Goal: Task Accomplishment & Management: Use online tool/utility

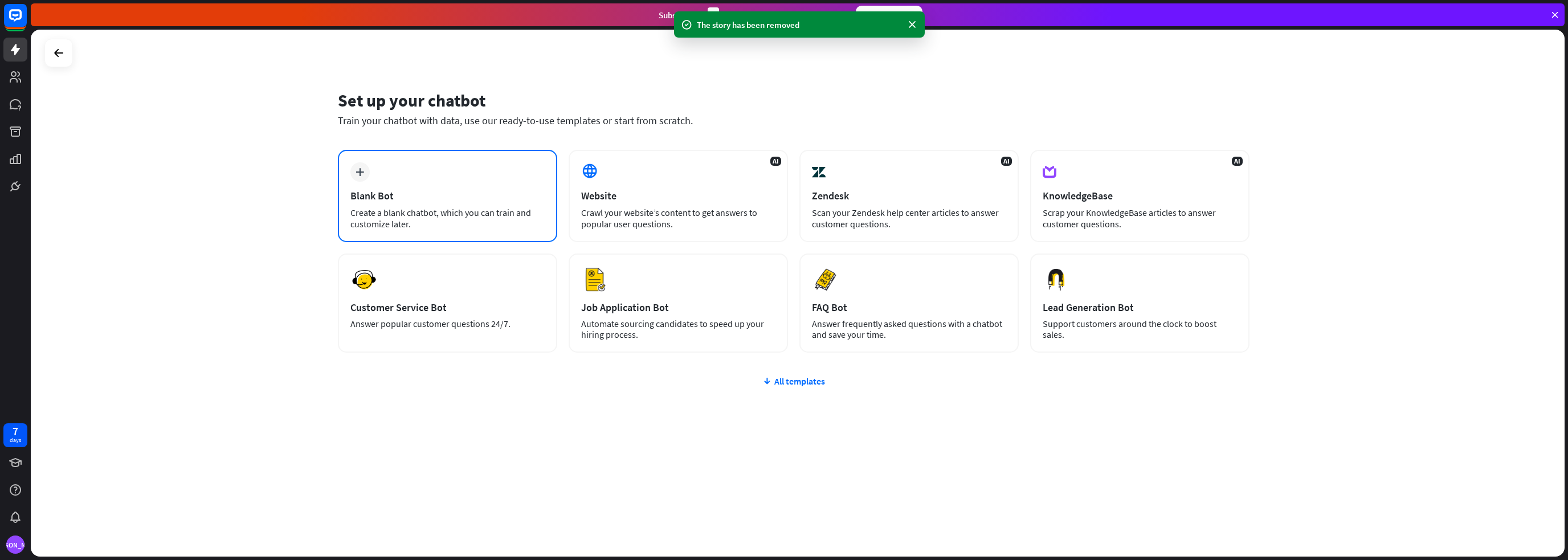
click at [453, 194] on div "Blank Bot" at bounding box center [447, 195] width 194 height 13
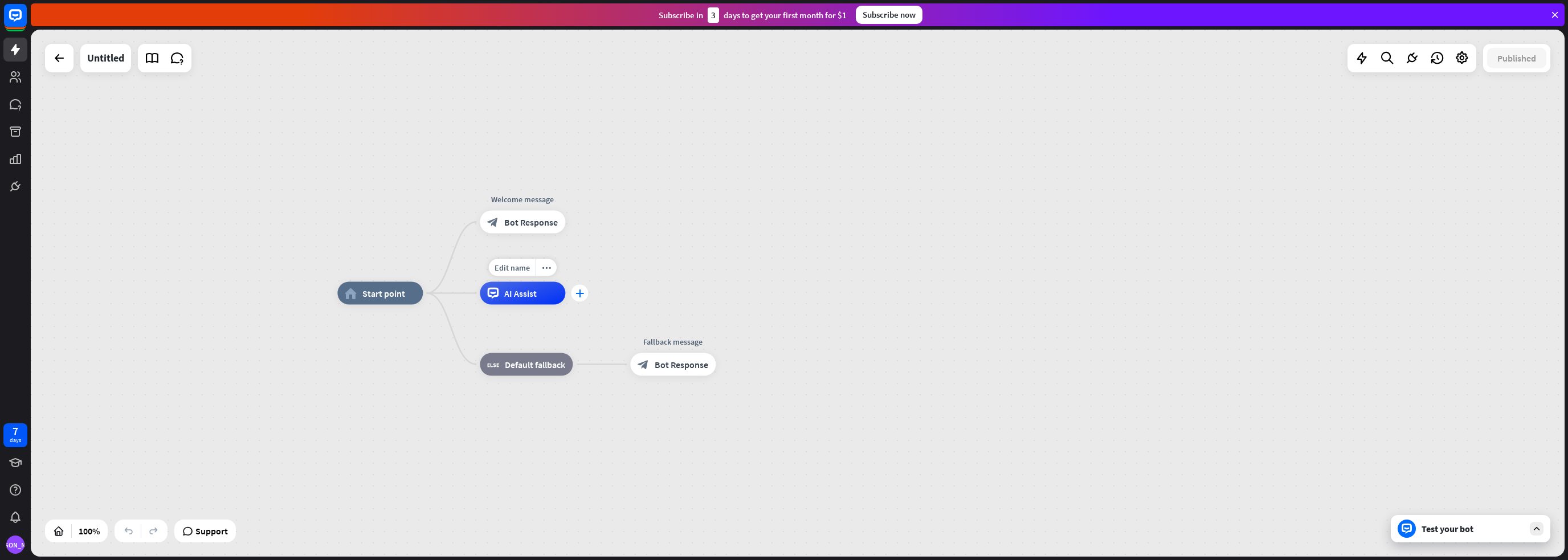
click at [577, 298] on div "plus" at bounding box center [580, 293] width 17 height 17
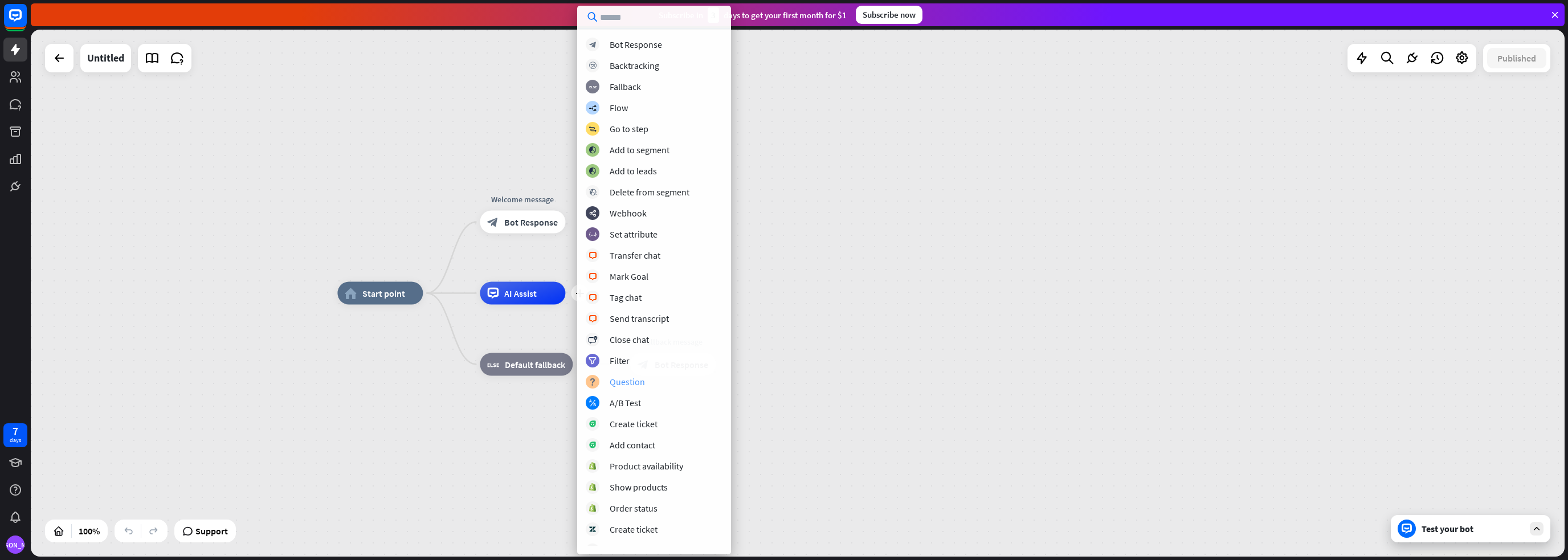
click at [629, 381] on div "Question" at bounding box center [627, 381] width 35 height 11
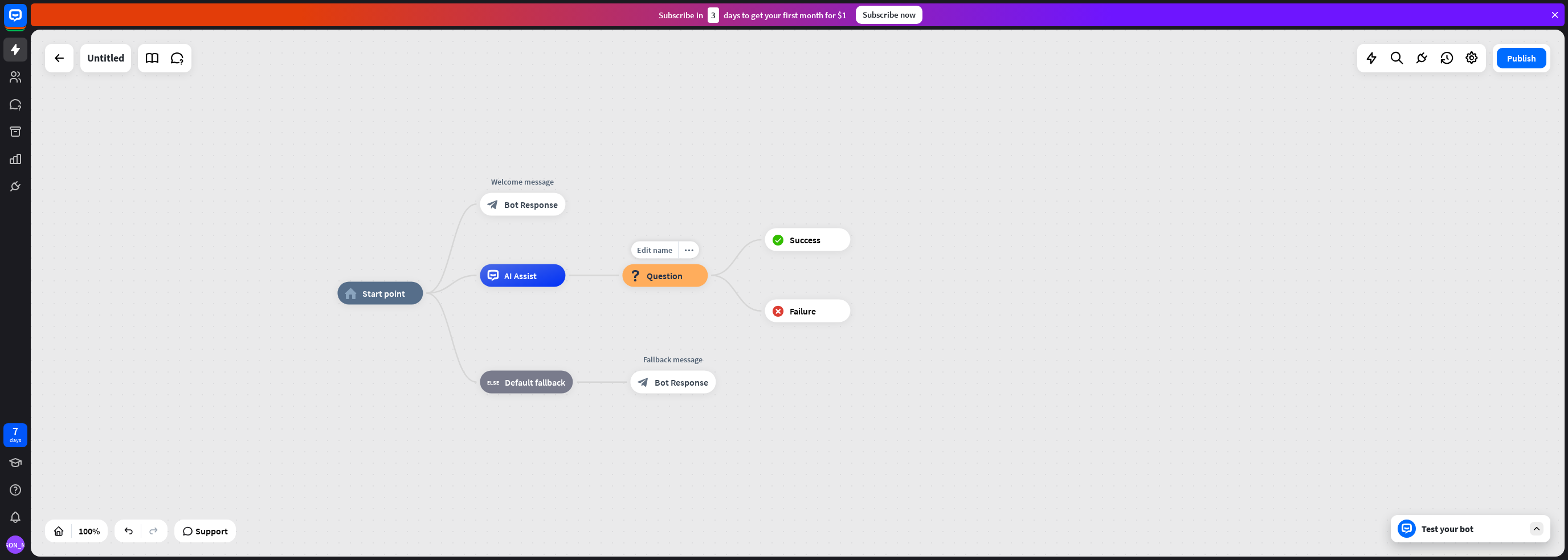
click at [667, 277] on span "Question" at bounding box center [664, 275] width 36 height 11
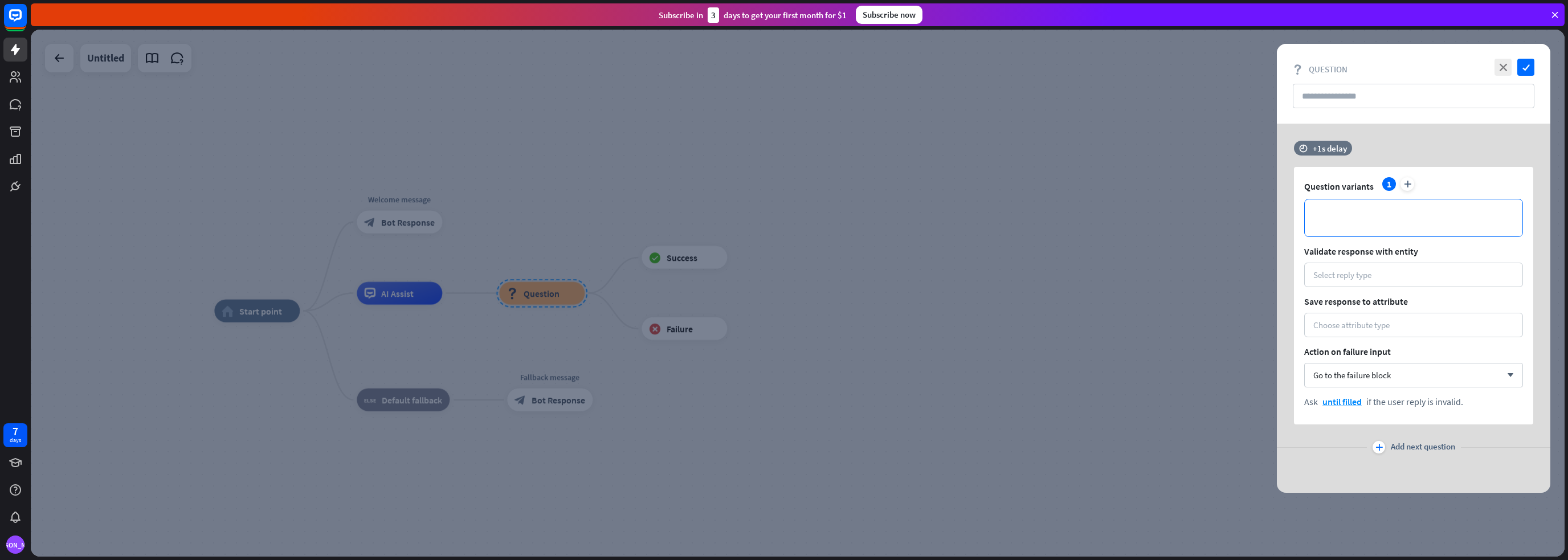
click at [1382, 226] on div "**********" at bounding box center [1413, 217] width 217 height 37
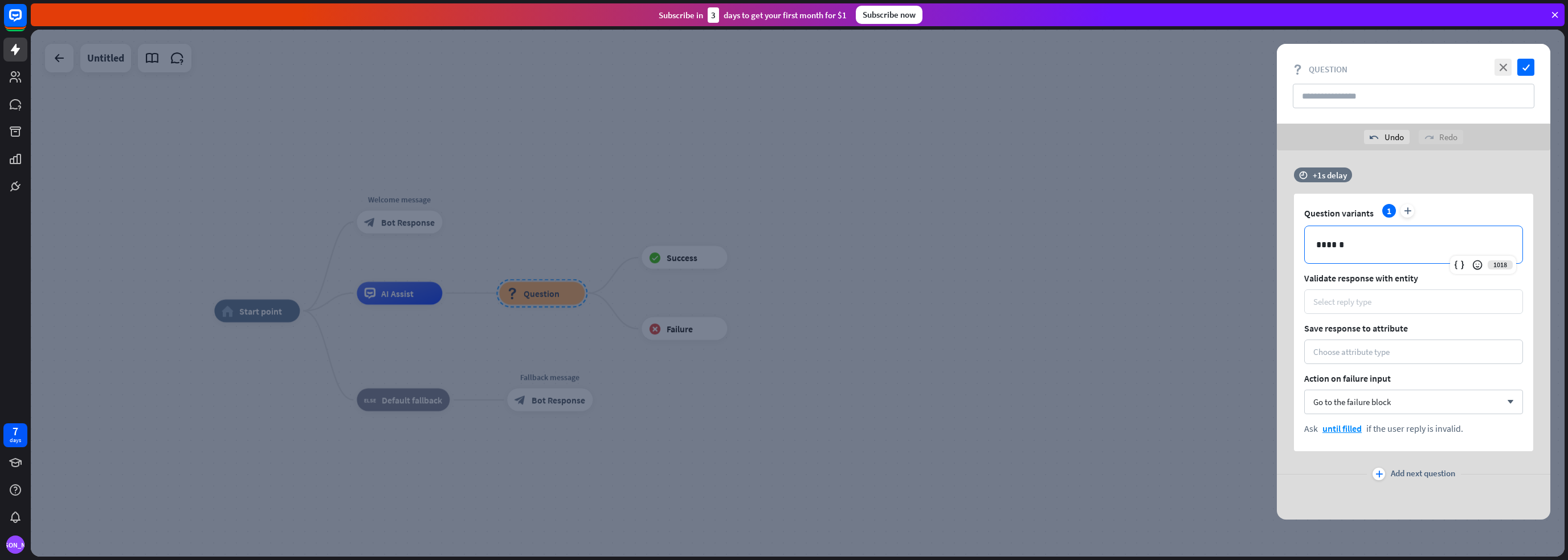
click at [1410, 298] on div "Select reply type" at bounding box center [1413, 301] width 201 height 11
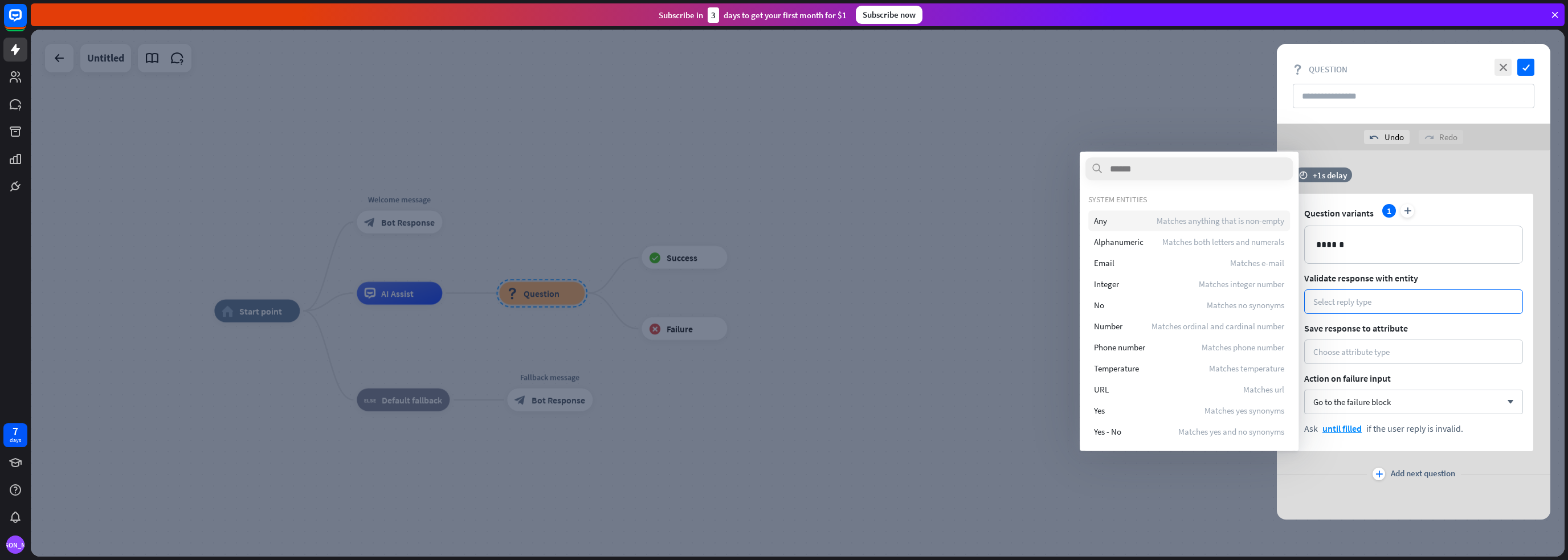
click at [1130, 224] on div "Any Matches anything that is non-empty" at bounding box center [1189, 220] width 202 height 20
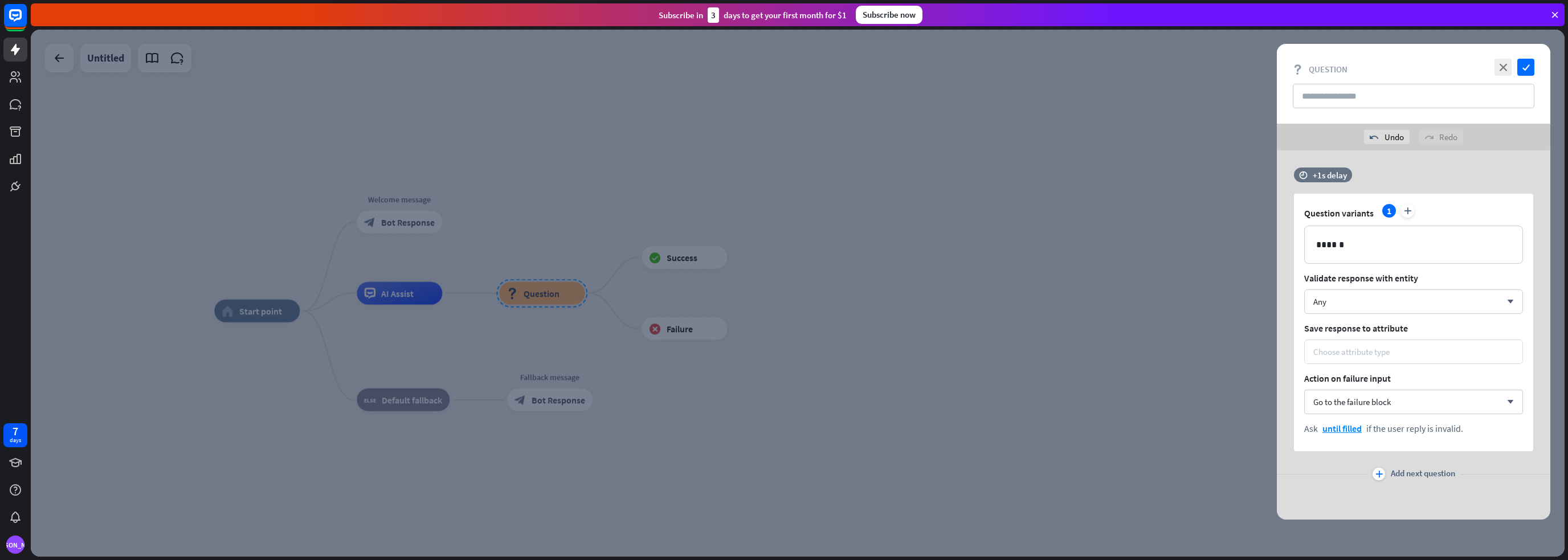
click at [1352, 346] on div "Choose attribute type" at bounding box center [1351, 352] width 76 height 11
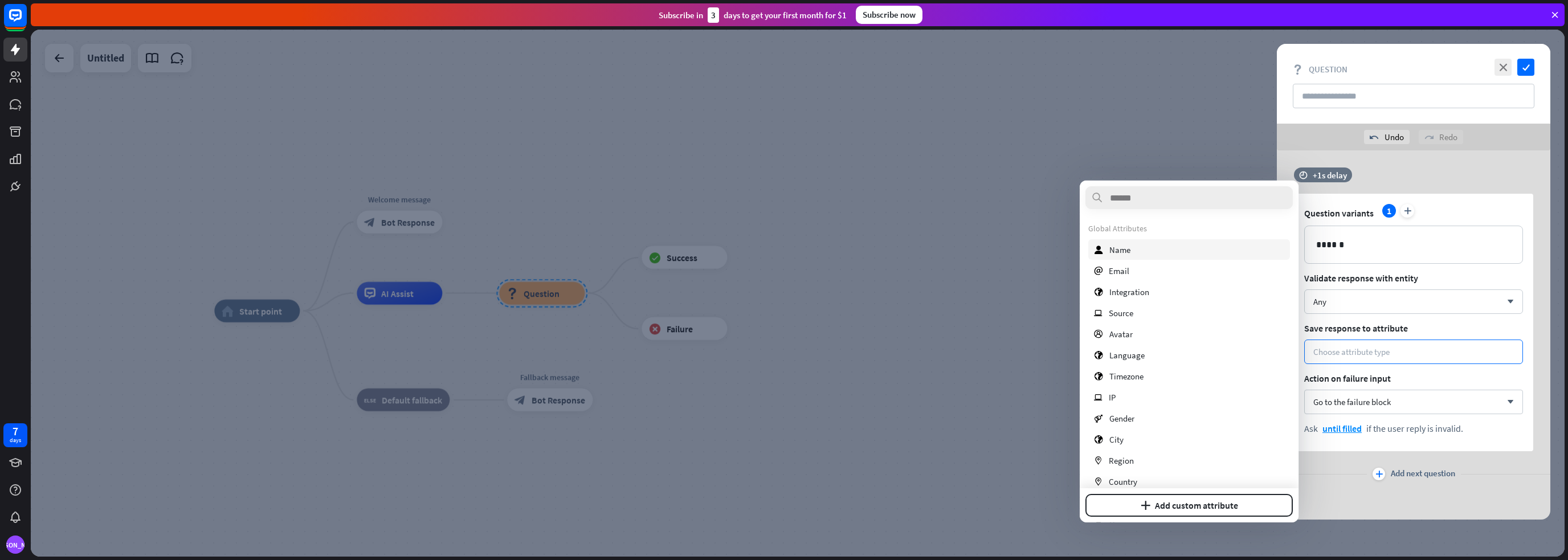
click at [1143, 244] on div "user Name" at bounding box center [1189, 249] width 202 height 20
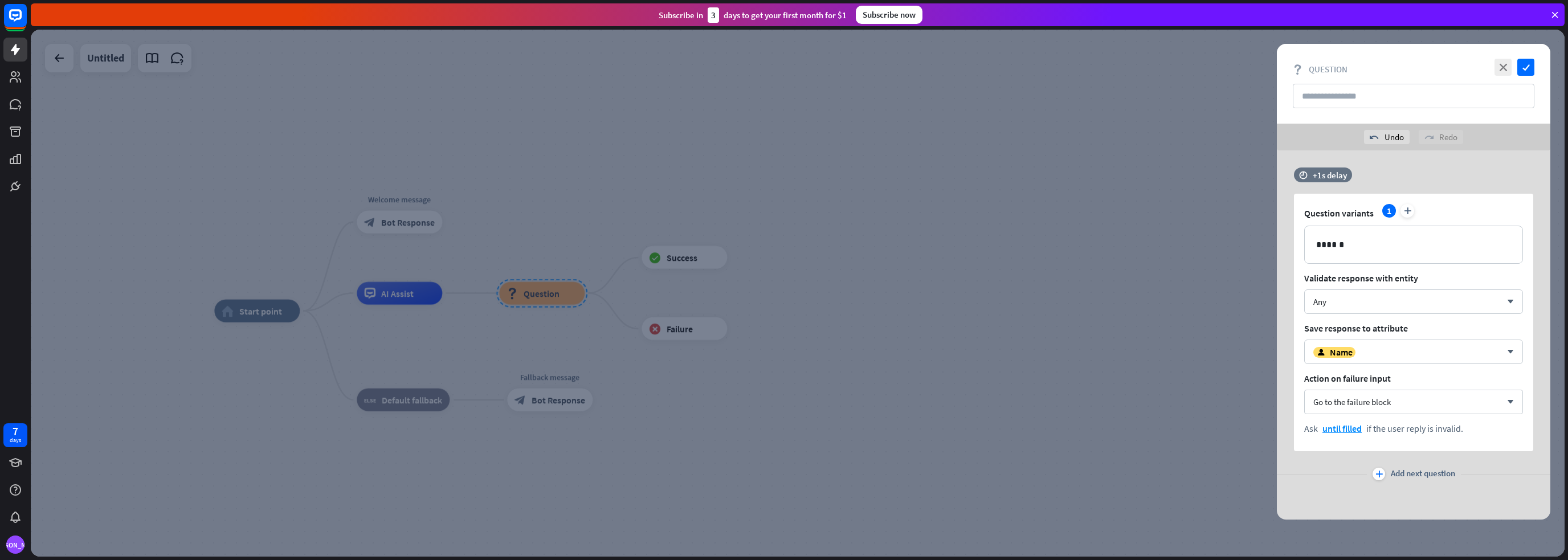
click at [1381, 472] on icon "plus" at bounding box center [1379, 474] width 7 height 7
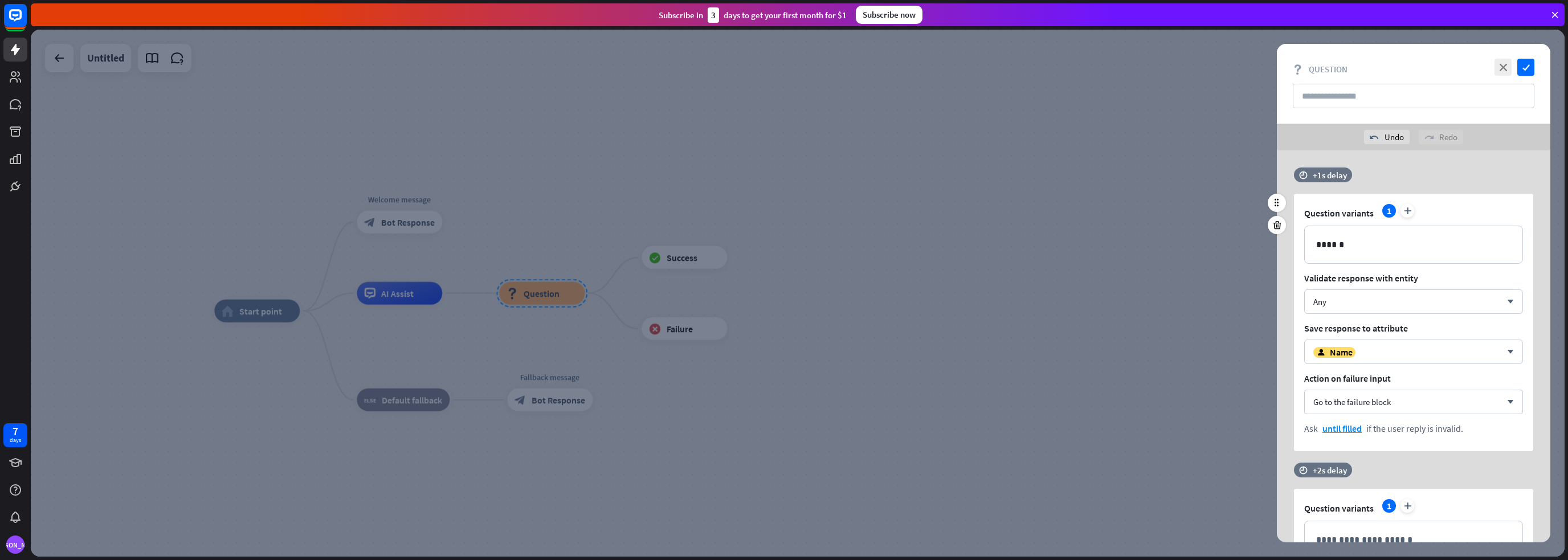
scroll to position [171, 0]
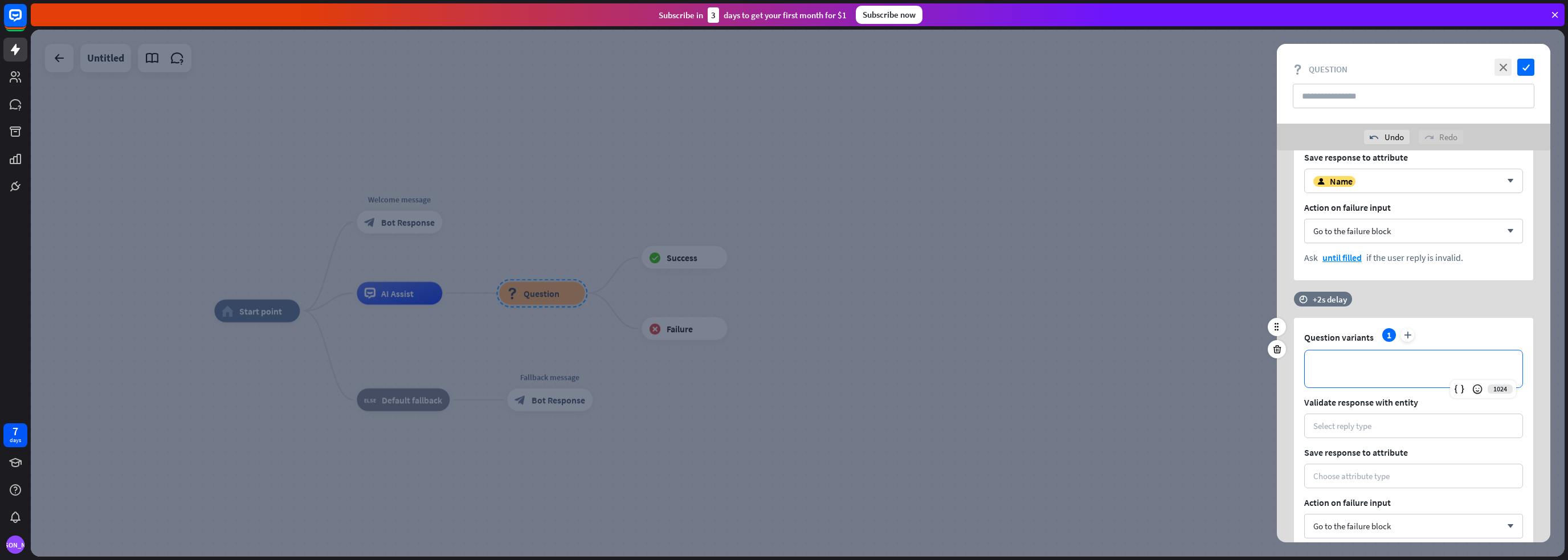
click at [1360, 368] on p "**********" at bounding box center [1413, 369] width 195 height 14
click at [1347, 416] on div "Select reply type" at bounding box center [1413, 426] width 219 height 25
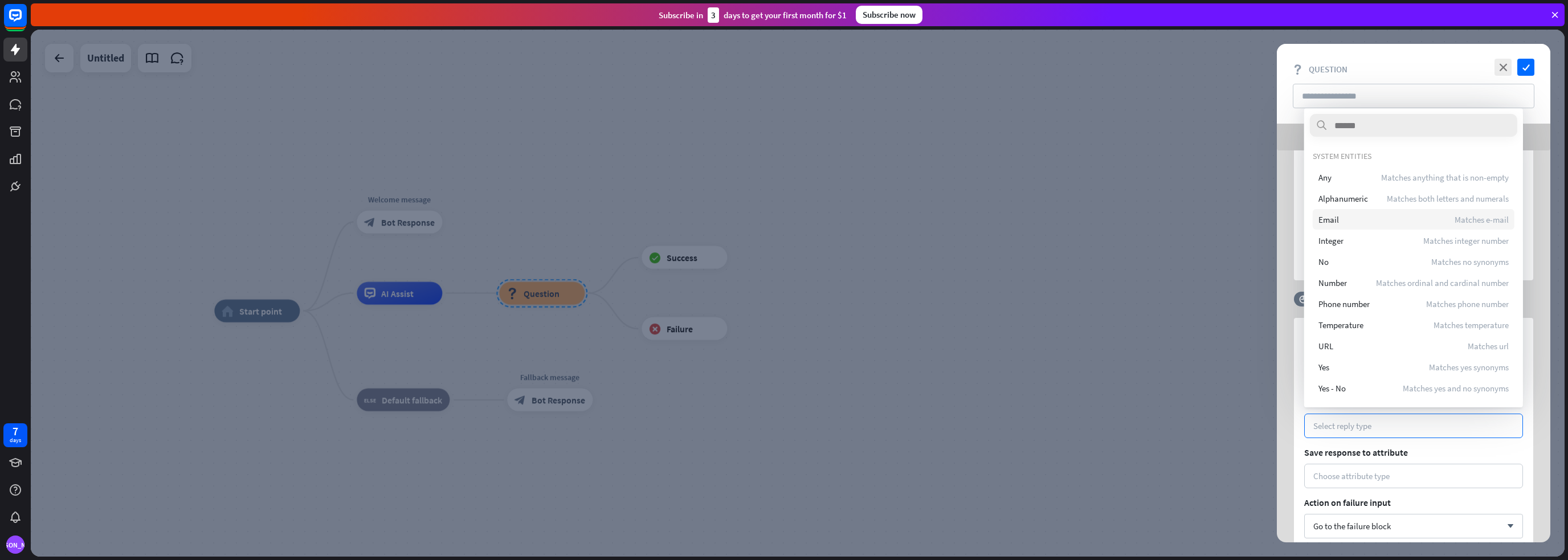
click at [1343, 216] on div "Email Matches e-mail" at bounding box center [1414, 219] width 202 height 20
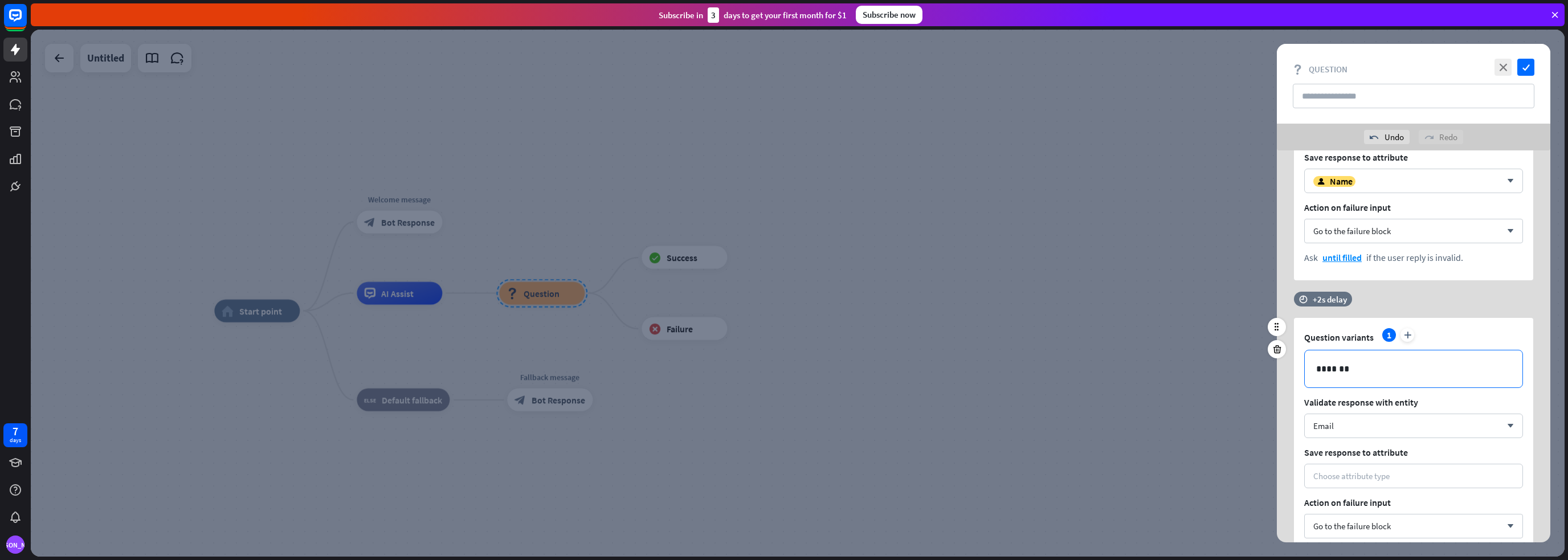
scroll to position [228, 0]
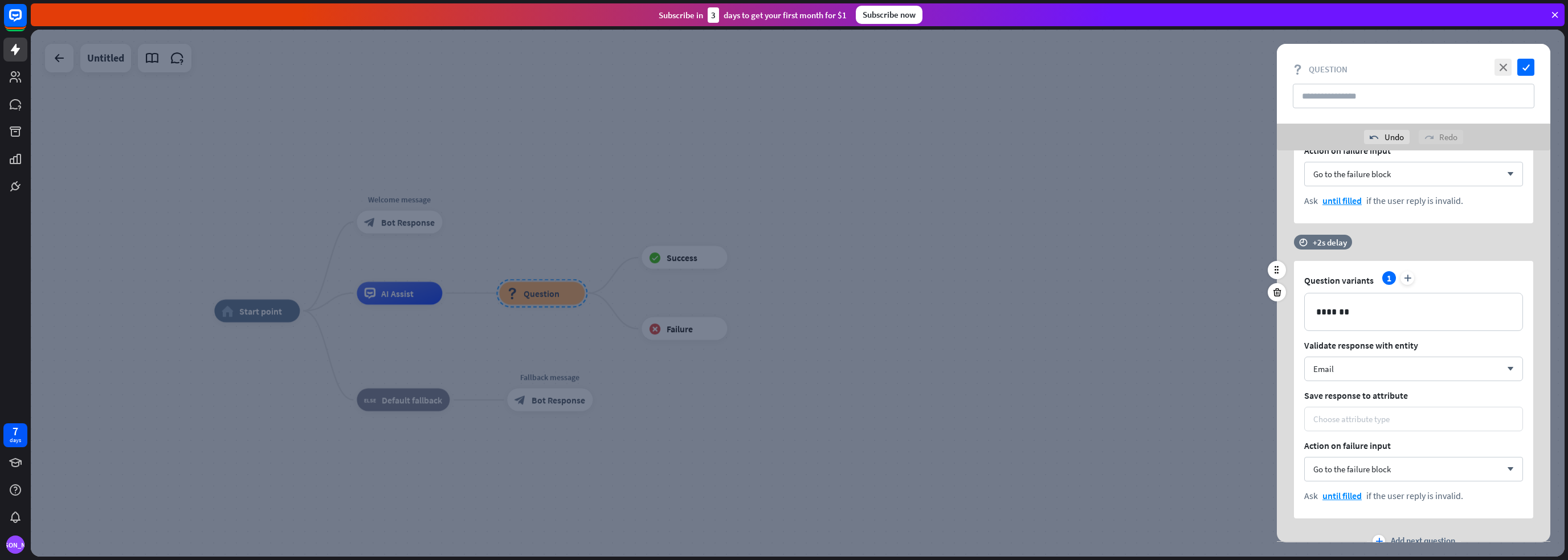
click at [1344, 423] on div "Choose attribute type" at bounding box center [1351, 419] width 76 height 11
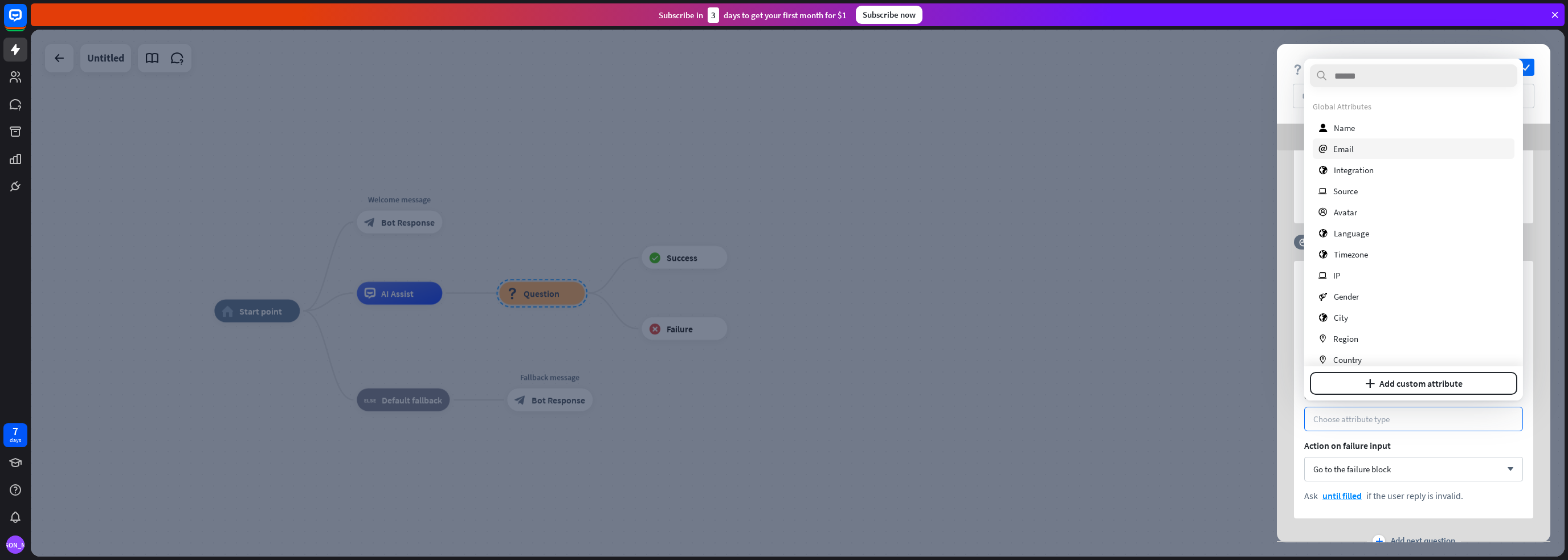
click at [1349, 150] on span "Email" at bounding box center [1343, 148] width 20 height 11
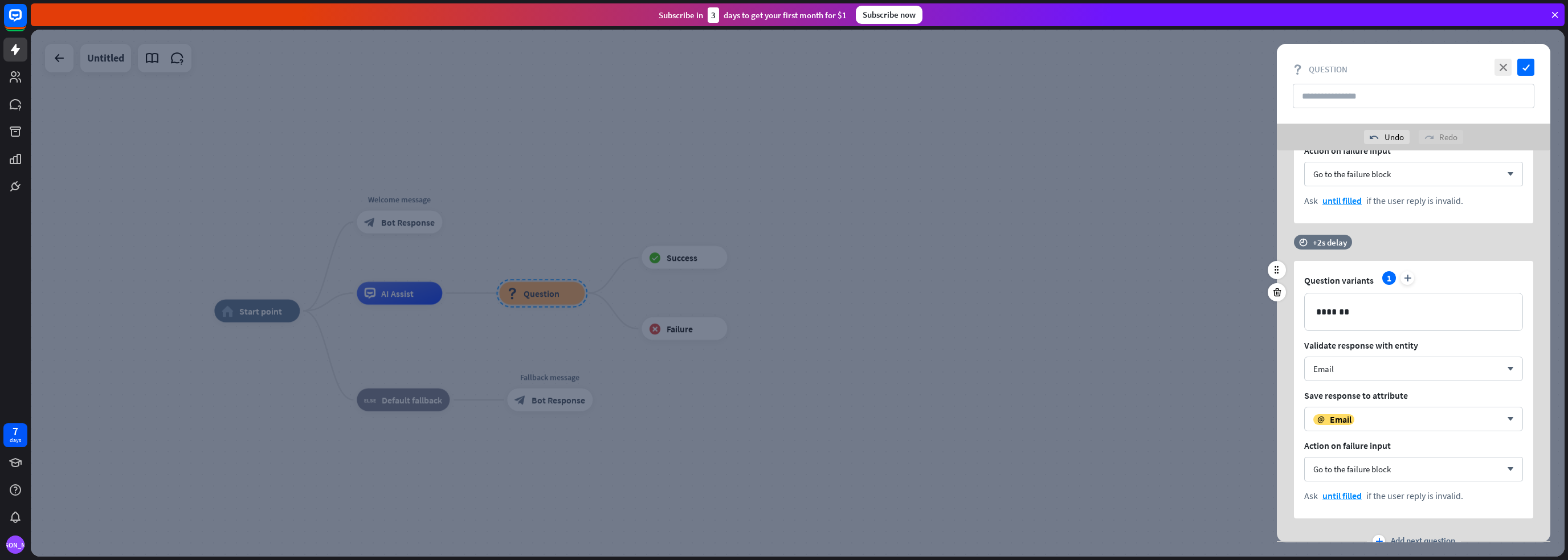
scroll to position [272, 0]
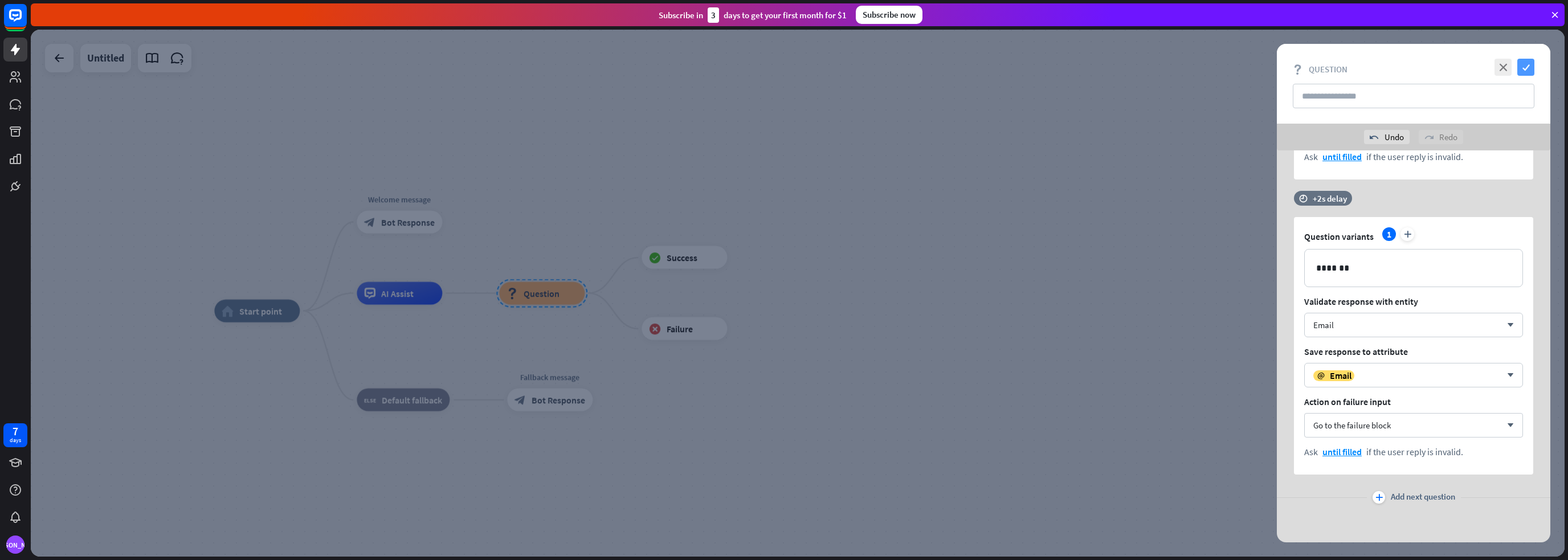
click at [1527, 74] on icon "check" at bounding box center [1526, 67] width 17 height 17
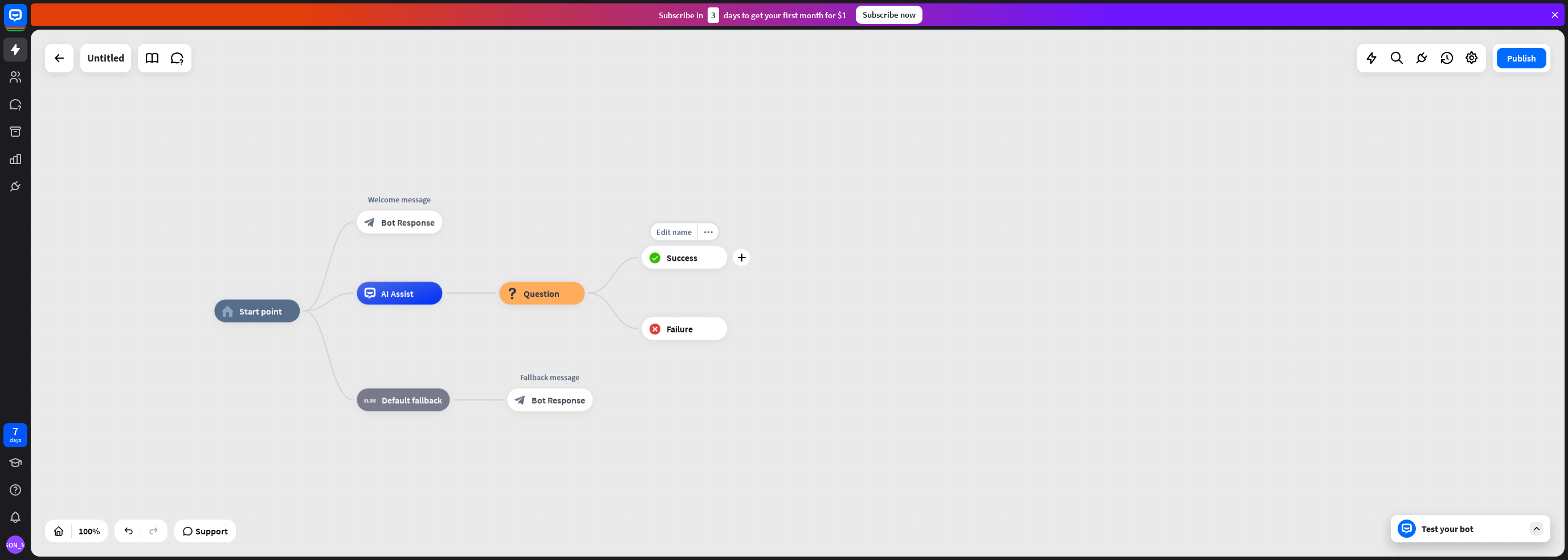
click at [667, 259] on span "Success" at bounding box center [682, 257] width 31 height 11
click at [743, 255] on icon "plus" at bounding box center [741, 257] width 8 height 8
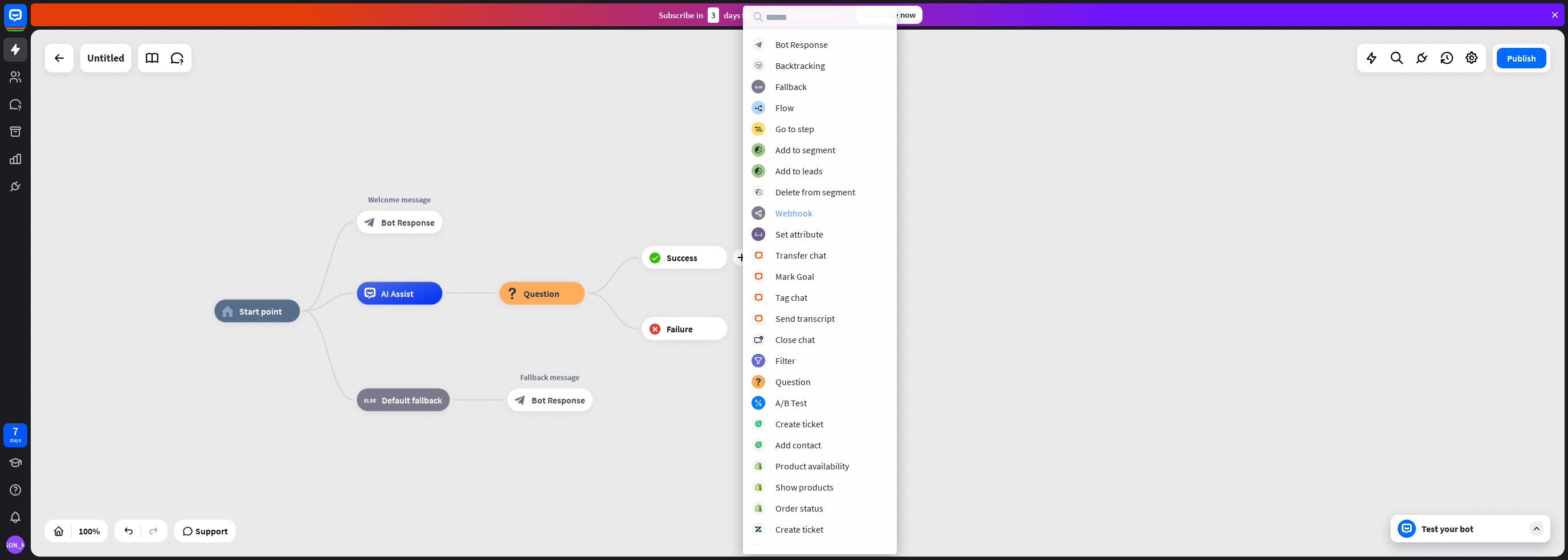
click at [804, 211] on div "Webhook" at bounding box center [794, 212] width 37 height 11
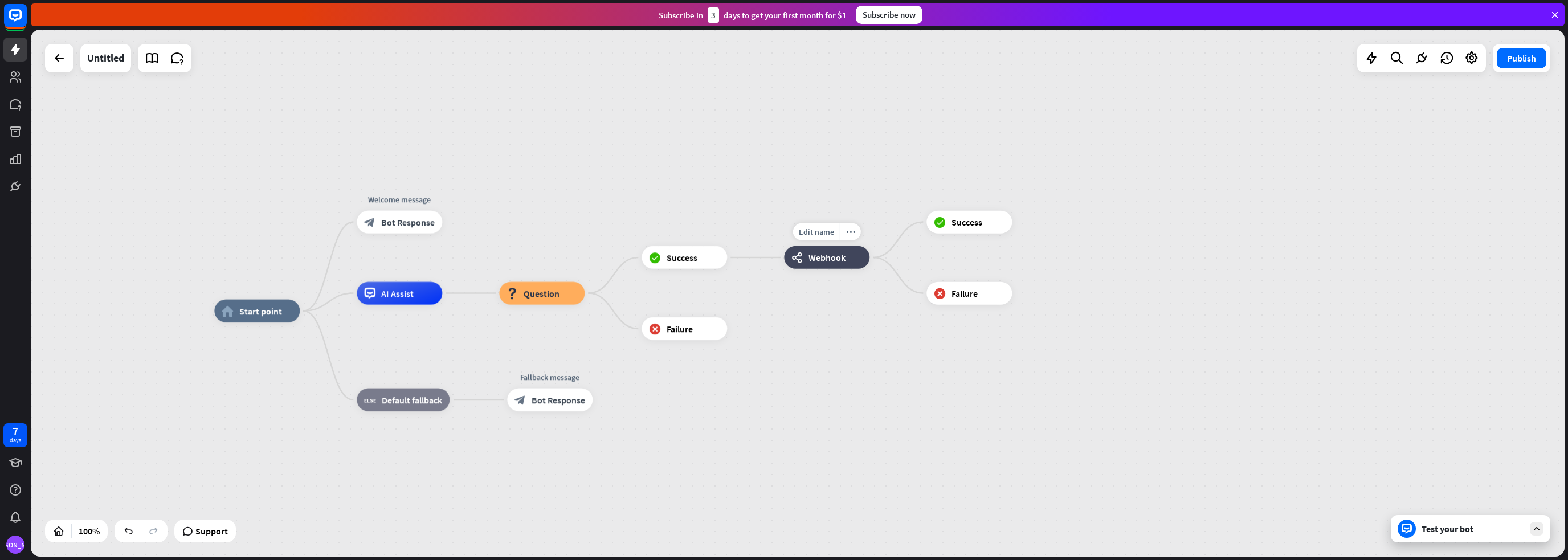
click at [827, 264] on div "webhooks Webhook" at bounding box center [826, 257] width 85 height 23
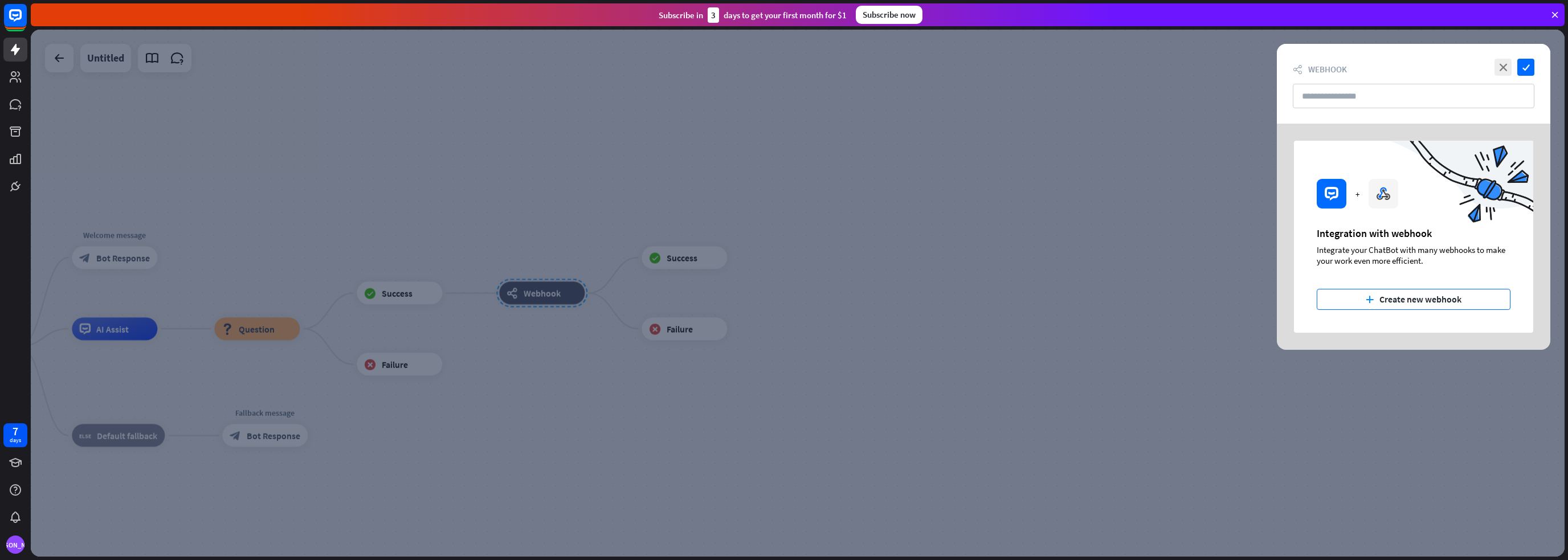
click at [1384, 298] on button "plus Create new webhook" at bounding box center [1413, 300] width 193 height 21
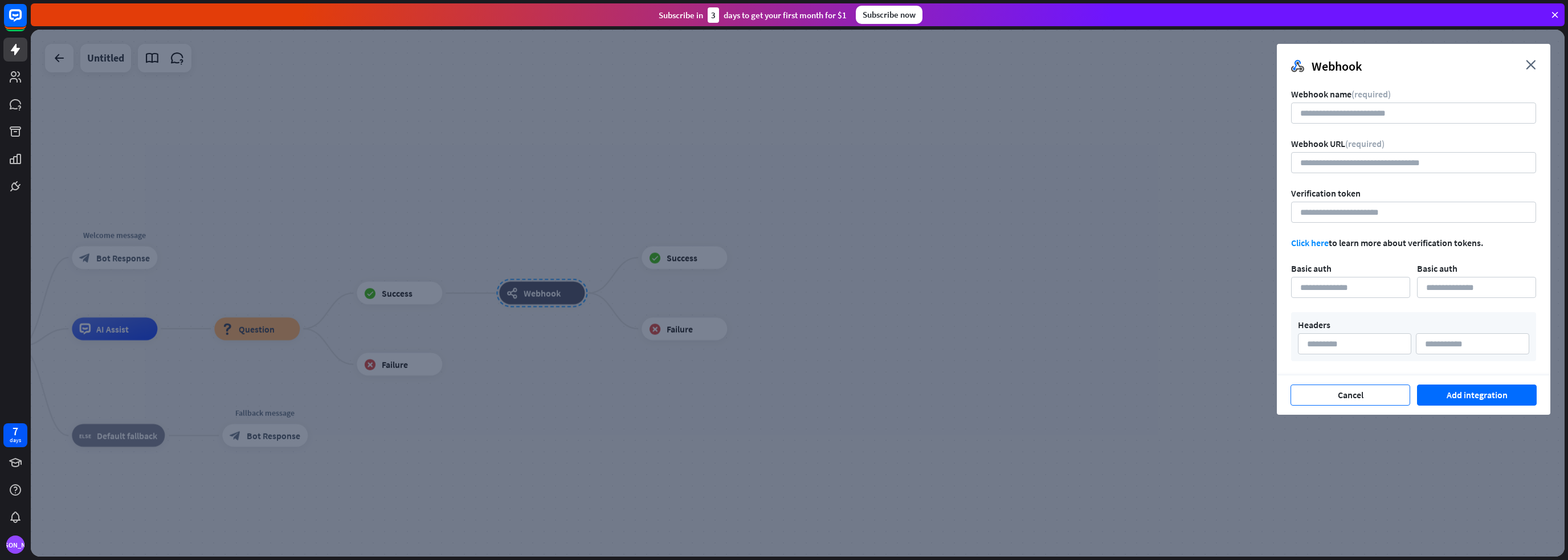
click at [1377, 396] on button "Cancel" at bounding box center [1350, 395] width 120 height 21
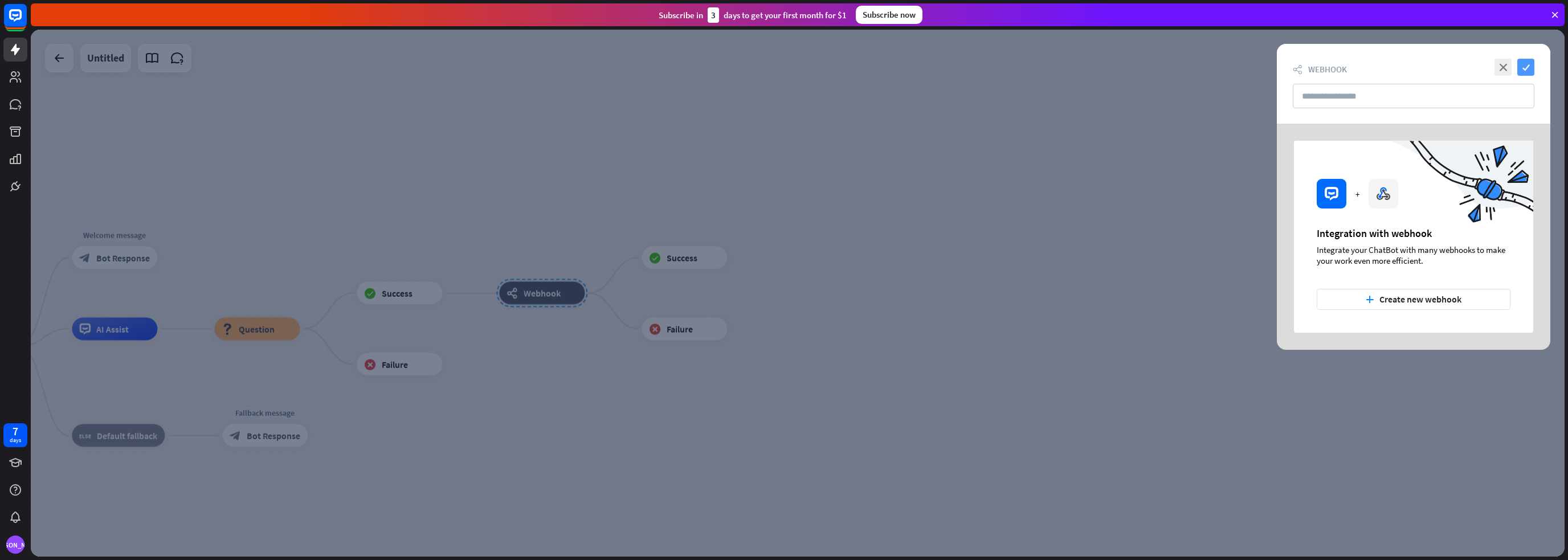
click at [1524, 68] on icon "check" at bounding box center [1526, 67] width 17 height 17
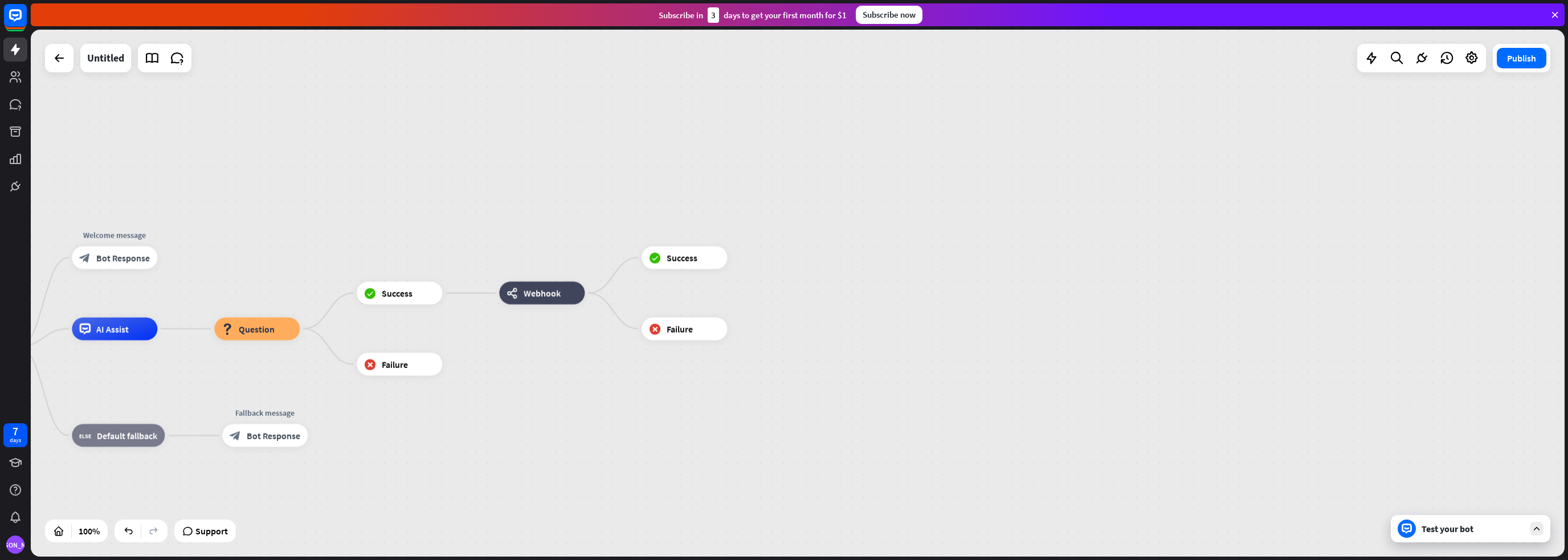
click at [1451, 533] on div "Test your bot" at bounding box center [1472, 528] width 102 height 11
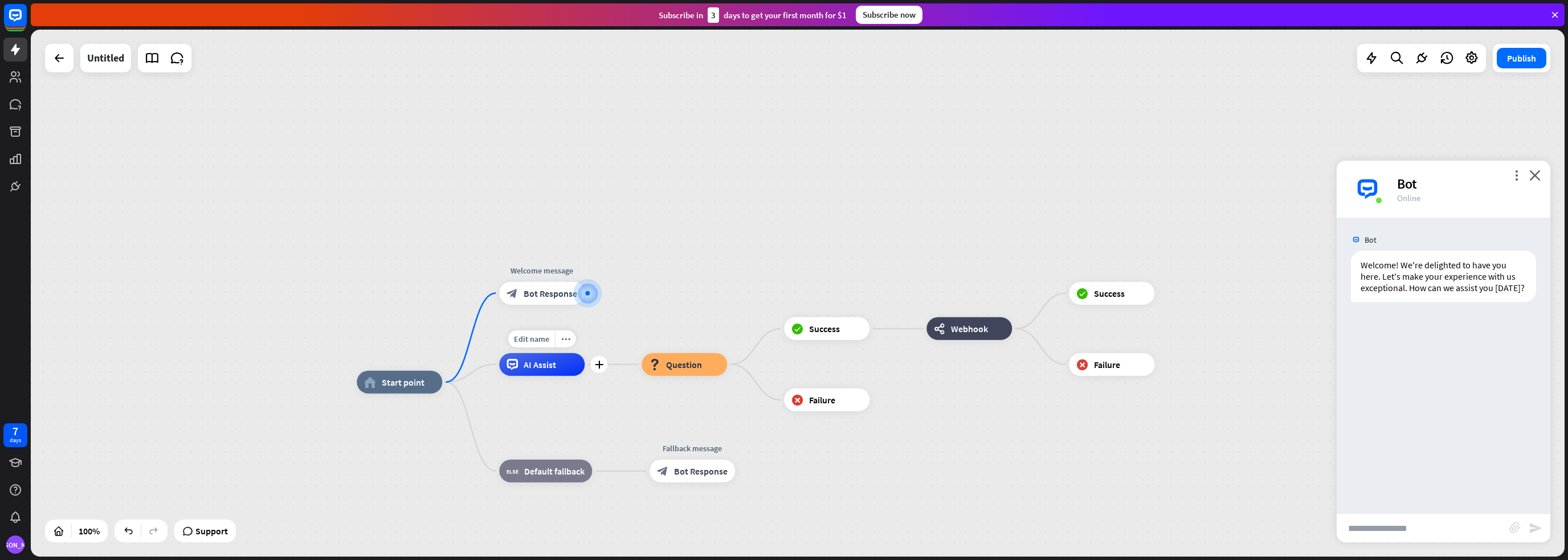
click at [533, 361] on span "AI Assist" at bounding box center [540, 364] width 33 height 11
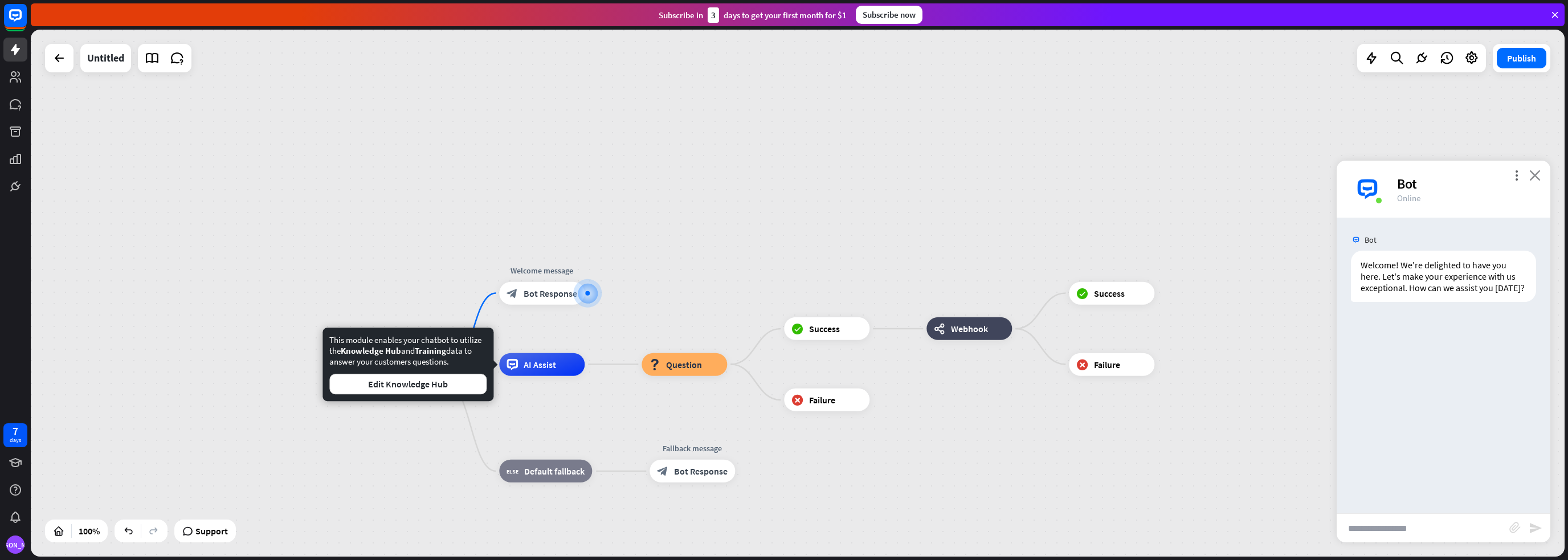
click at [1532, 178] on icon "close" at bounding box center [1534, 175] width 11 height 11
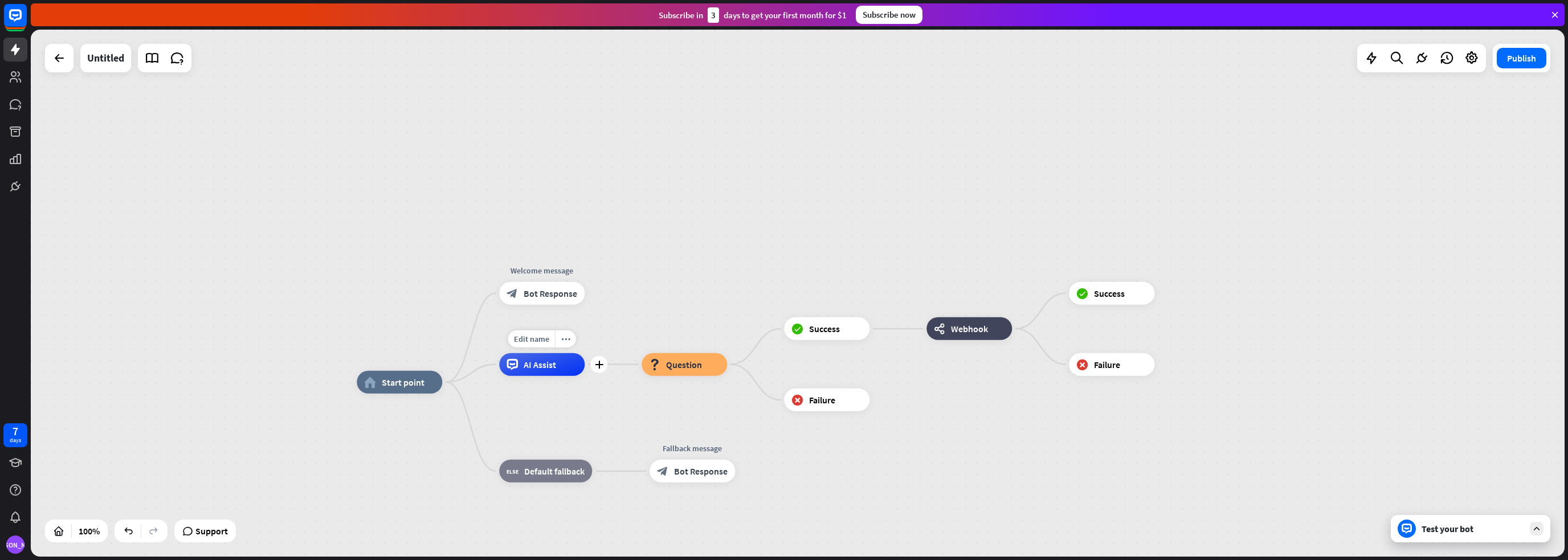
click at [525, 367] on span "AI Assist" at bounding box center [540, 364] width 33 height 11
click at [565, 340] on icon "more_horiz" at bounding box center [566, 339] width 9 height 8
click at [590, 396] on span "Start testing from here" at bounding box center [629, 398] width 79 height 11
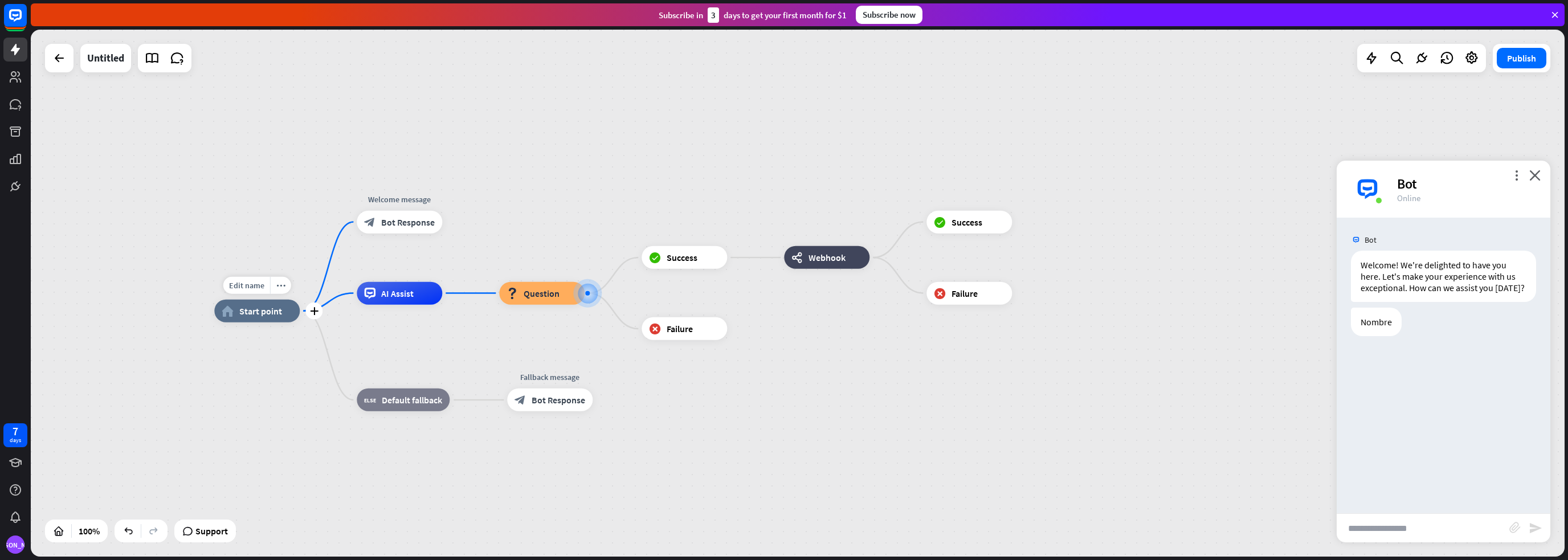
click at [248, 311] on span "Start point" at bounding box center [260, 311] width 43 height 11
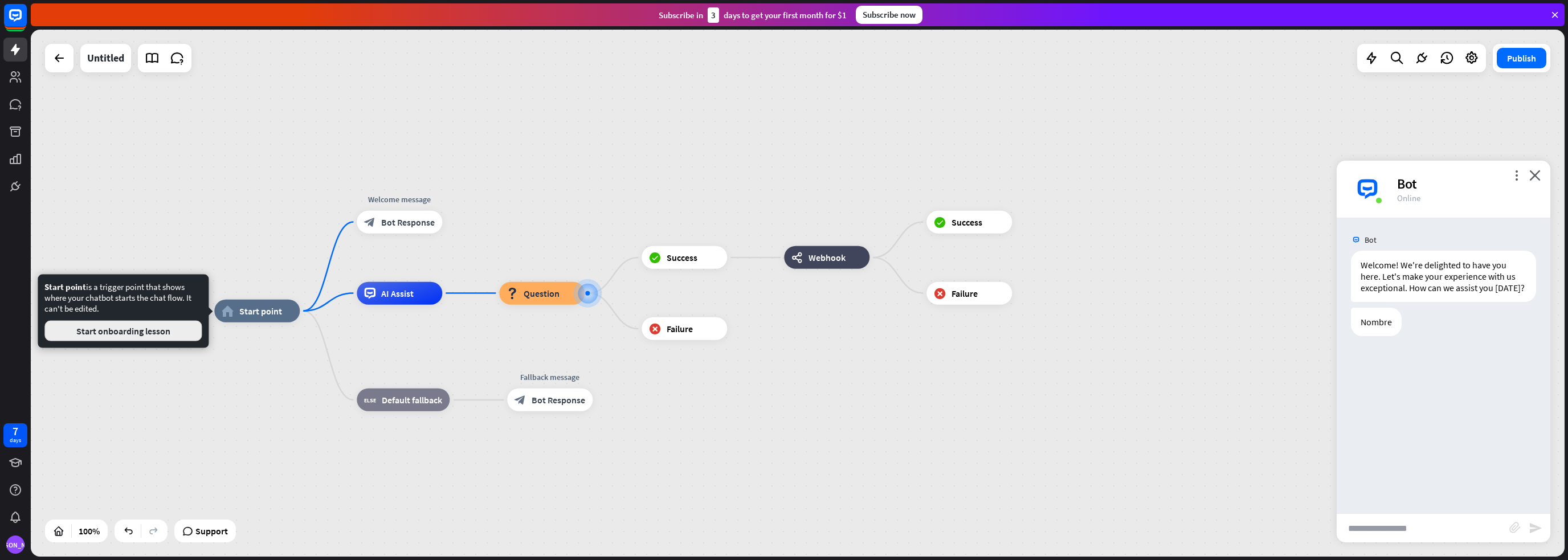
click at [175, 332] on button "Start onboarding lesson" at bounding box center [122, 331] width 157 height 20
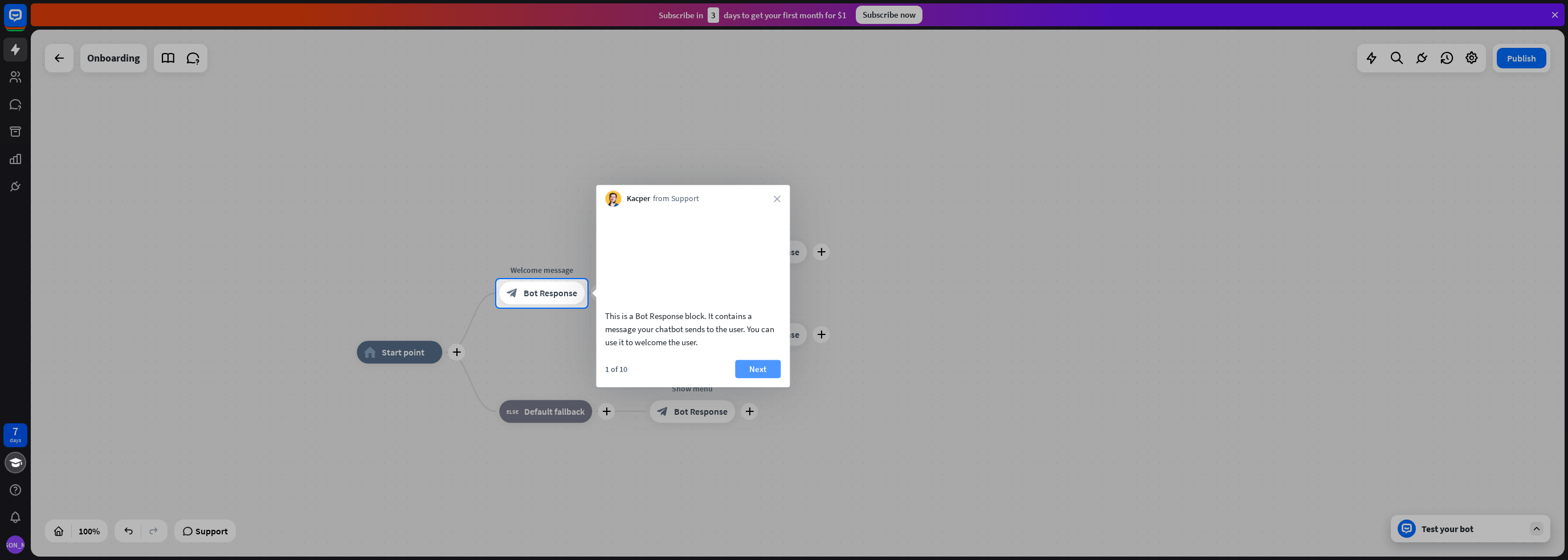
click at [756, 378] on button "Next" at bounding box center [758, 369] width 46 height 18
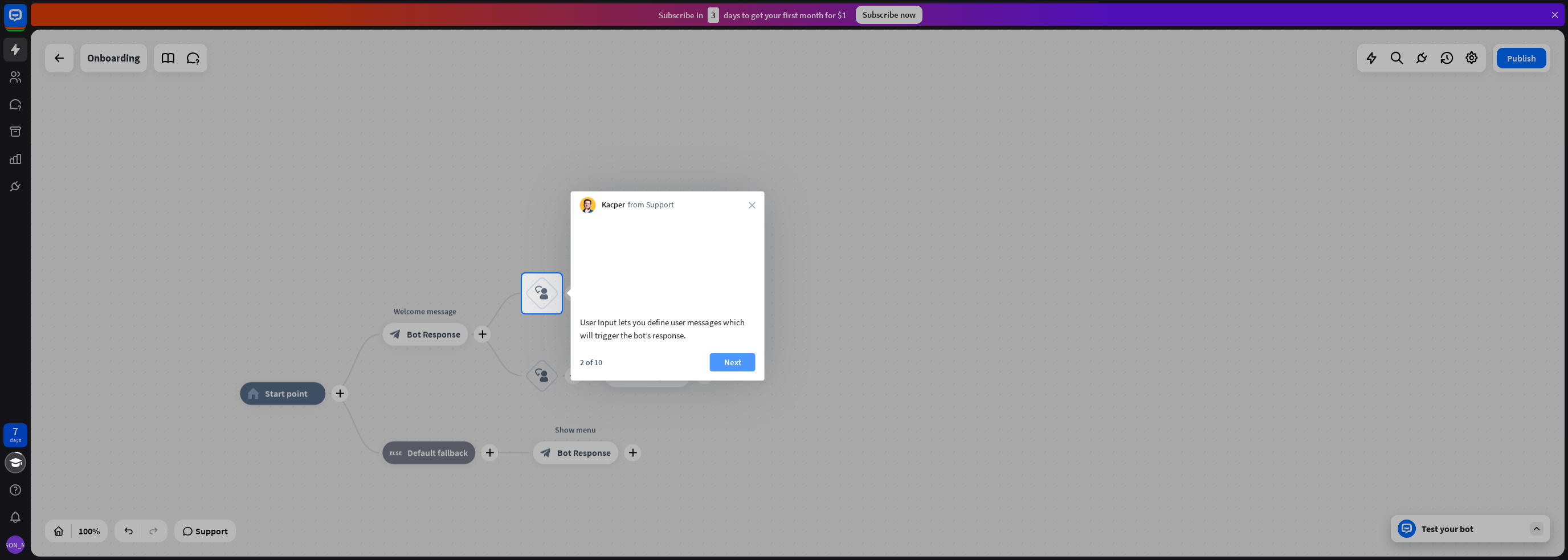
click at [746, 371] on button "Next" at bounding box center [733, 362] width 46 height 18
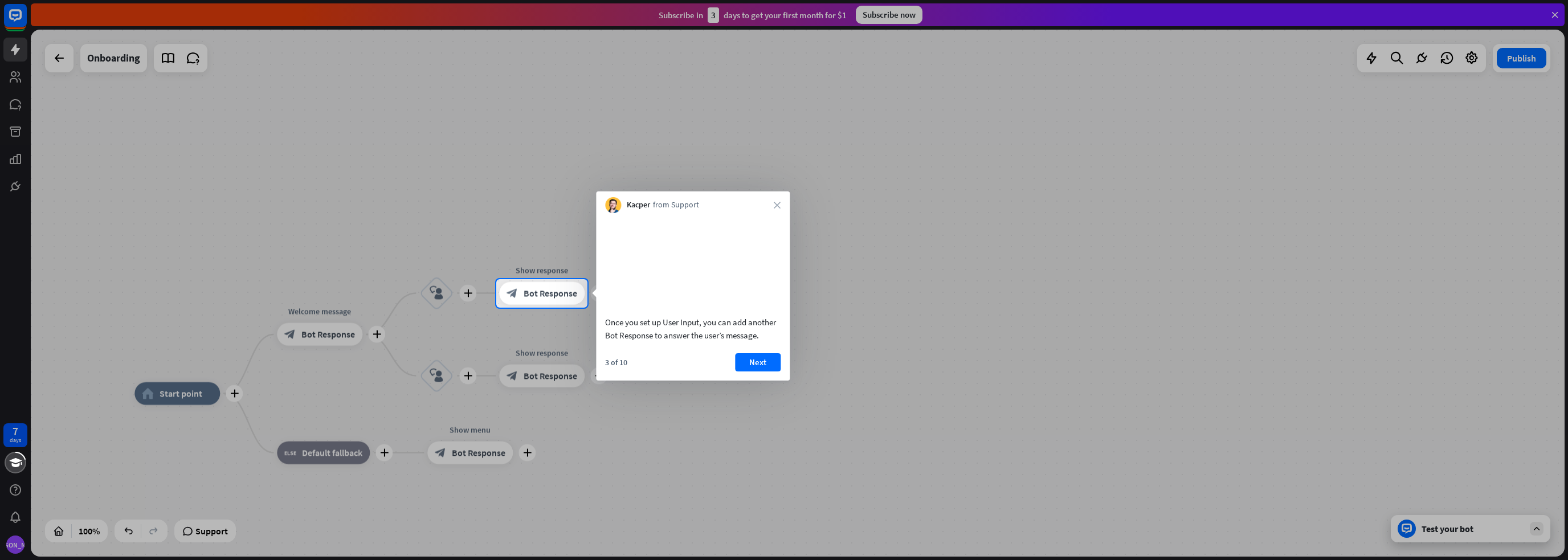
click at [746, 371] on button "Next" at bounding box center [758, 362] width 46 height 18
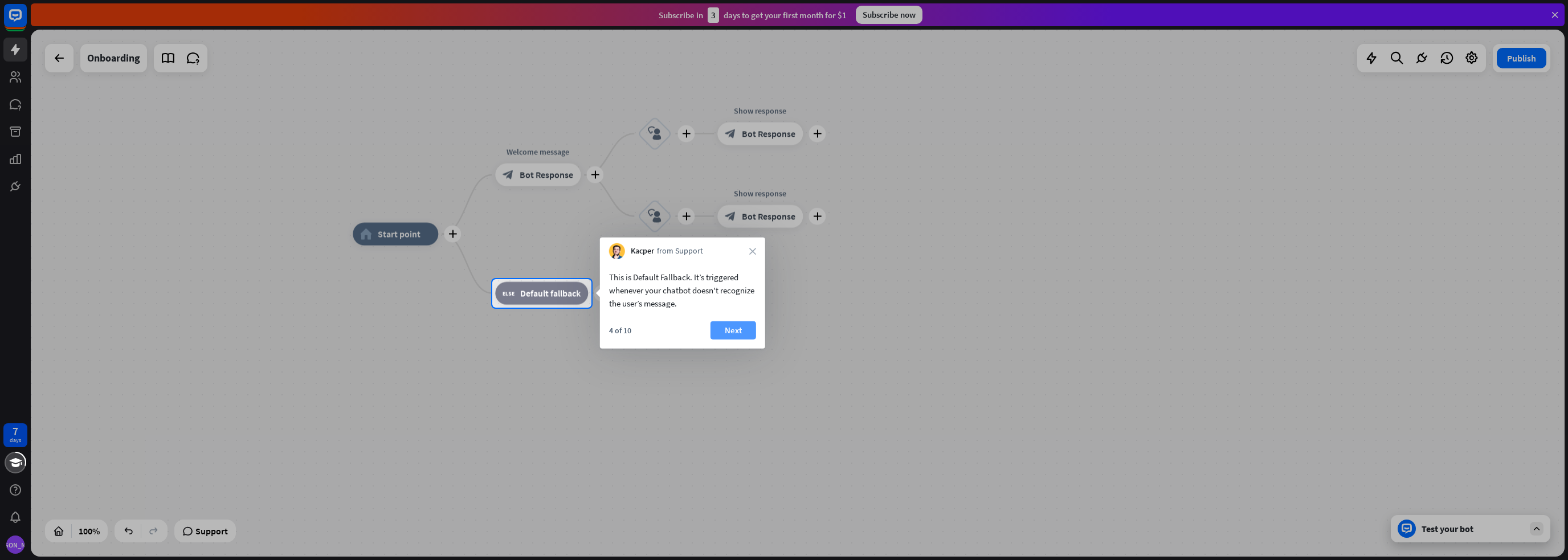
click at [738, 335] on button "Next" at bounding box center [733, 330] width 46 height 18
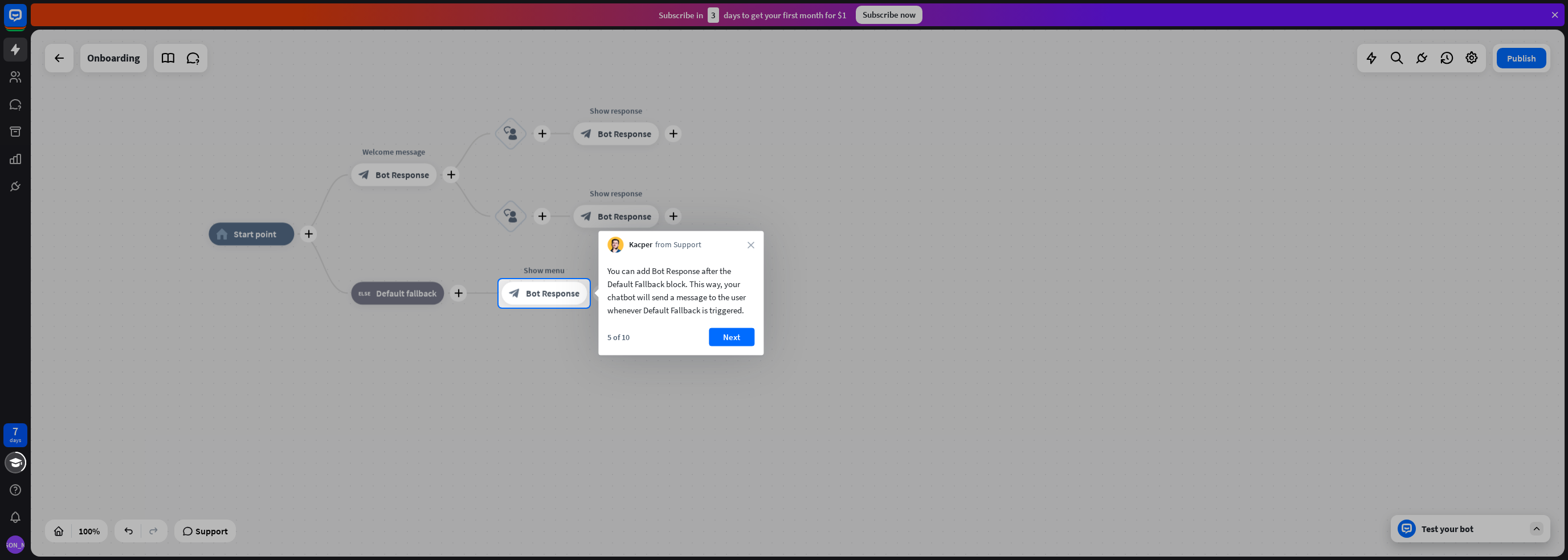
click at [738, 335] on button "Next" at bounding box center [731, 337] width 46 height 18
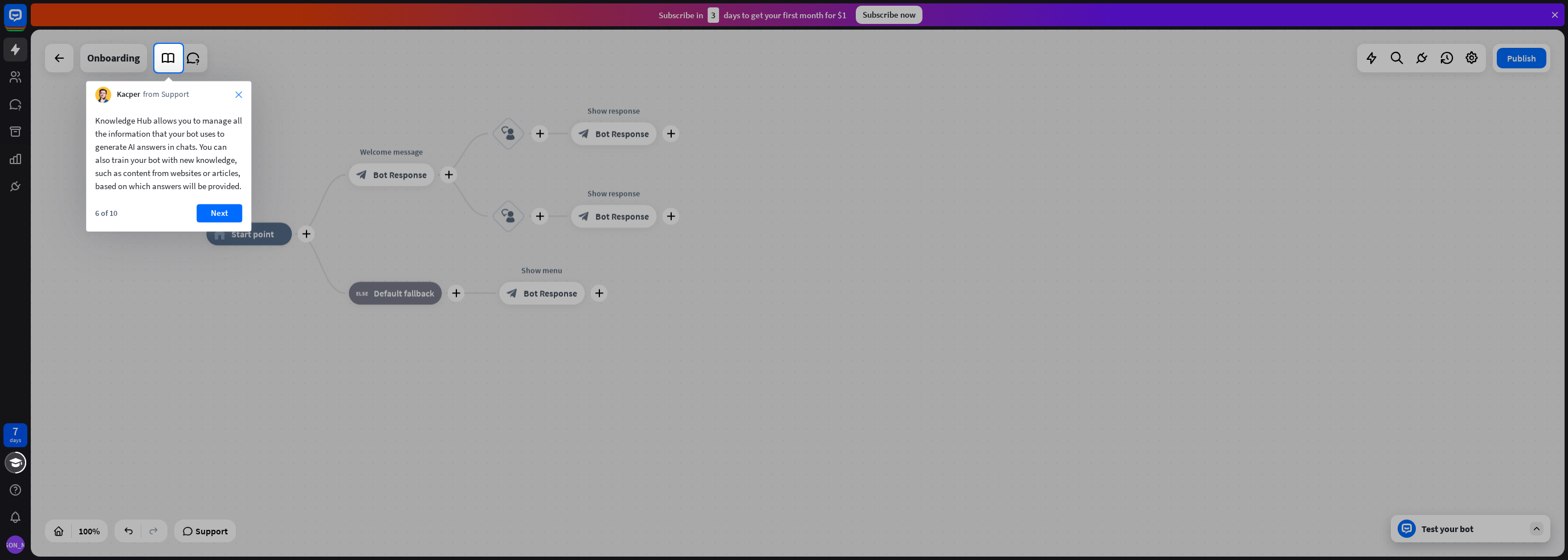
click at [240, 97] on icon "close" at bounding box center [238, 94] width 7 height 7
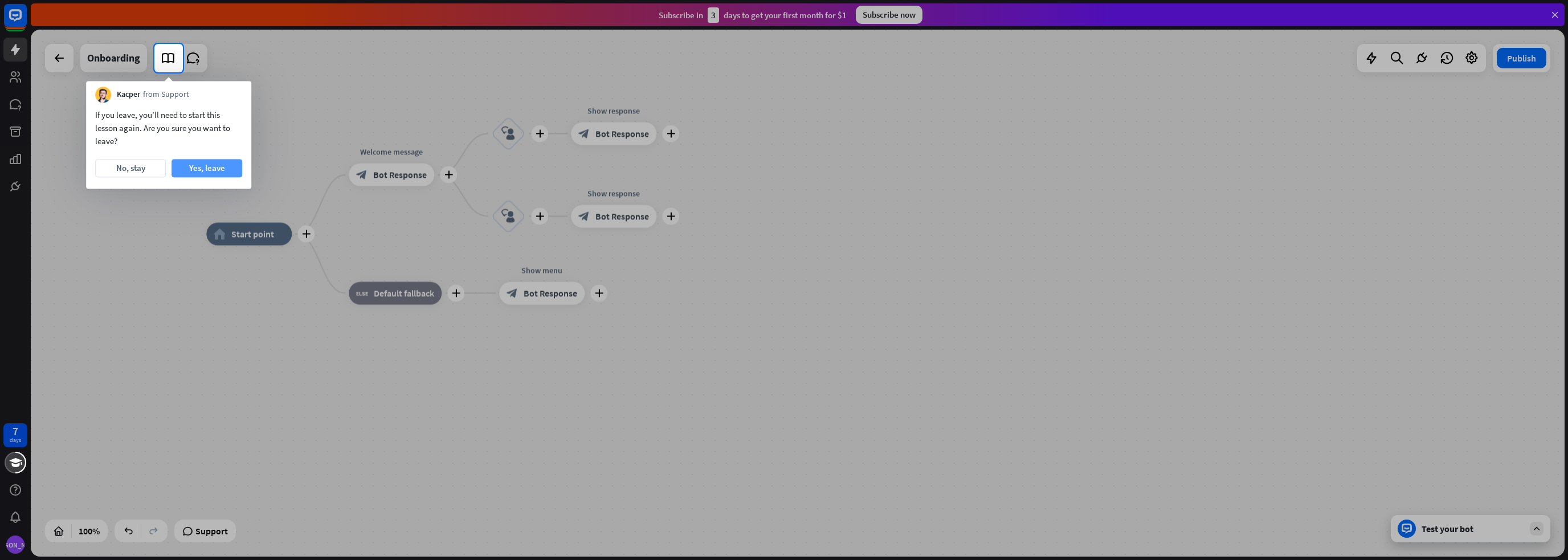
click at [221, 168] on button "Yes, leave" at bounding box center [206, 168] width 70 height 18
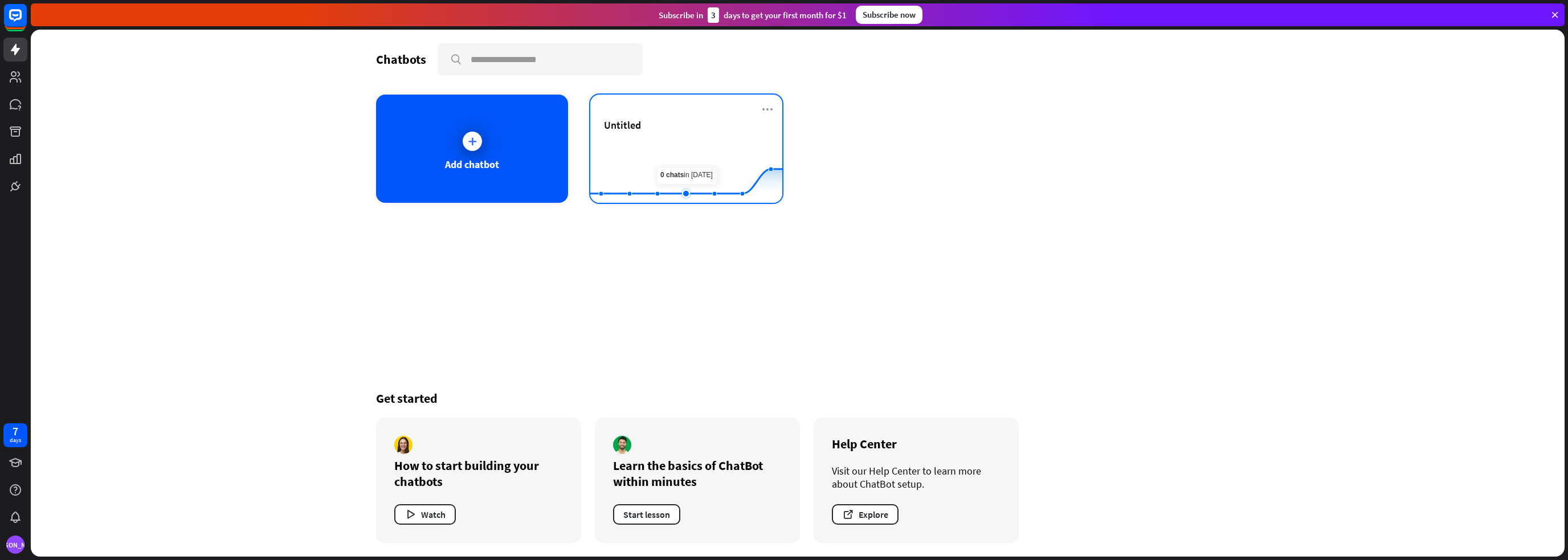
click at [680, 163] on rect at bounding box center [686, 174] width 192 height 71
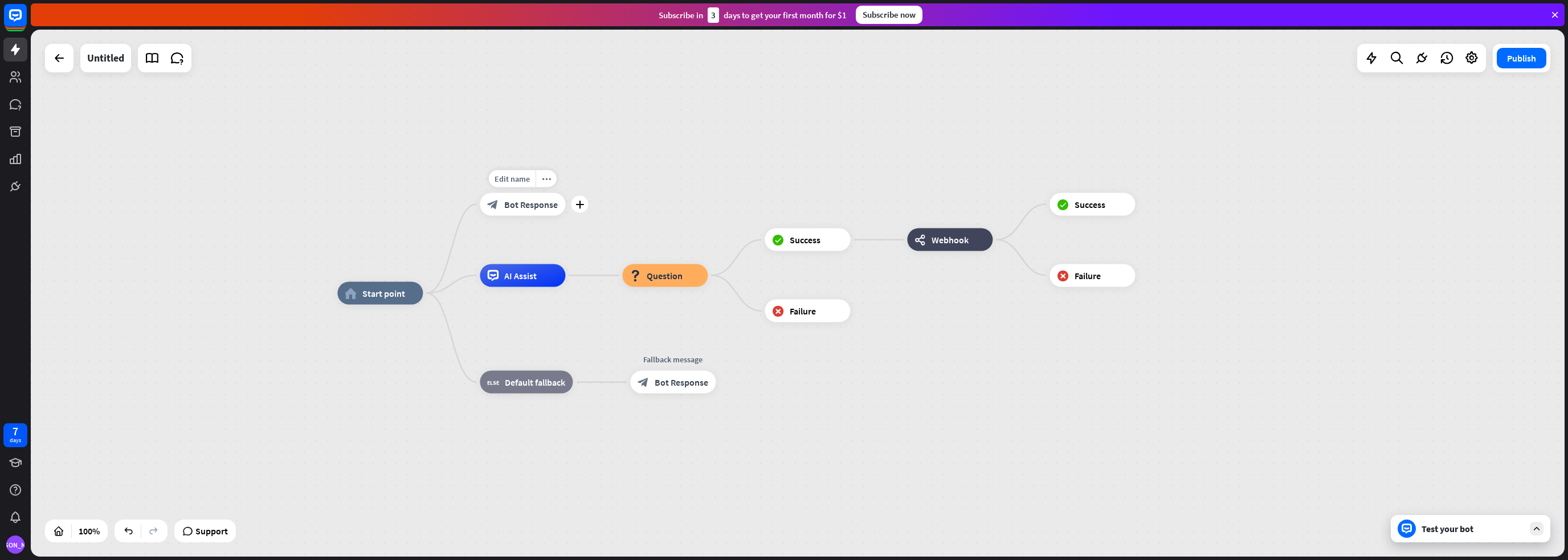
click at [522, 206] on span "Bot Response" at bounding box center [531, 203] width 53 height 11
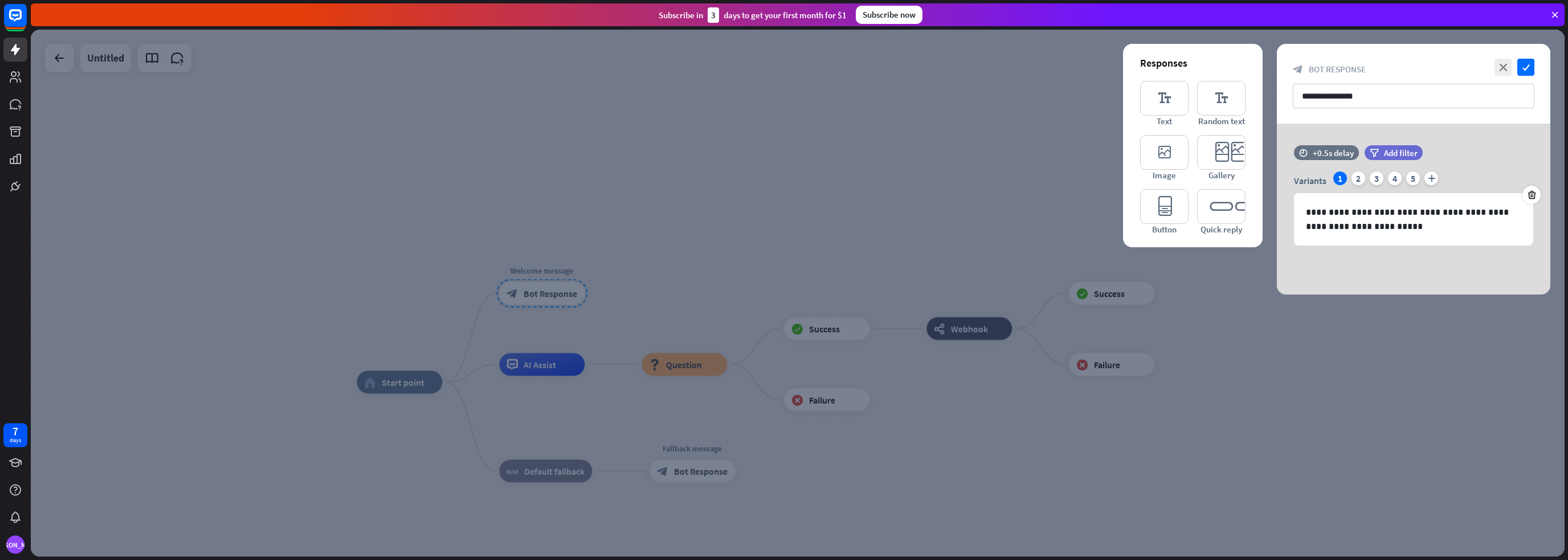
click at [544, 364] on div at bounding box center [797, 292] width 1533 height 527
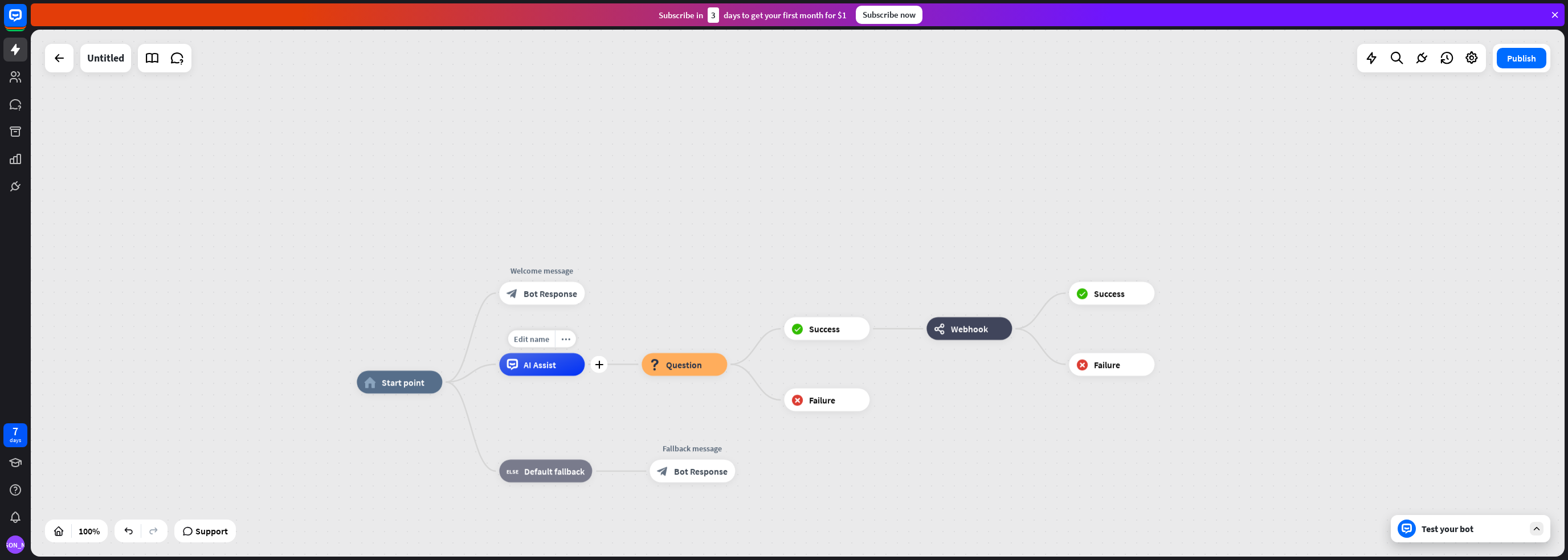
drag, startPoint x: 544, startPoint y: 362, endPoint x: 596, endPoint y: 332, distance: 60.0
click at [585, 353] on div "Edit name more_horiz plus AI Assist" at bounding box center [541, 364] width 85 height 23
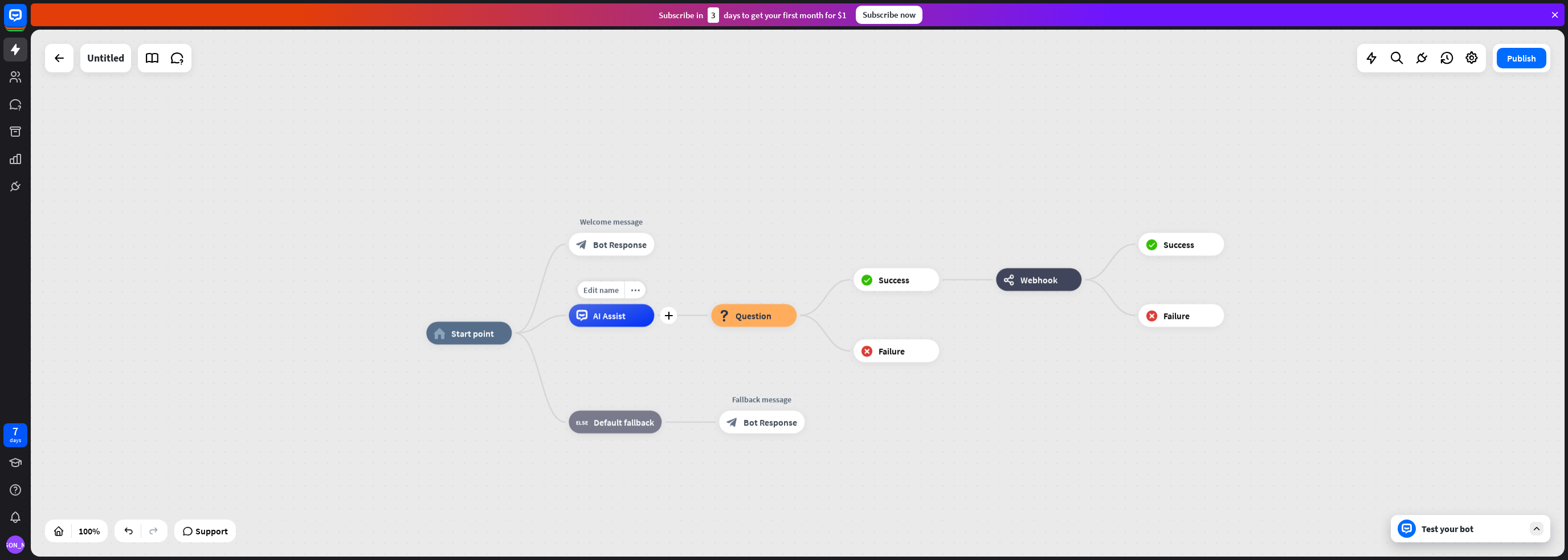
drag, startPoint x: 480, startPoint y: 369, endPoint x: 552, endPoint y: 314, distance: 90.6
click at [568, 314] on div "Edit name more_horiz plus AI Assist" at bounding box center [611, 315] width 85 height 23
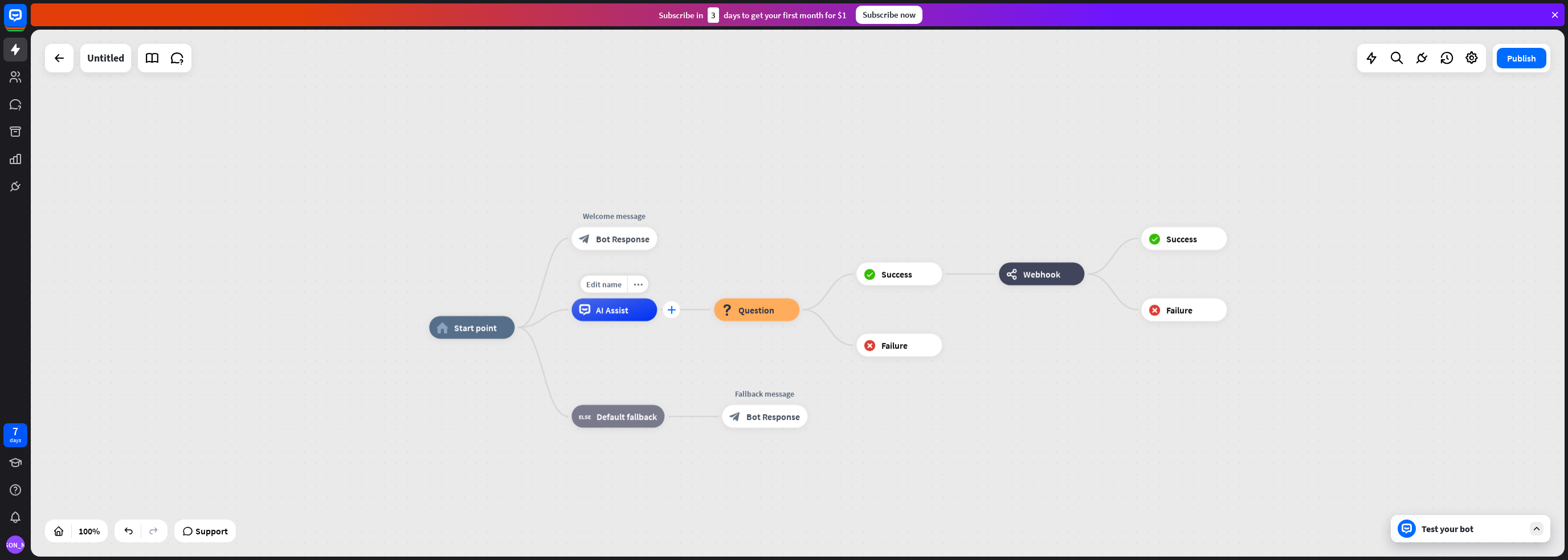
click at [671, 315] on div "plus" at bounding box center [671, 310] width 17 height 17
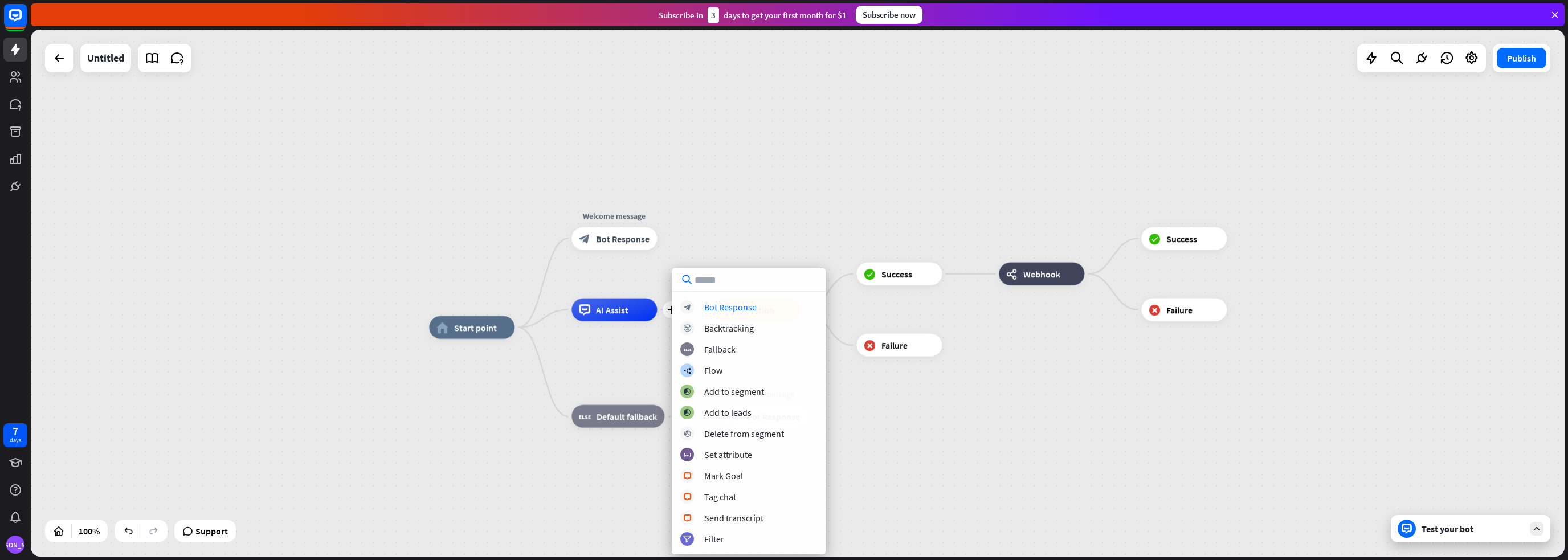
click at [748, 212] on div "home_2 Start point Welcome message block_bot_response Bot Response plus AI Assi…" at bounding box center [797, 292] width 1533 height 527
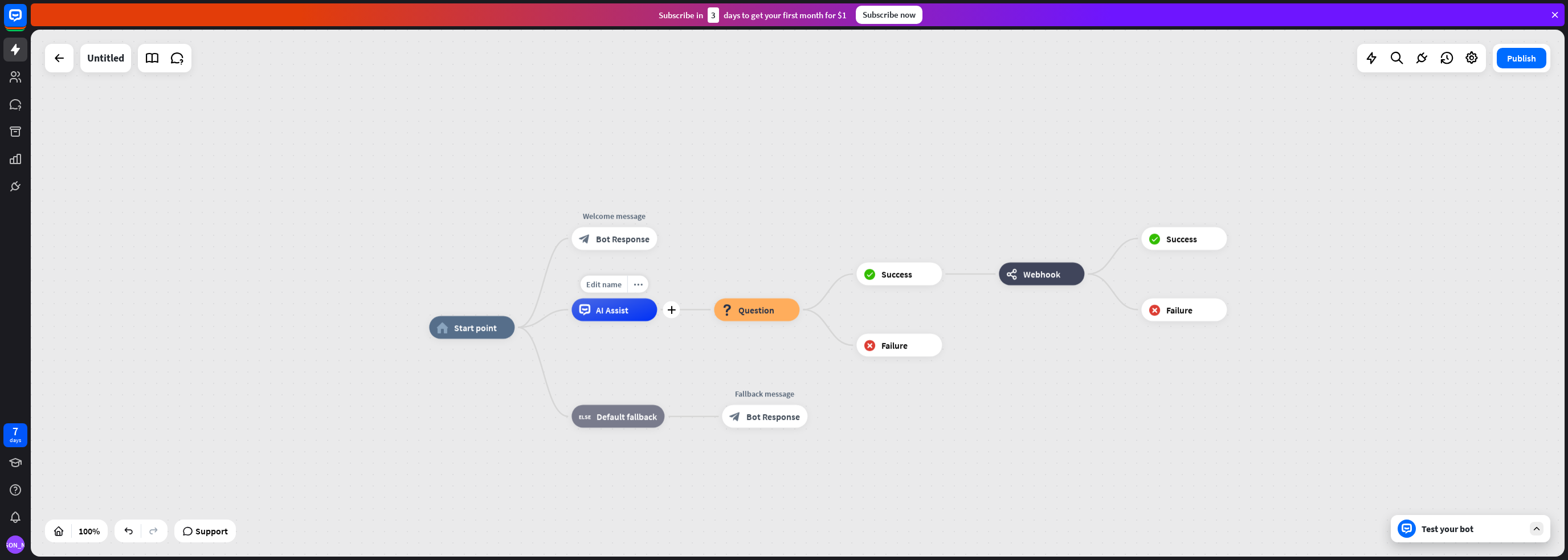
click at [603, 311] on span "AI Assist" at bounding box center [612, 309] width 33 height 11
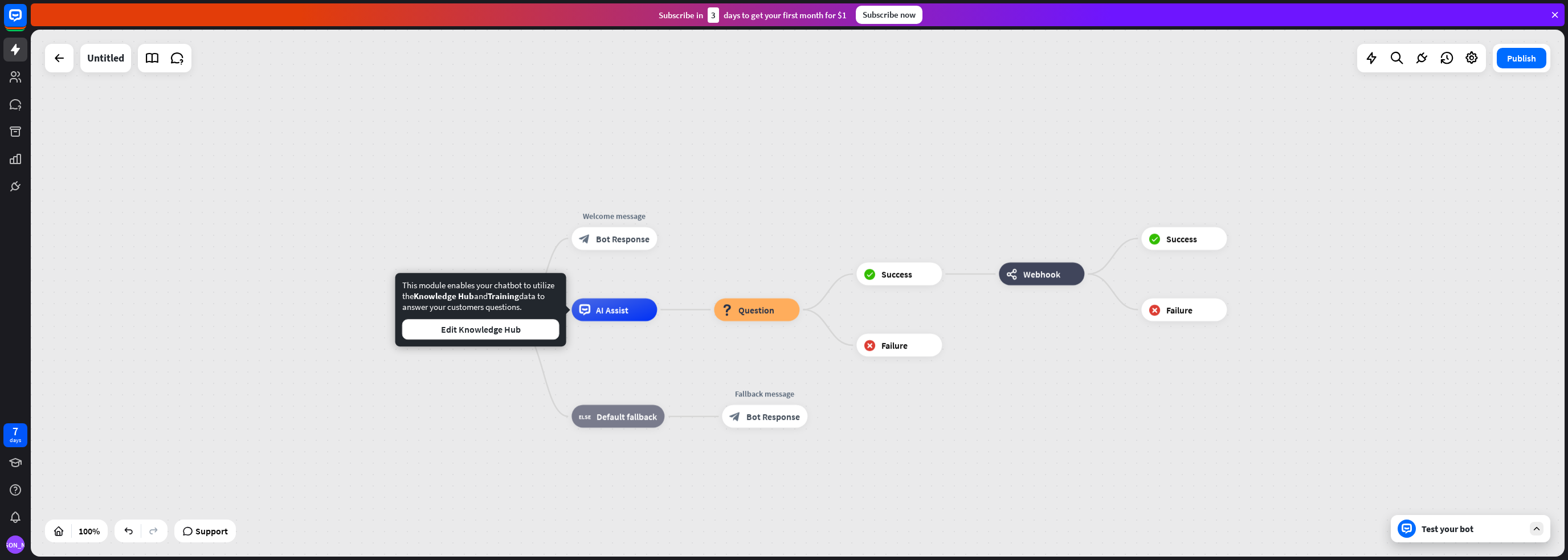
click at [1444, 534] on div "Test your bot" at bounding box center [1472, 528] width 102 height 11
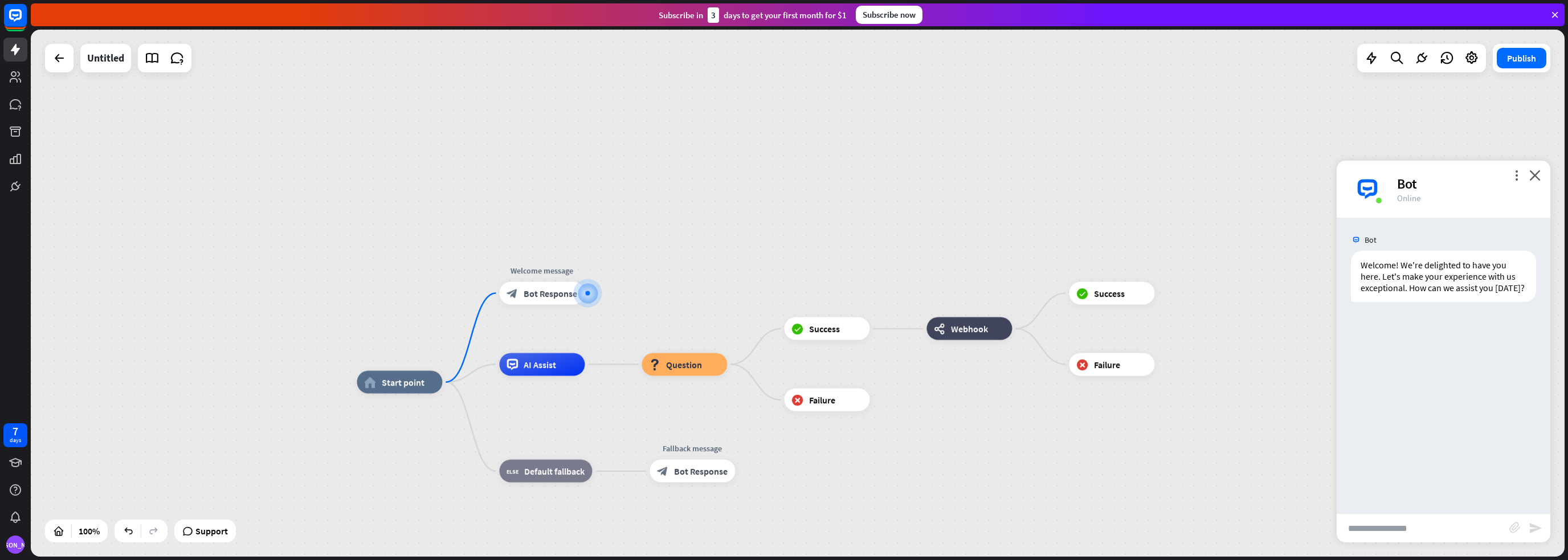
click at [1426, 527] on input "text" at bounding box center [1422, 528] width 173 height 29
type input "******"
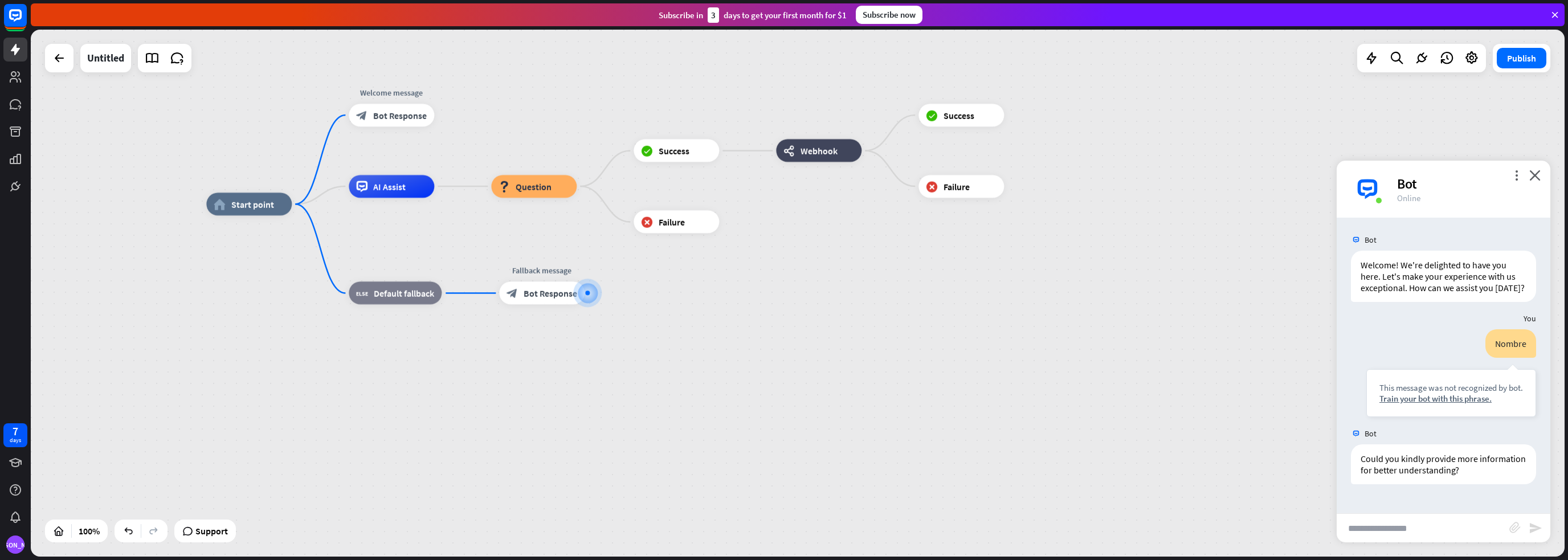
click at [1201, 394] on div "home_2 Start point Welcome message block_bot_response Bot Response AI Assist bl…" at bounding box center [973, 467] width 1533 height 527
click at [1532, 168] on div "more_vert close Bot Online" at bounding box center [1443, 189] width 214 height 57
click at [1532, 176] on icon "close" at bounding box center [1534, 175] width 11 height 11
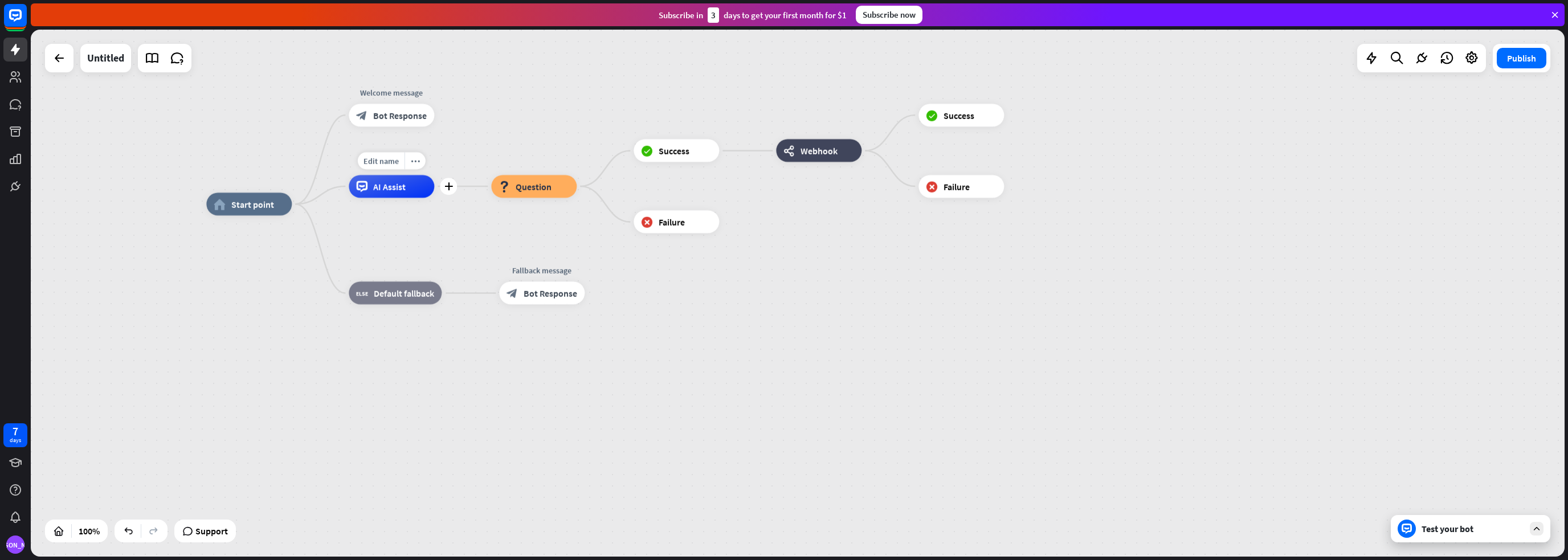
click at [394, 189] on span "AI Assist" at bounding box center [389, 186] width 33 height 11
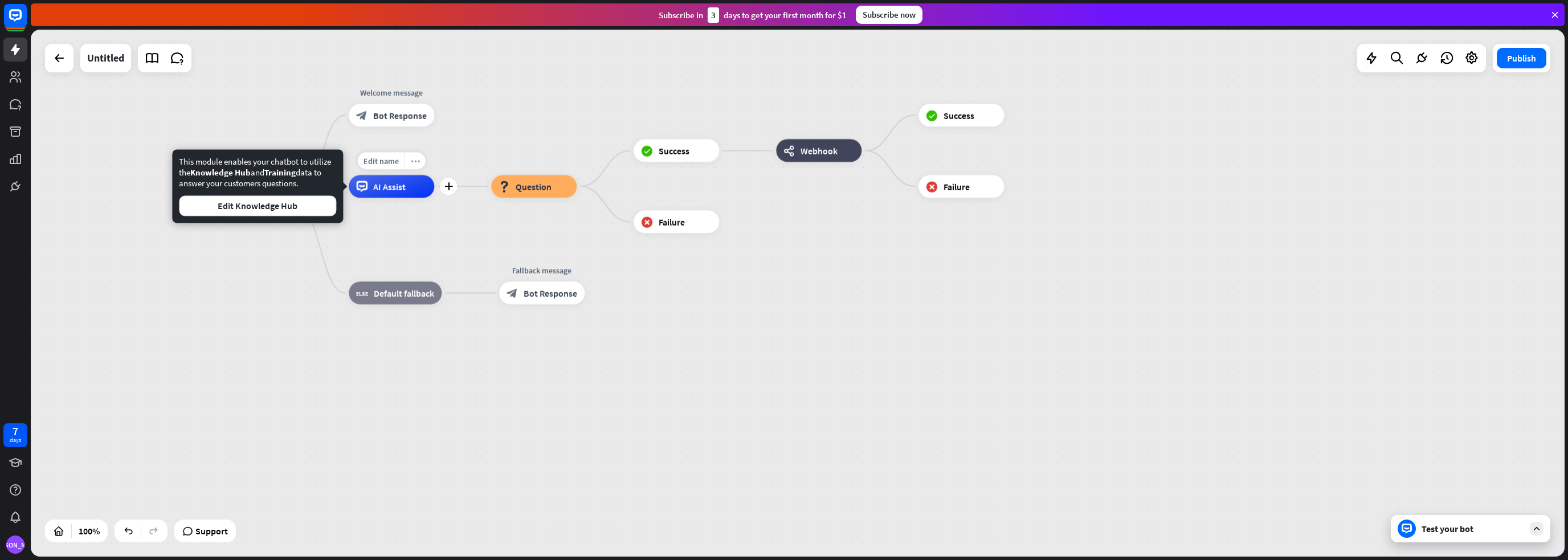
click at [412, 161] on icon "more_horiz" at bounding box center [415, 161] width 9 height 8
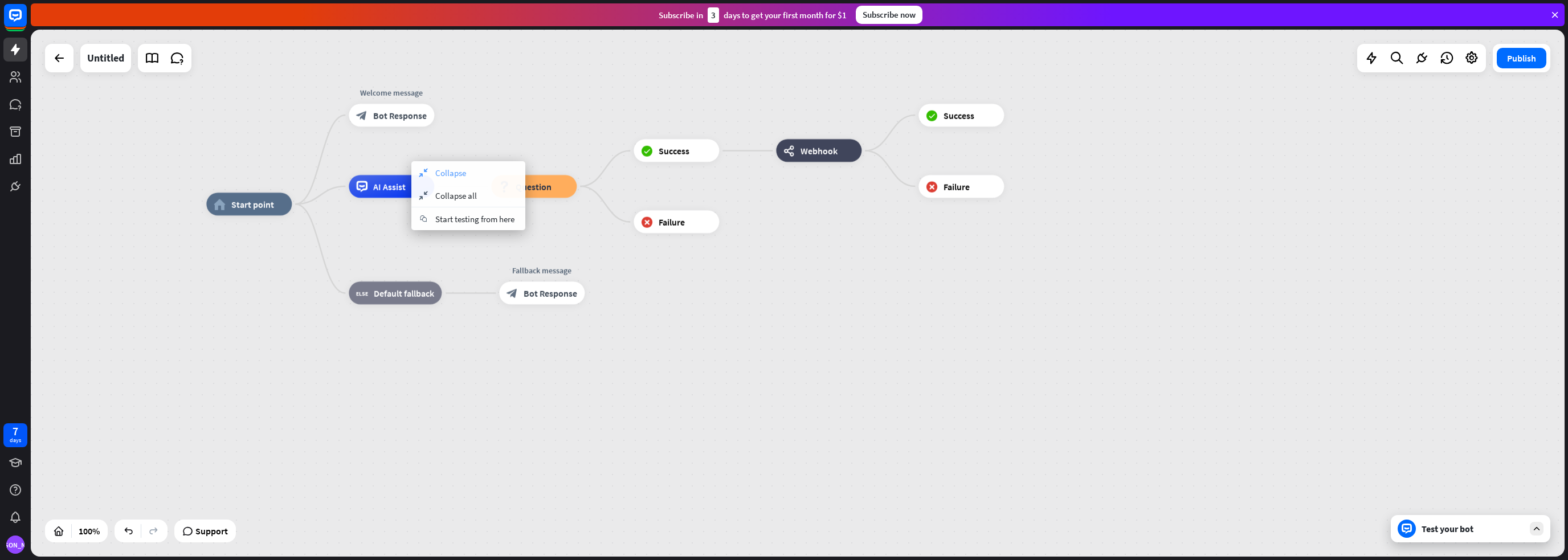
click at [426, 173] on icon "collapse" at bounding box center [423, 173] width 12 height 9
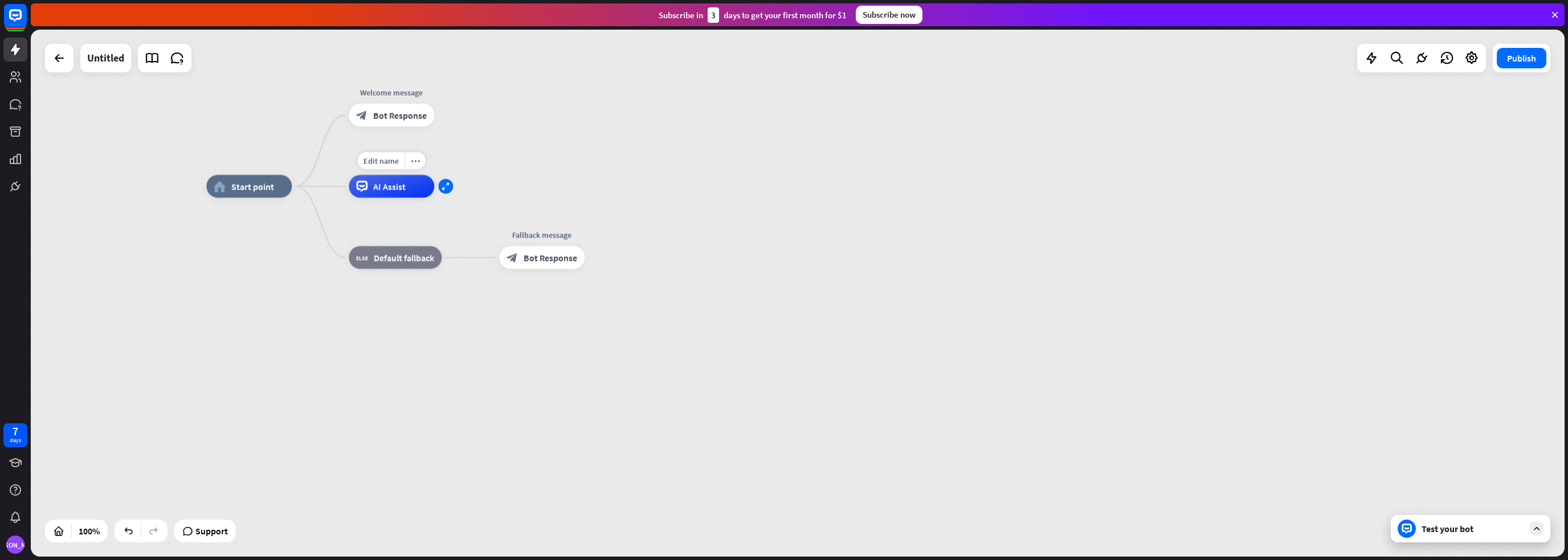
click at [440, 187] on div "expand" at bounding box center [445, 186] width 15 height 15
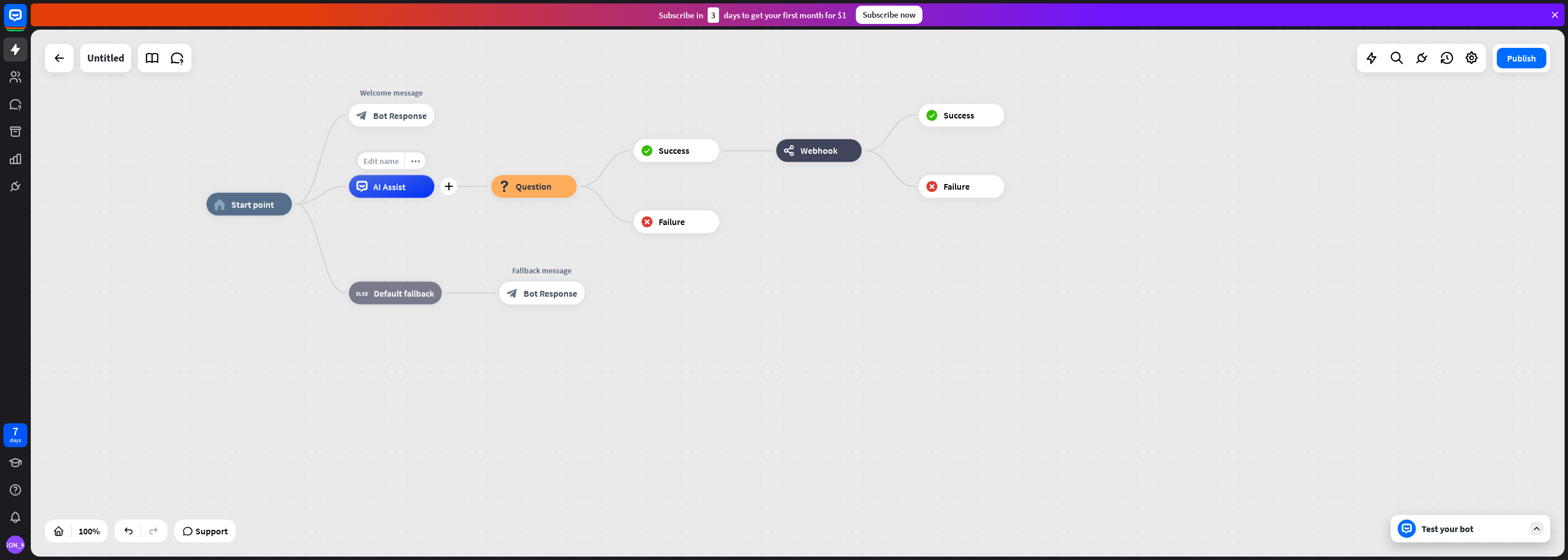
click at [390, 160] on span "Edit name" at bounding box center [381, 161] width 35 height 10
click at [387, 232] on div "home_2 Start point Welcome message block_bot_response Bot Response plus AI Assi…" at bounding box center [973, 467] width 1533 height 527
click at [389, 188] on span "AI Assist" at bounding box center [389, 186] width 33 height 11
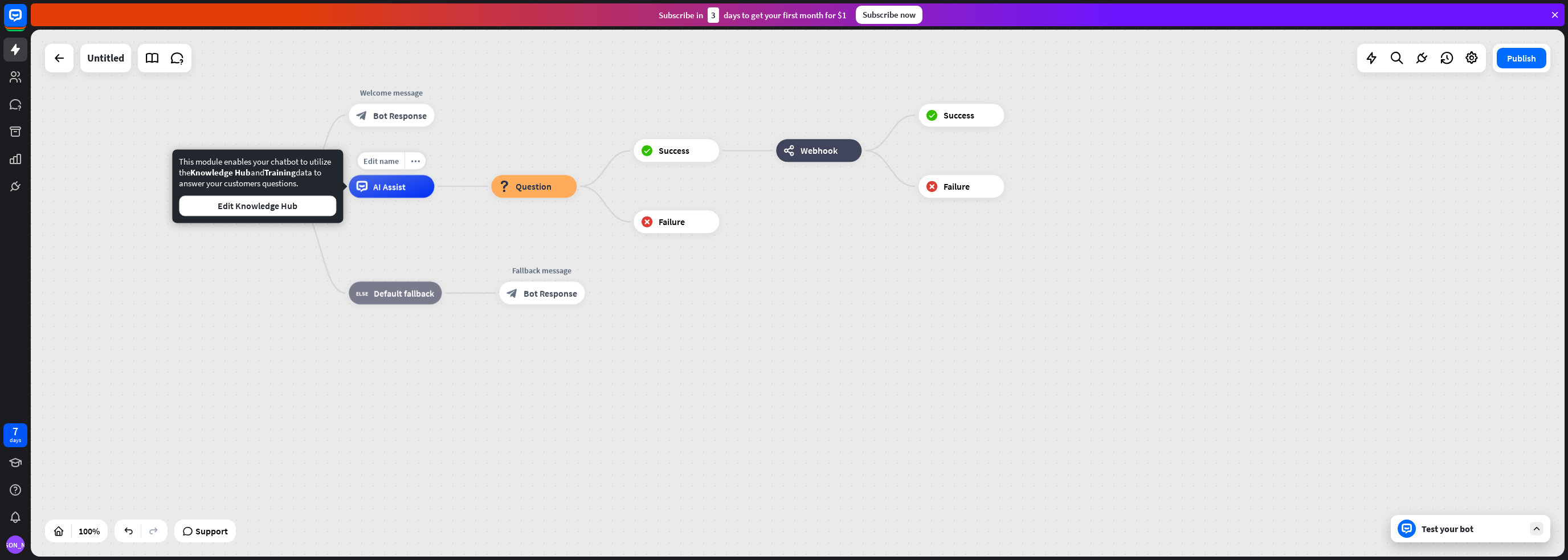
click at [389, 232] on div "home_2 Start point Welcome message block_bot_response Bot Response Edit name mo…" at bounding box center [973, 467] width 1533 height 527
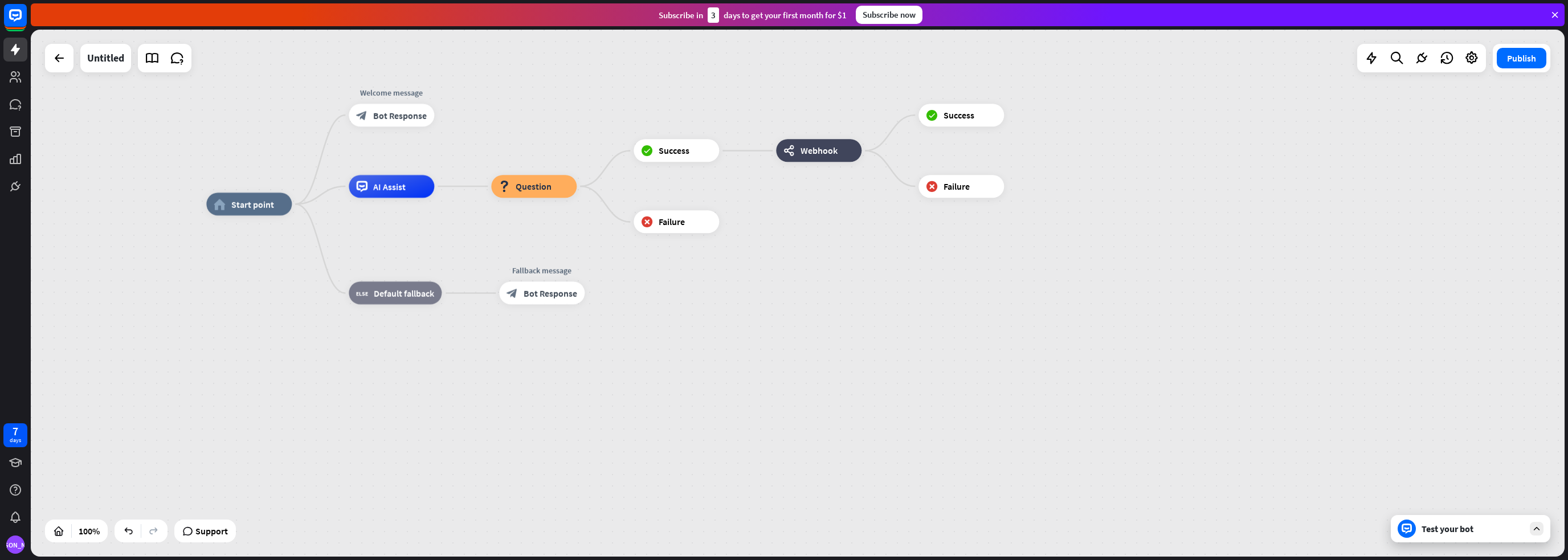
click at [43, 51] on div "home_2 Start point Welcome message block_bot_response Bot Response AI Assist bl…" at bounding box center [797, 292] width 1533 height 527
click at [61, 57] on icon at bounding box center [59, 58] width 14 height 14
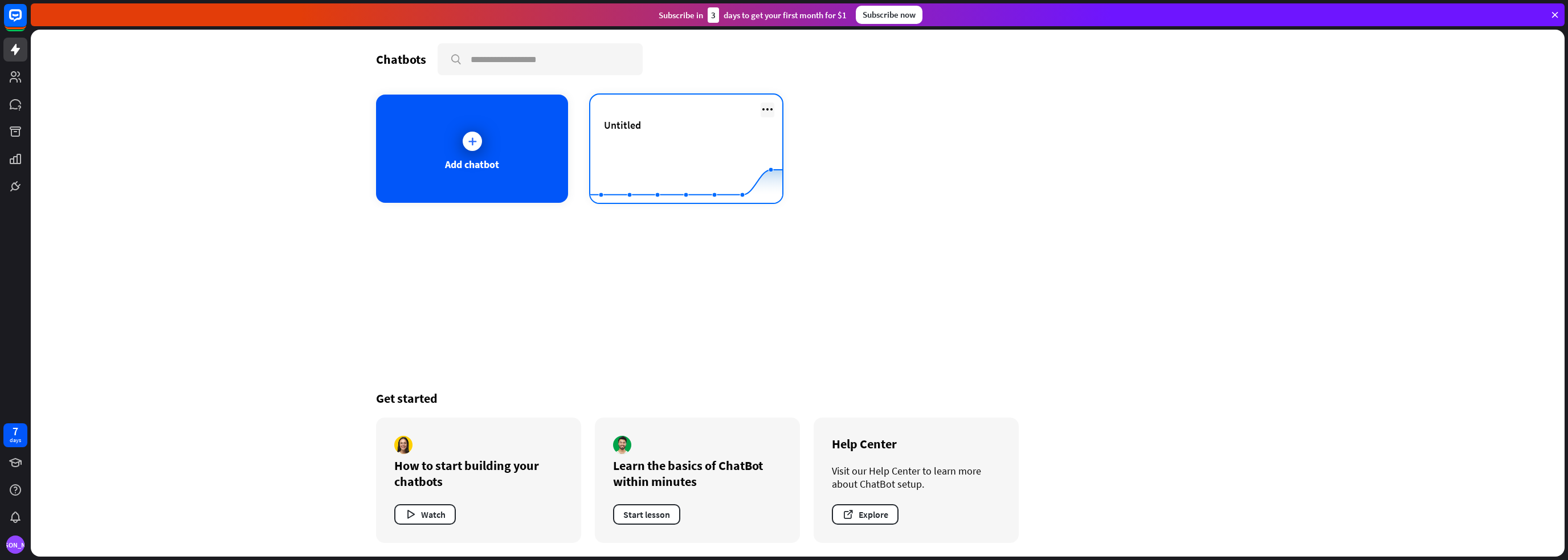
click at [770, 108] on icon at bounding box center [767, 109] width 14 height 14
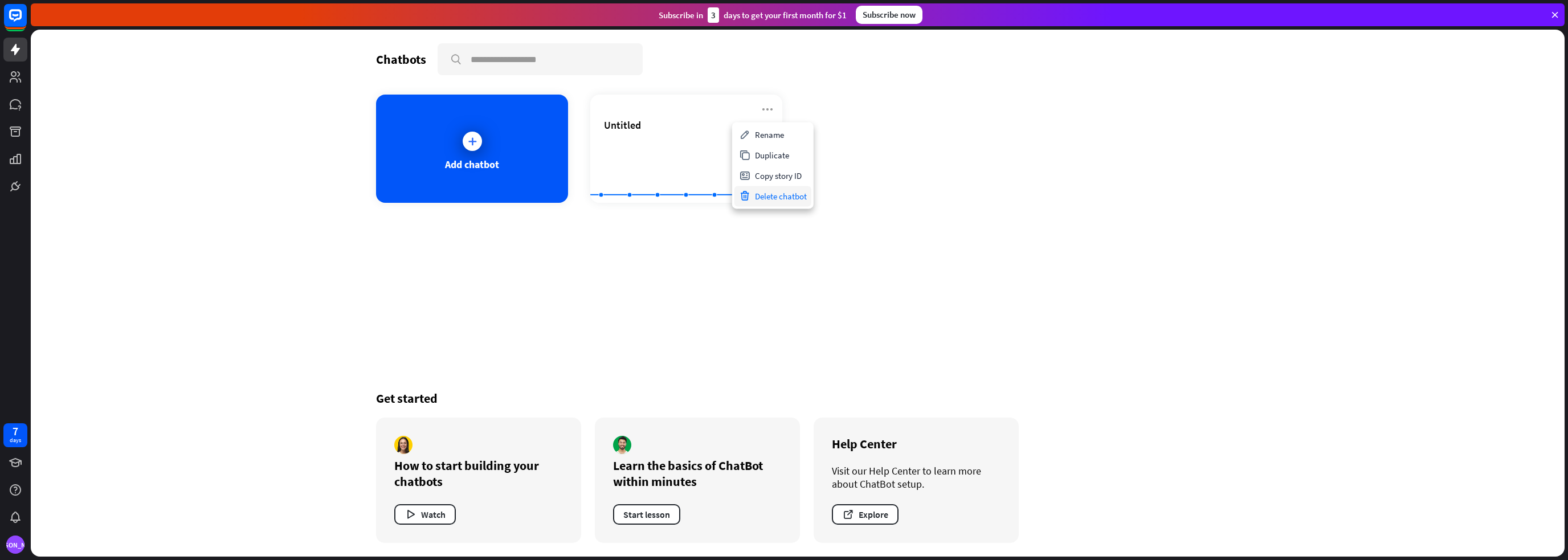
click at [776, 192] on div "Delete chatbot" at bounding box center [773, 195] width 77 height 20
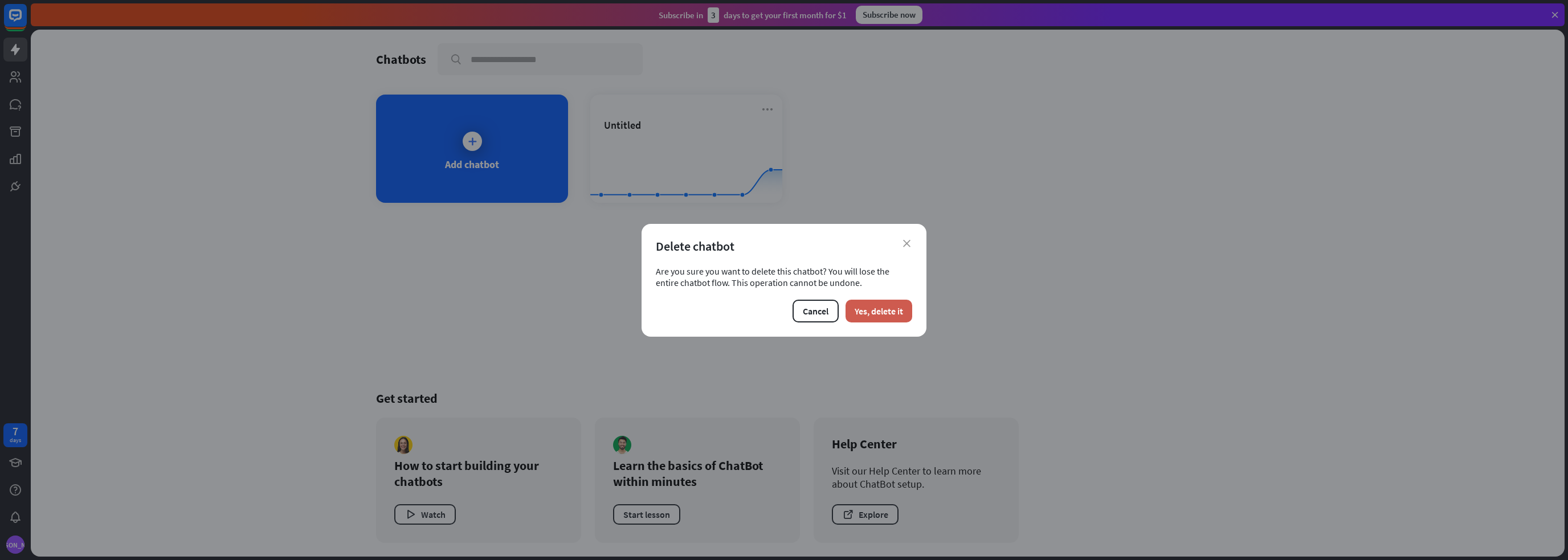
click at [874, 308] on button "Yes, delete it" at bounding box center [878, 311] width 66 height 23
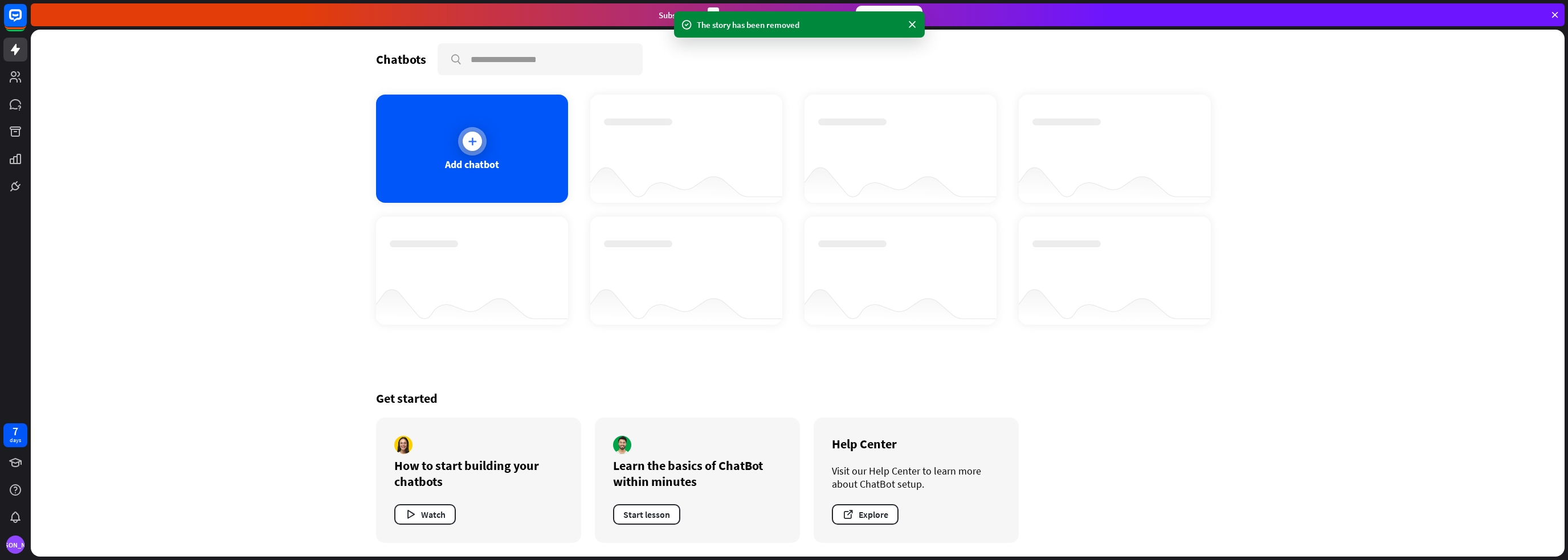
click at [525, 157] on div "Add chatbot" at bounding box center [471, 148] width 192 height 108
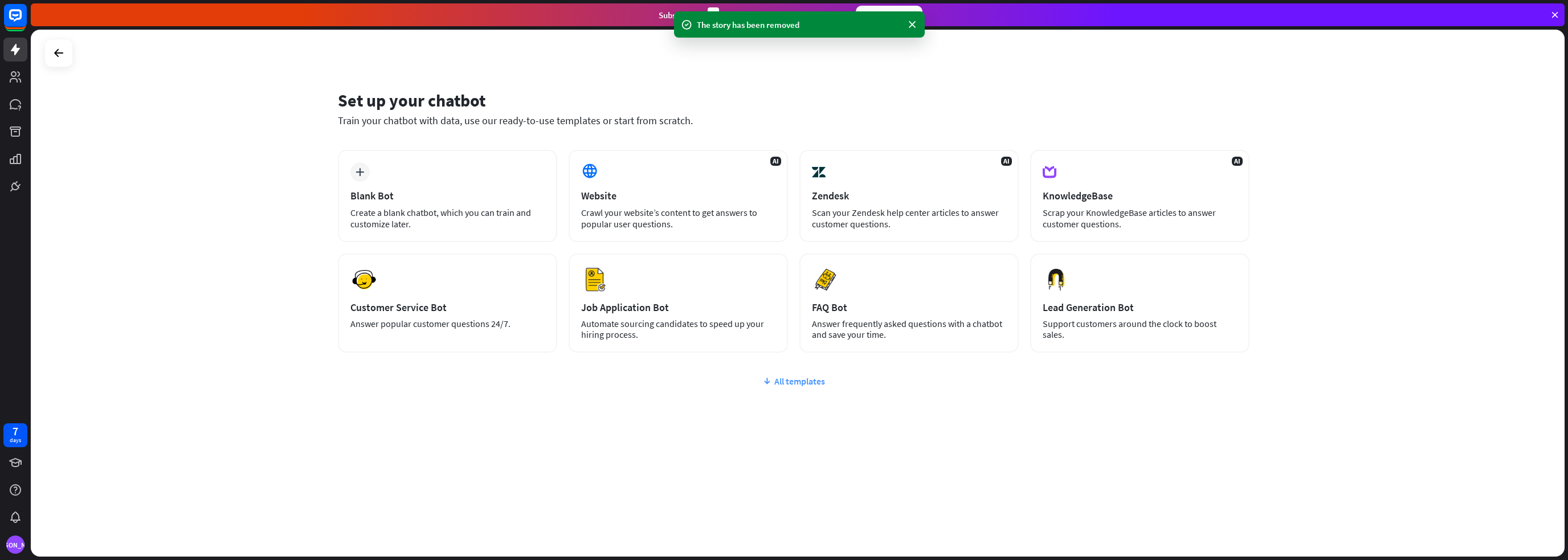
click at [807, 377] on div "All templates" at bounding box center [794, 381] width 912 height 11
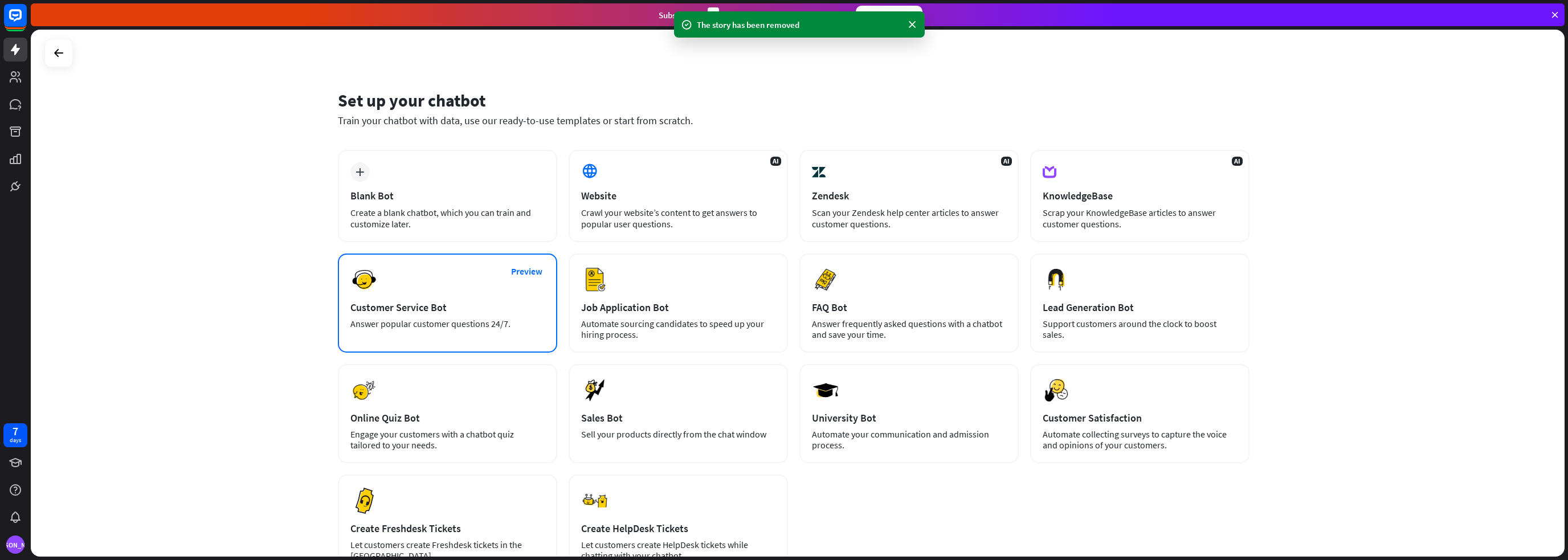
scroll to position [94, 0]
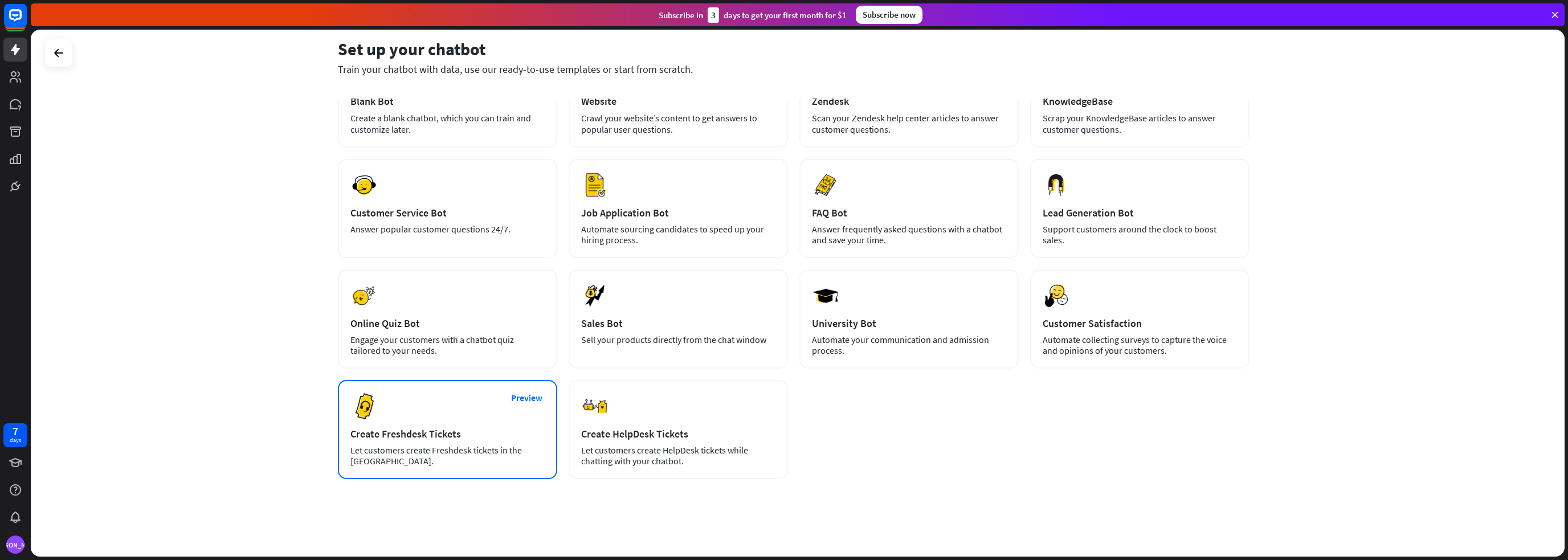
click at [441, 417] on div "Preview Create Freshdesk Tickets Let customers create Freshdesk tickets in the …" at bounding box center [447, 430] width 219 height 99
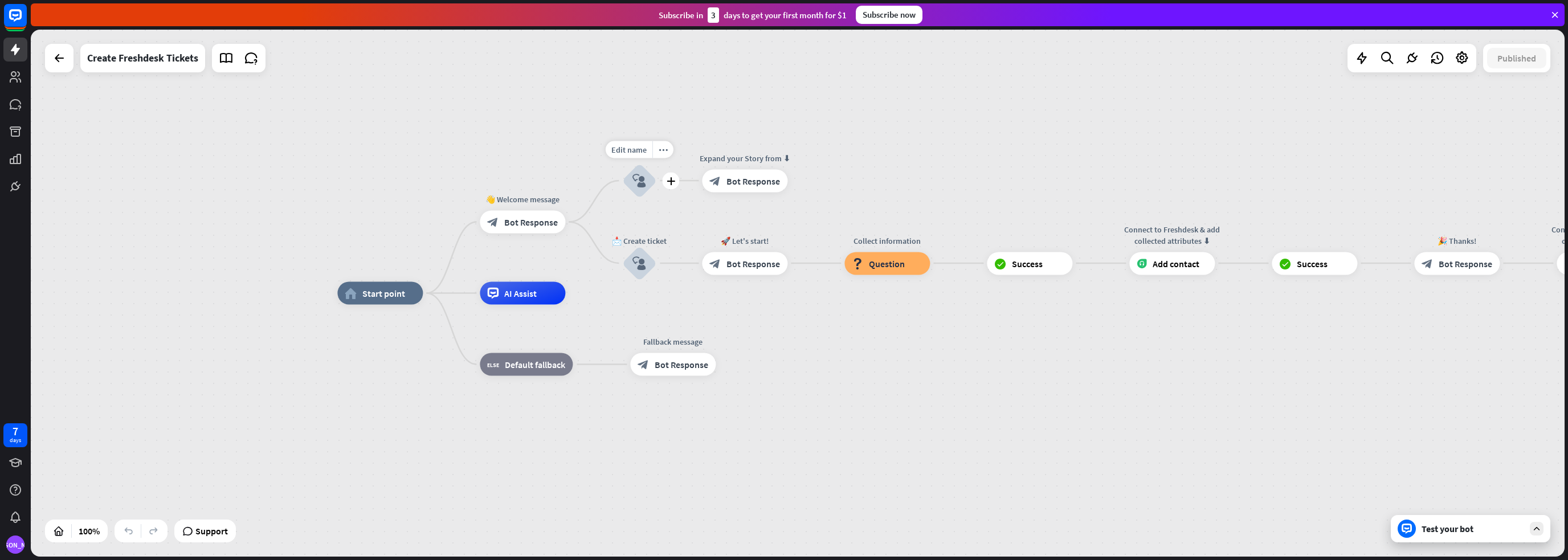
click at [639, 180] on icon "block_user_input" at bounding box center [639, 180] width 14 height 14
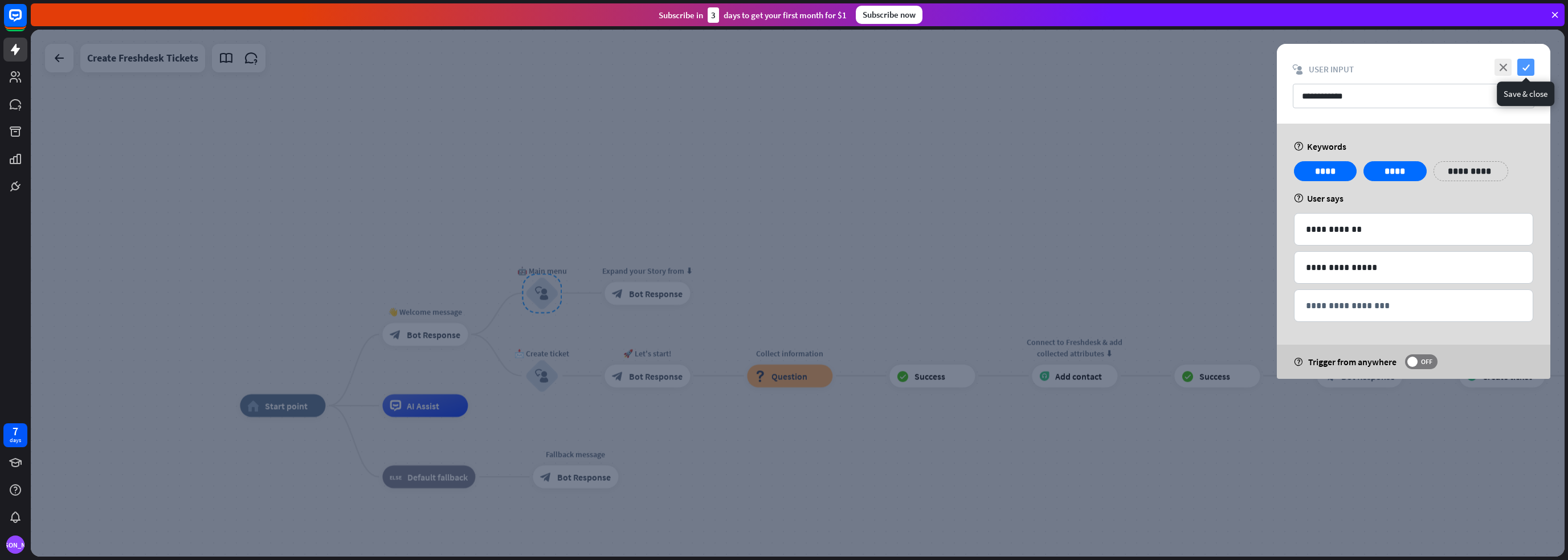
click at [1523, 64] on icon "check" at bounding box center [1526, 67] width 17 height 17
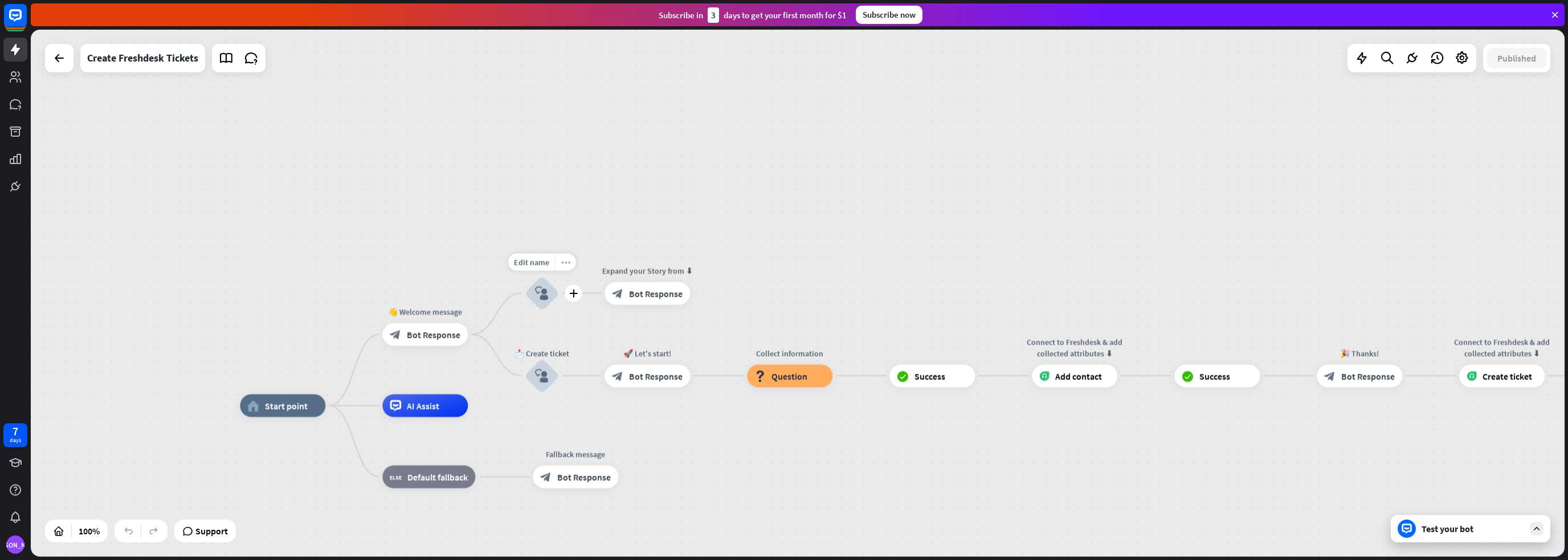
click at [565, 261] on icon "more_horiz" at bounding box center [566, 261] width 9 height 8
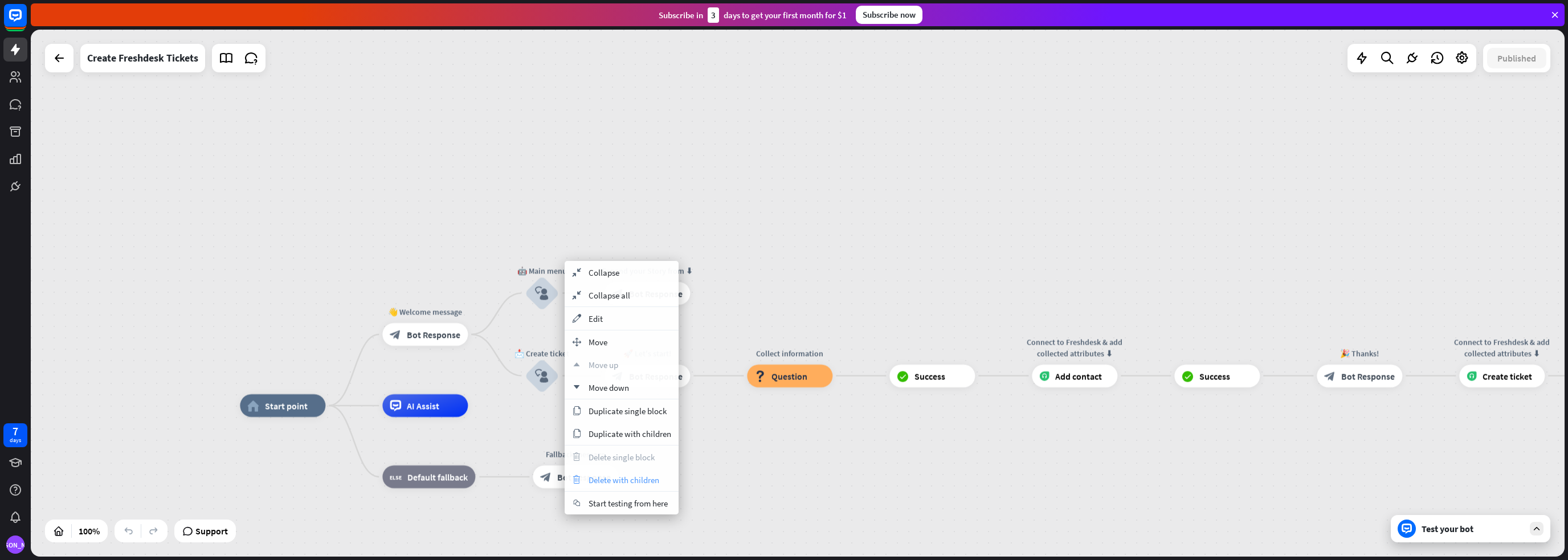
click at [613, 480] on span "Delete with children" at bounding box center [624, 480] width 70 height 11
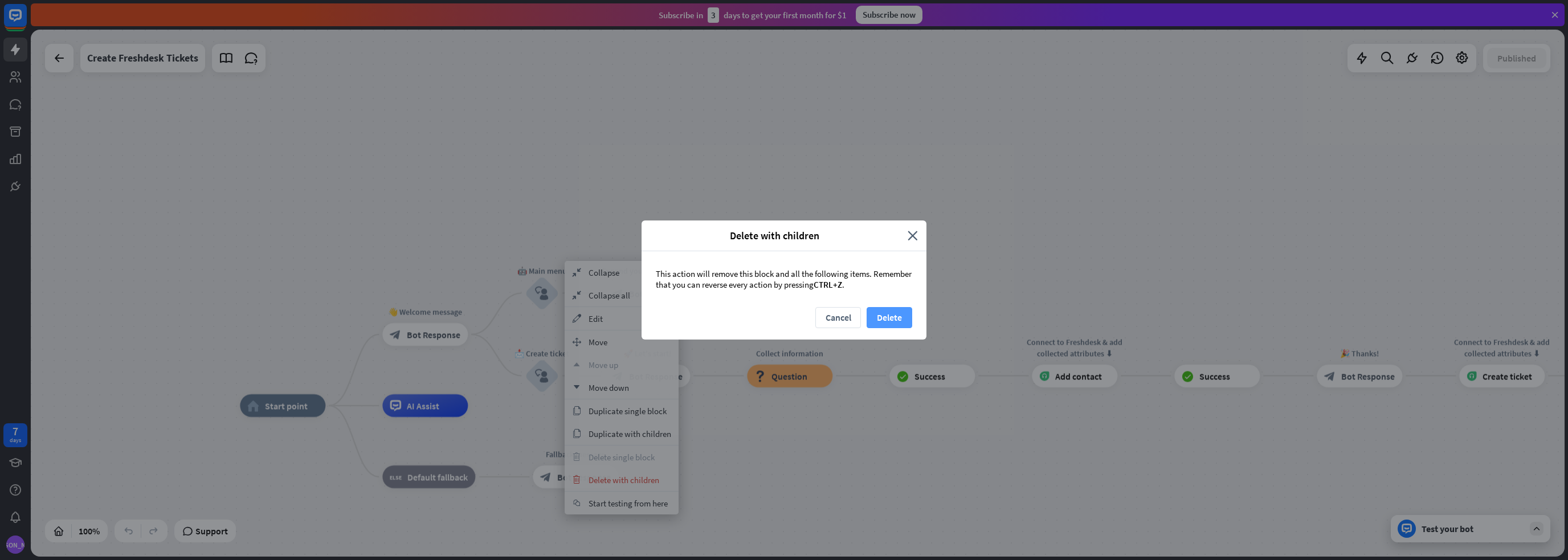
click at [897, 325] on button "Delete" at bounding box center [889, 318] width 46 height 21
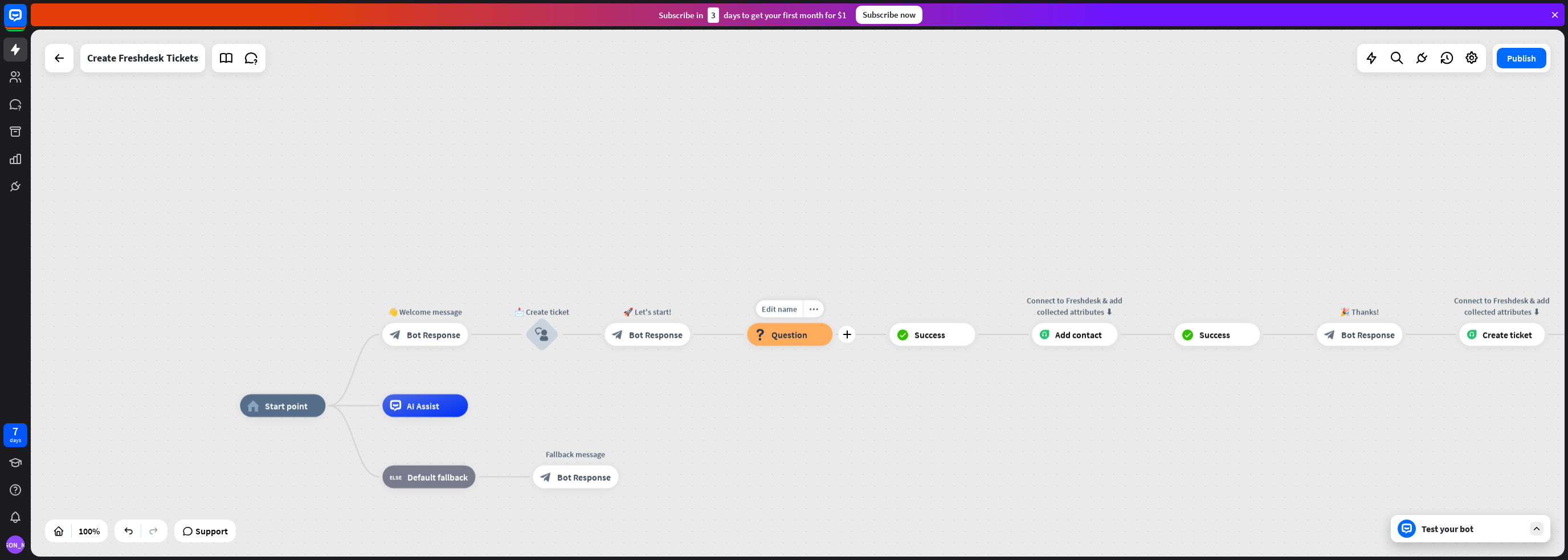
click at [807, 337] on div "block_question Question" at bounding box center [789, 334] width 85 height 23
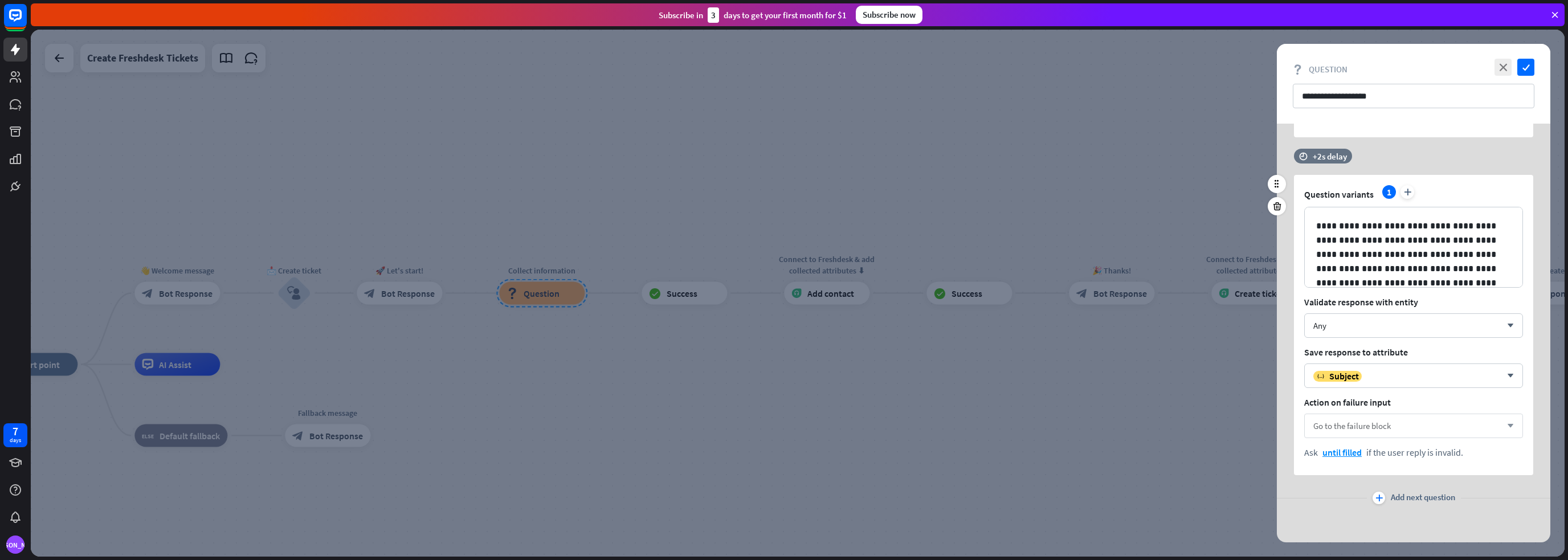
scroll to position [835, 0]
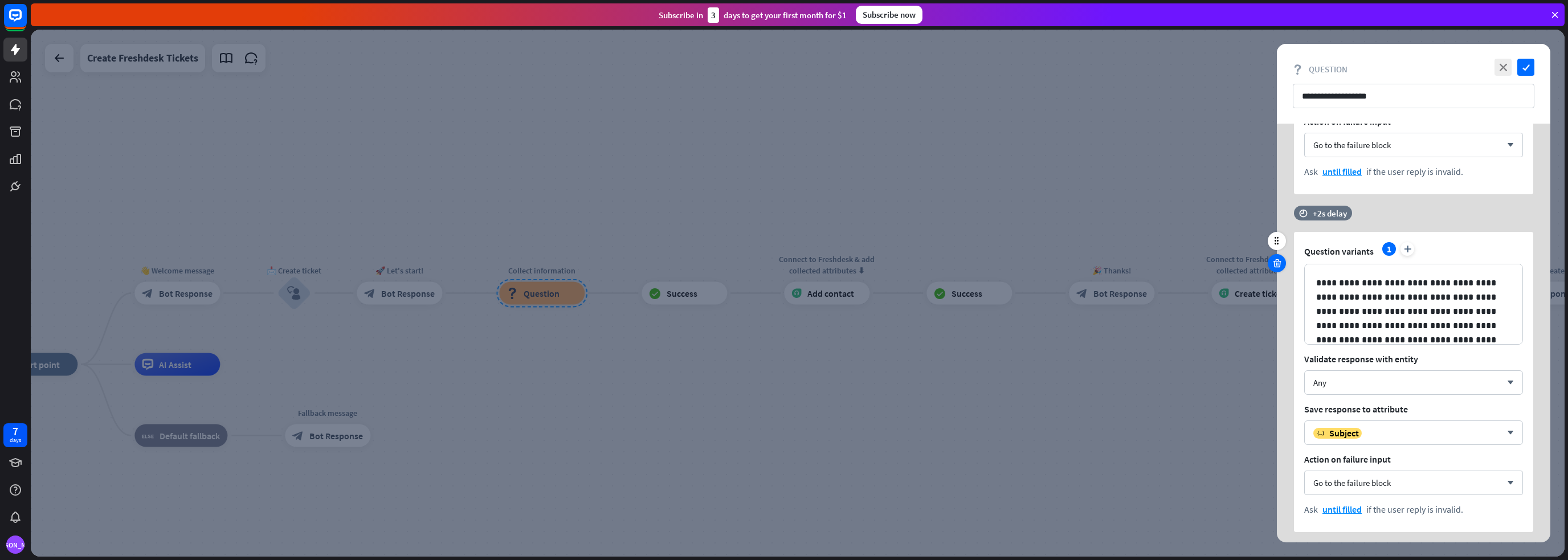
click at [1276, 262] on icon at bounding box center [1277, 263] width 11 height 10
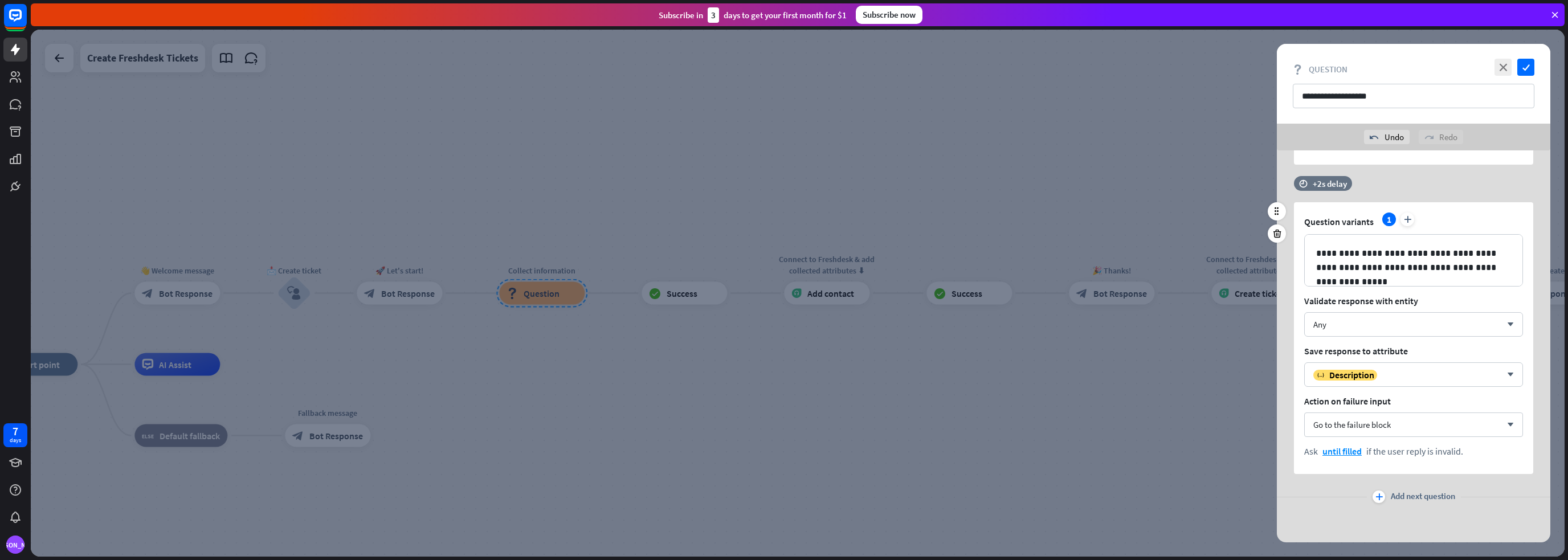
scroll to position [581, 0]
click at [1275, 236] on icon at bounding box center [1277, 234] width 11 height 10
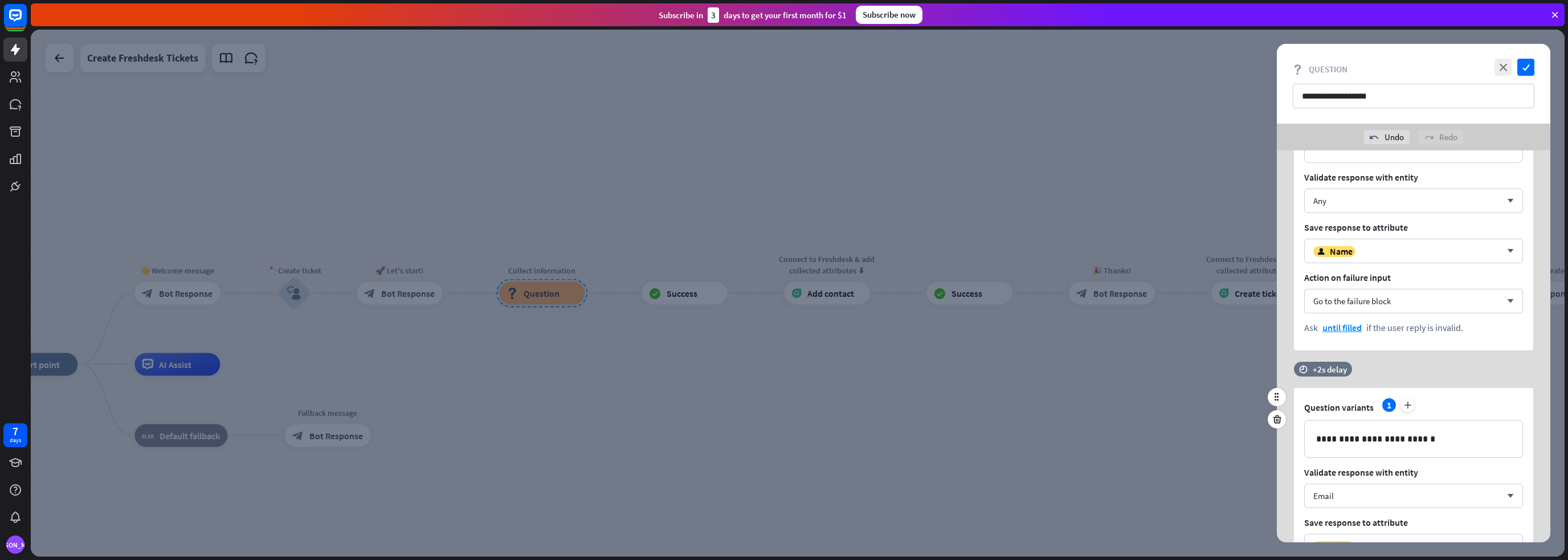
scroll to position [272, 0]
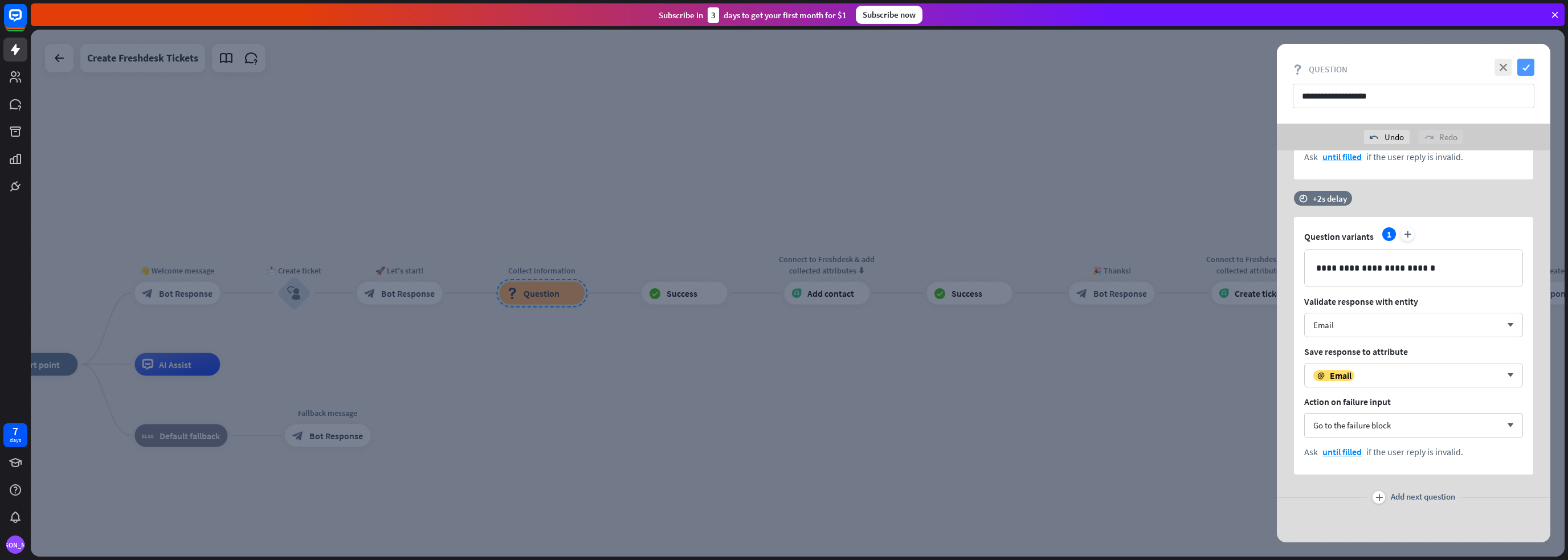
click at [1523, 66] on icon "check" at bounding box center [1526, 67] width 17 height 17
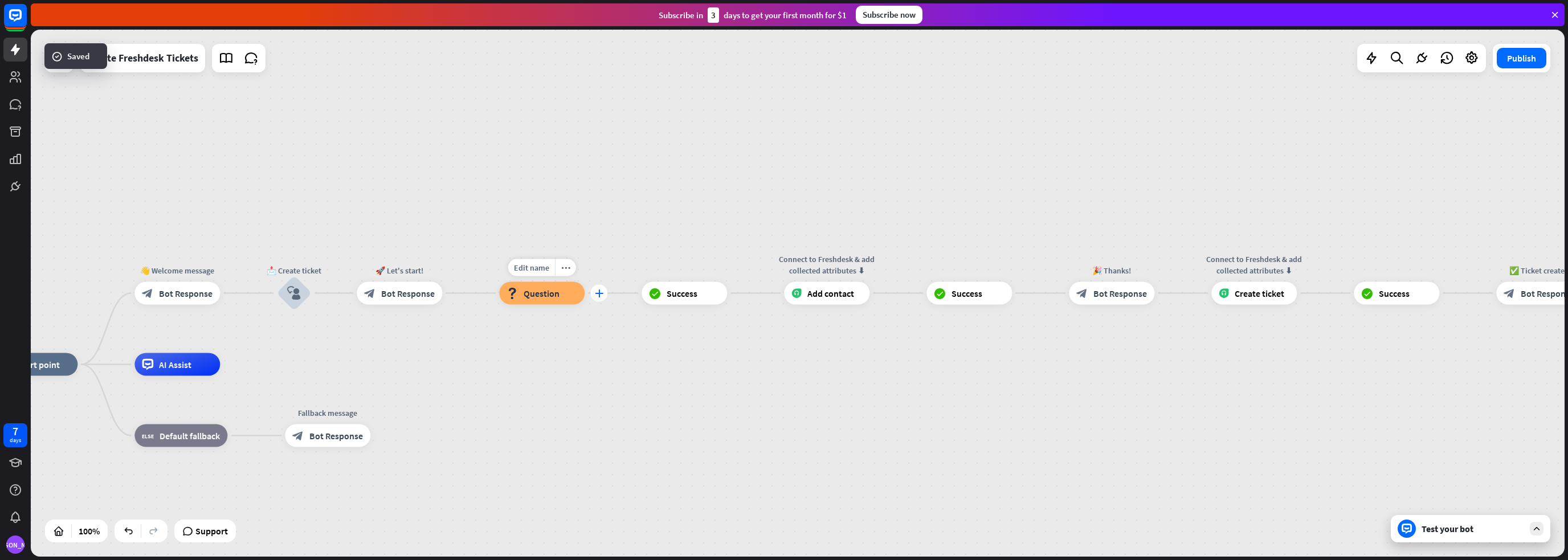
click at [602, 294] on icon "plus" at bounding box center [598, 293] width 8 height 8
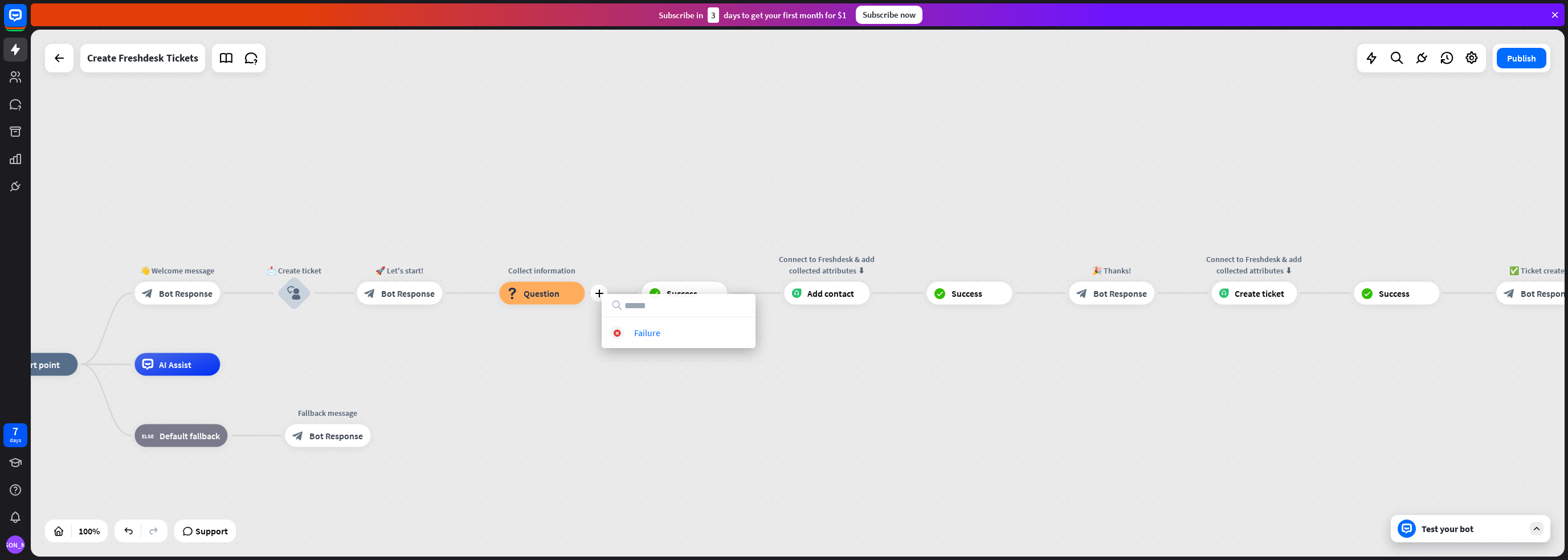
click at [738, 294] on icon "plus" at bounding box center [741, 293] width 8 height 8
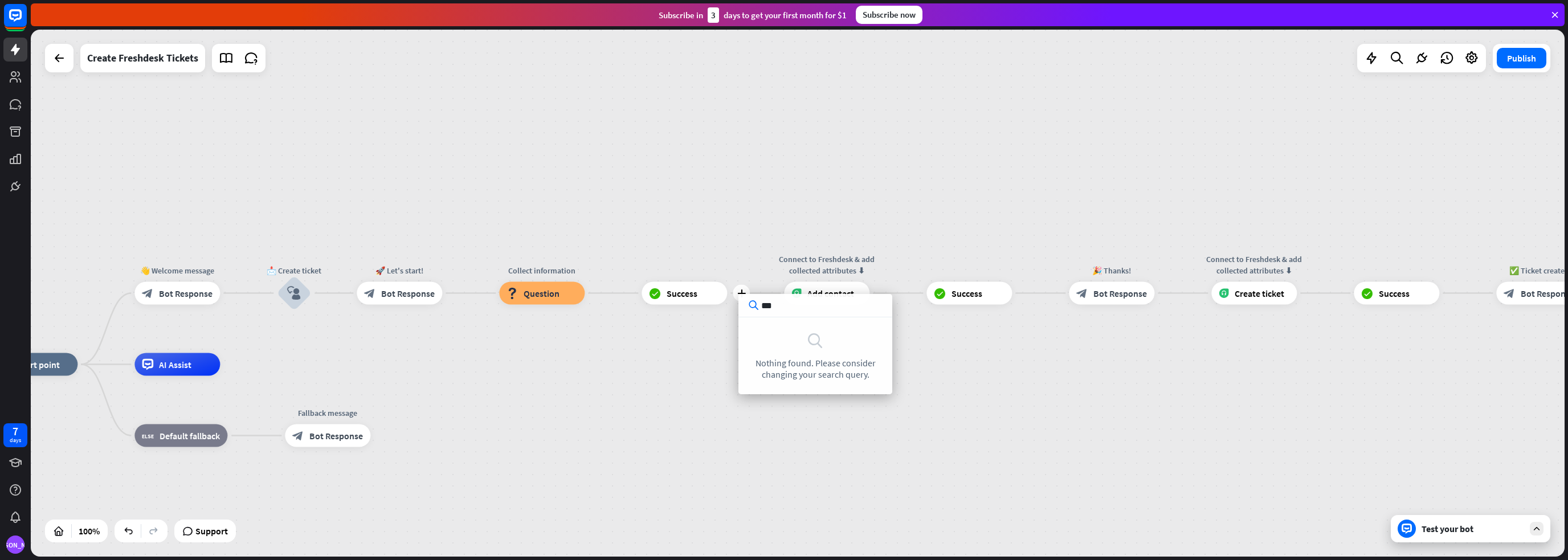
type input "***"
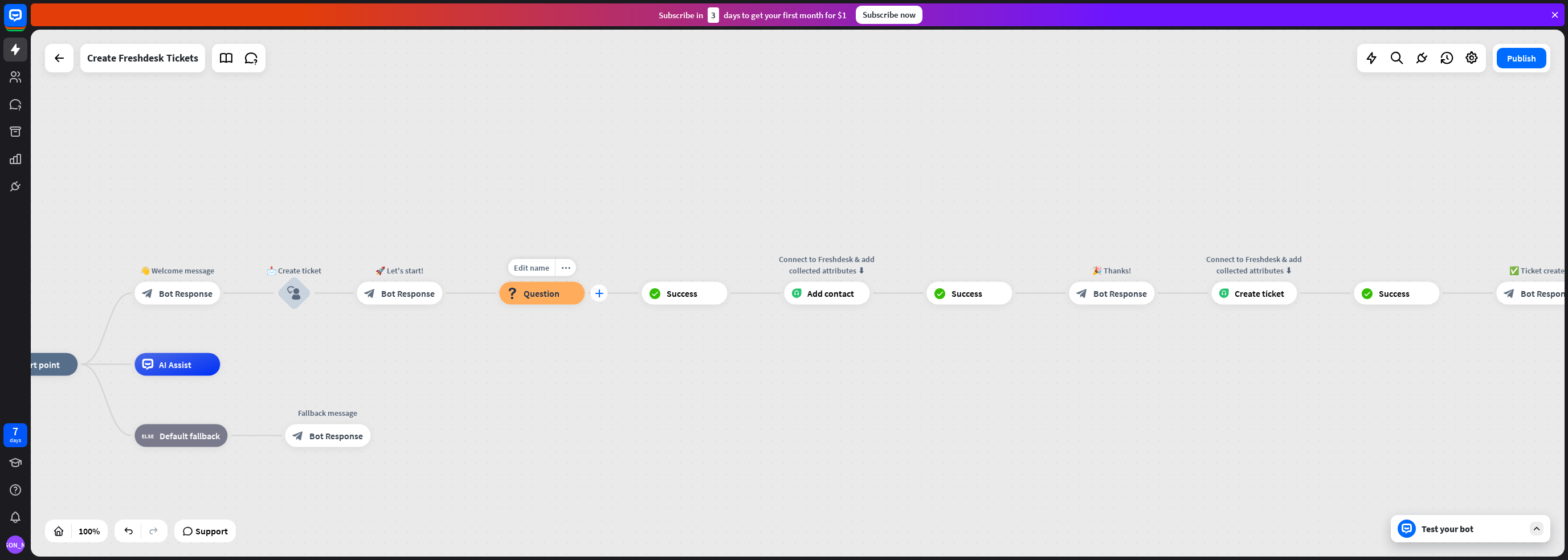
click at [600, 294] on icon "plus" at bounding box center [598, 293] width 8 height 8
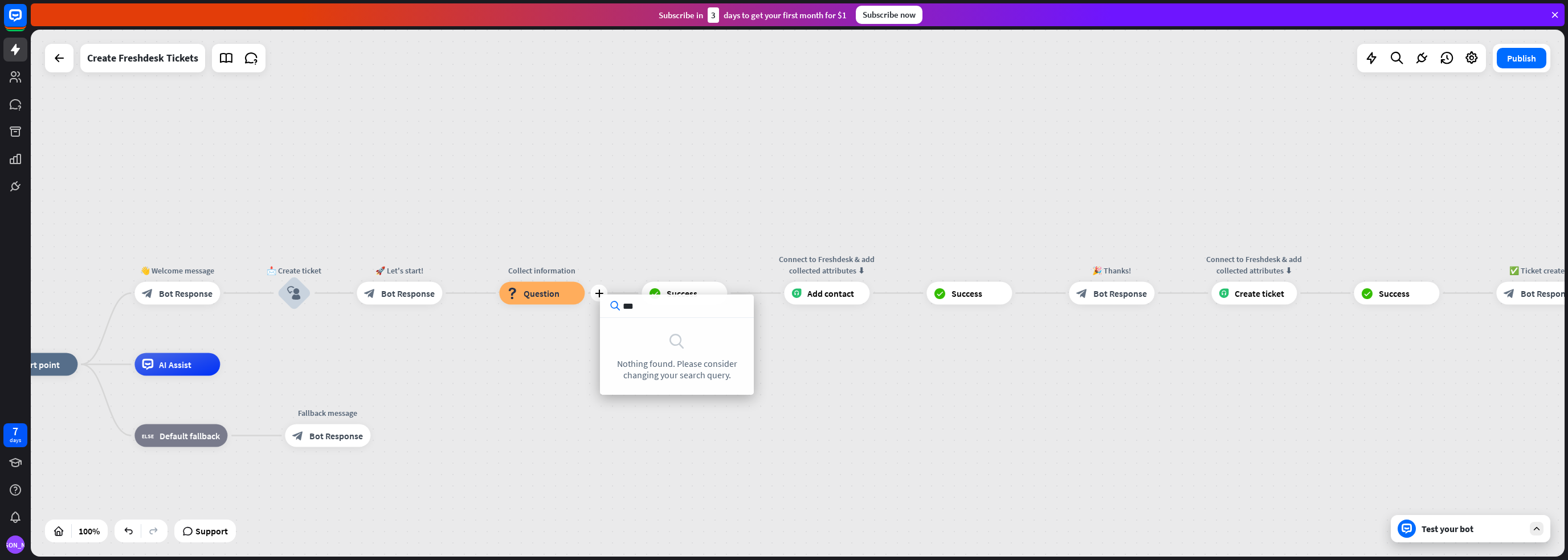
type input "***"
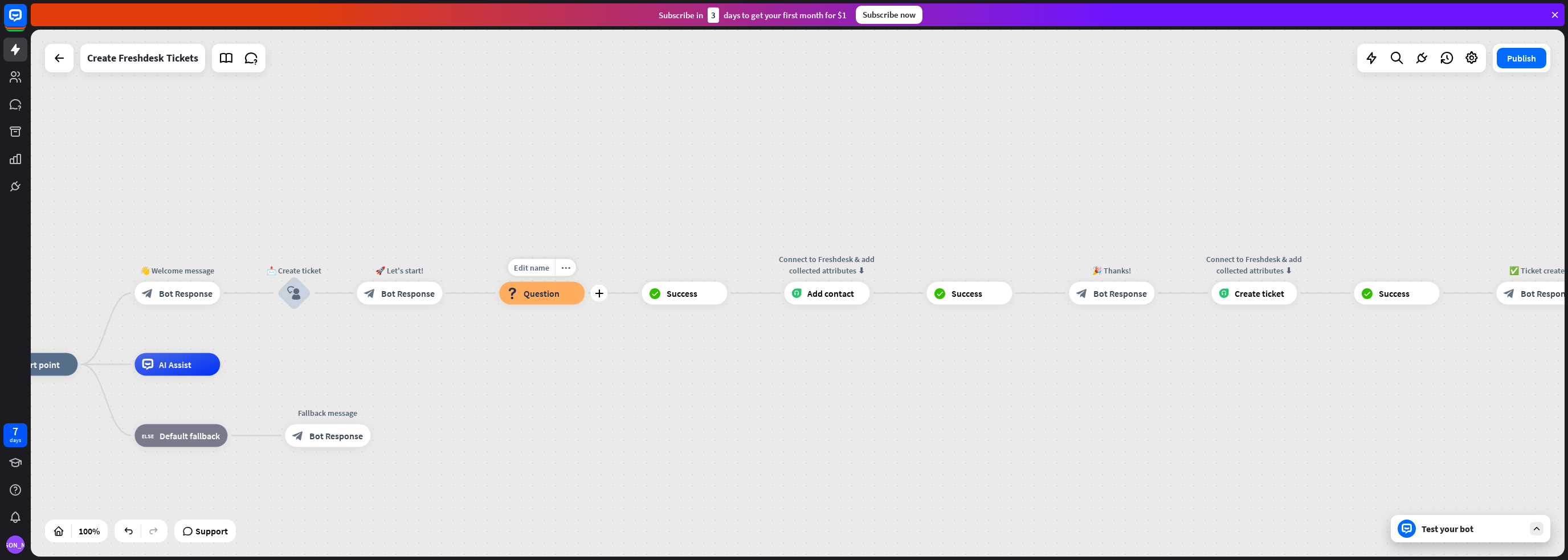
click at [546, 296] on span "Question" at bounding box center [541, 293] width 36 height 11
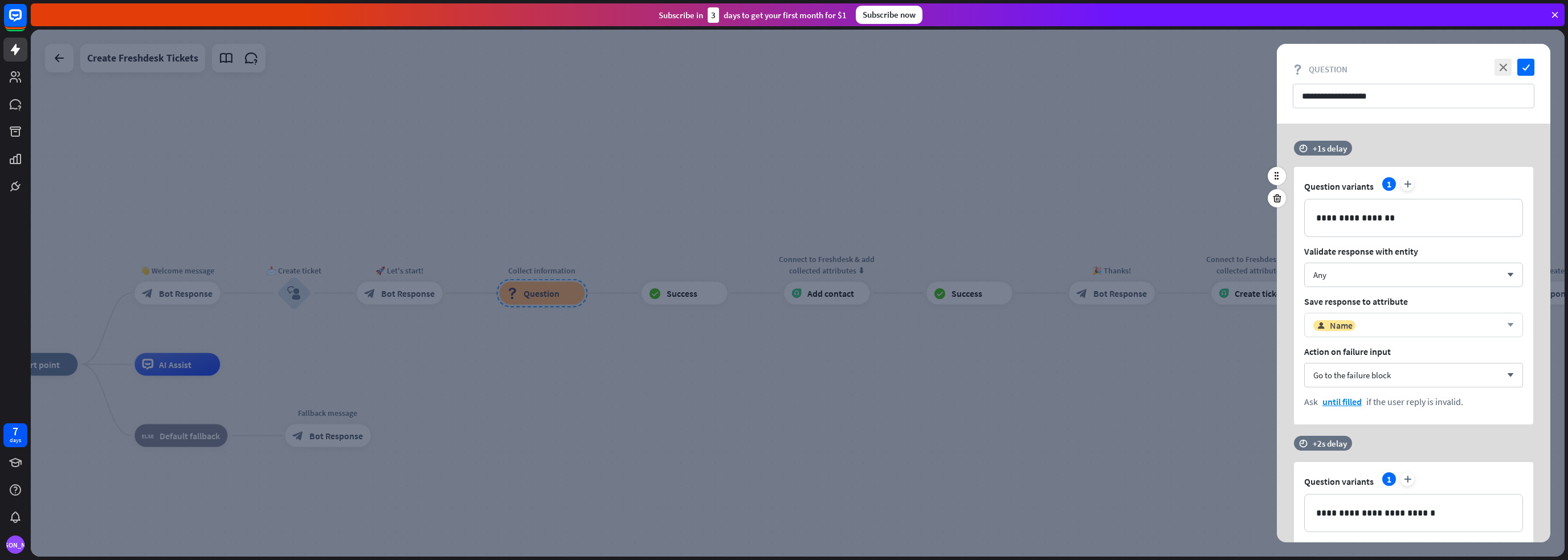
click at [1408, 331] on div "user Name arrow_down" at bounding box center [1413, 325] width 219 height 25
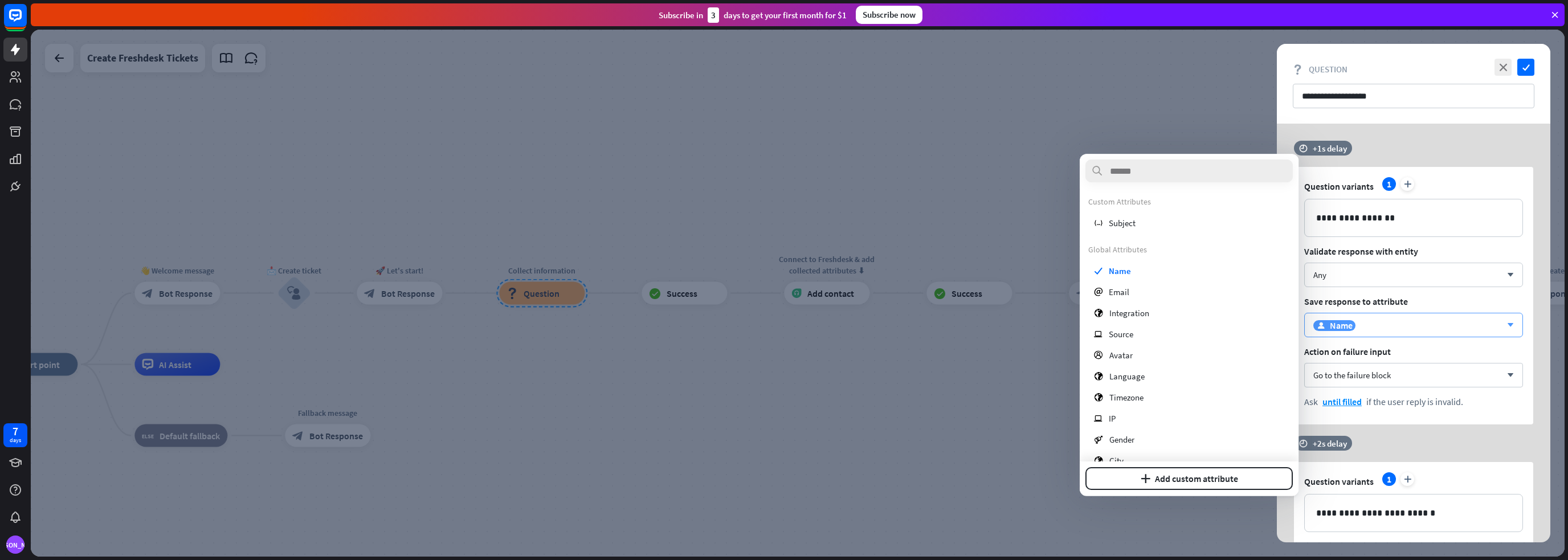
click at [1408, 331] on div "user Name arrow_down" at bounding box center [1413, 325] width 219 height 25
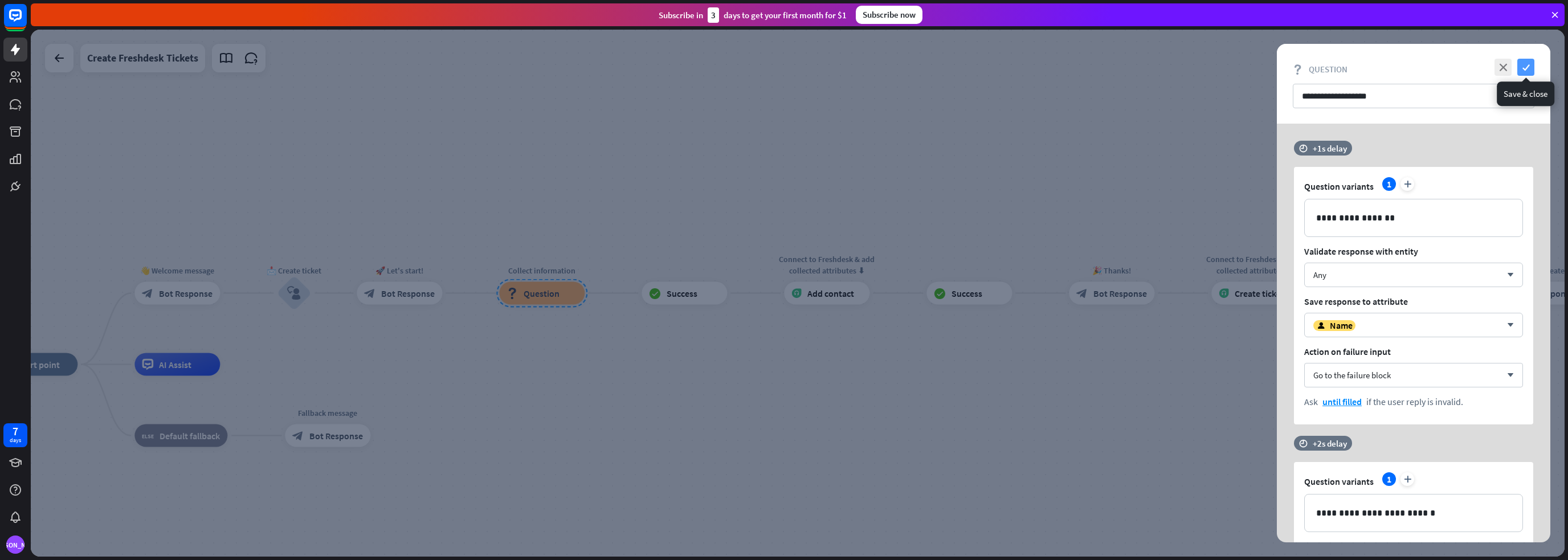
click at [1524, 71] on icon "check" at bounding box center [1526, 67] width 17 height 17
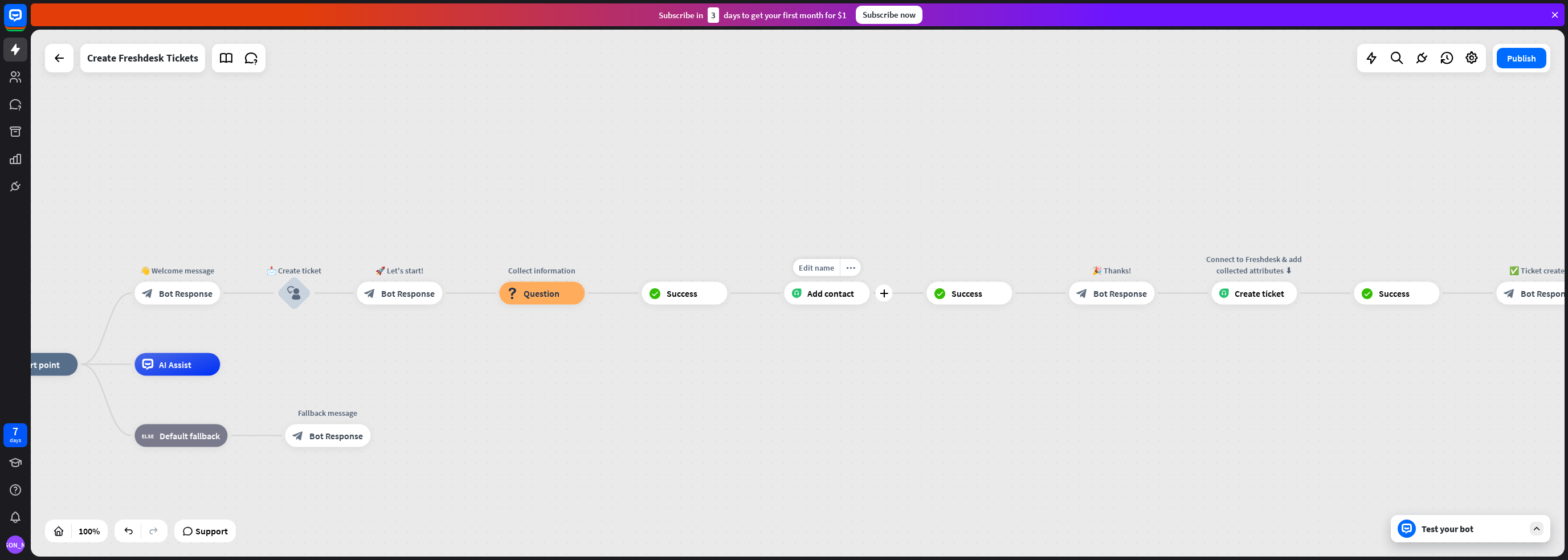
click at [820, 298] on span "Add contact" at bounding box center [831, 293] width 47 height 11
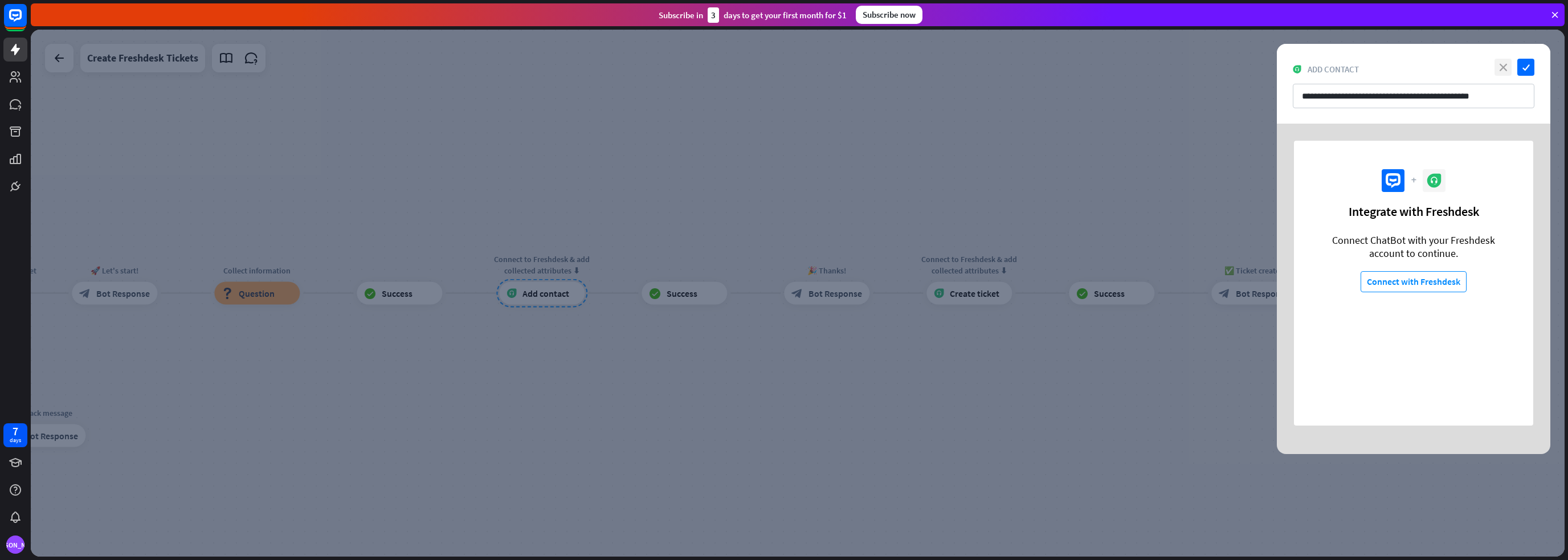
click at [1506, 68] on icon "close" at bounding box center [1503, 67] width 17 height 17
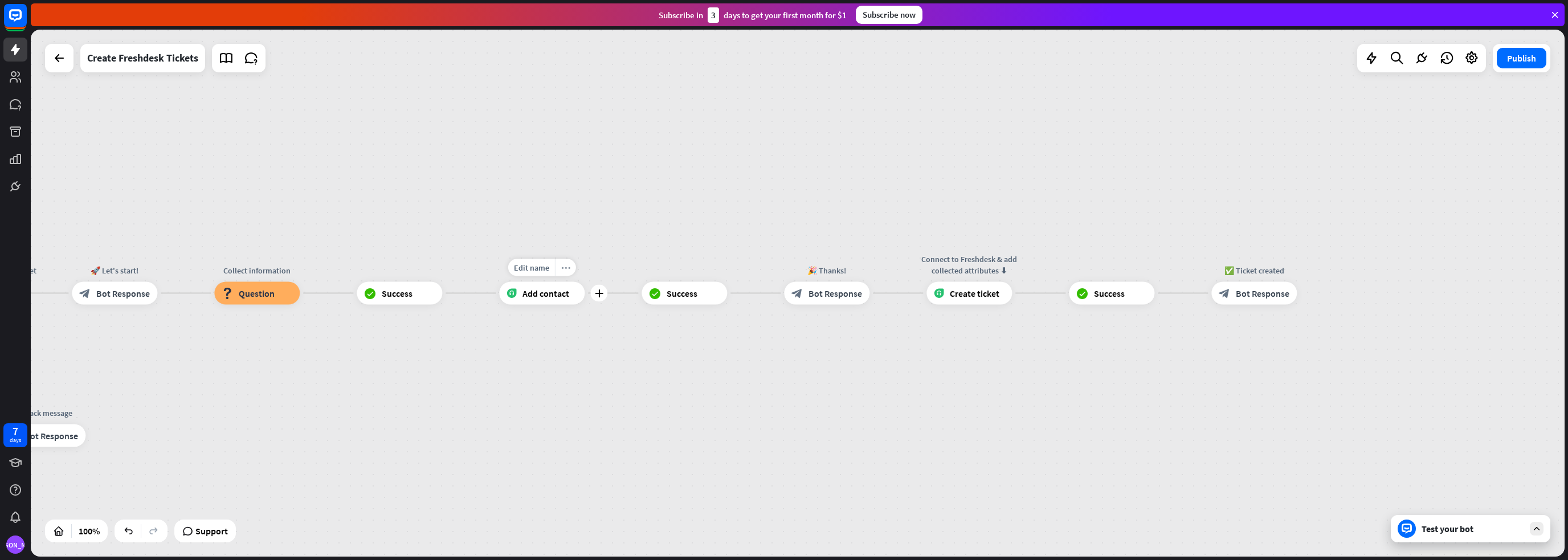
click at [567, 270] on icon "more_horiz" at bounding box center [566, 267] width 9 height 8
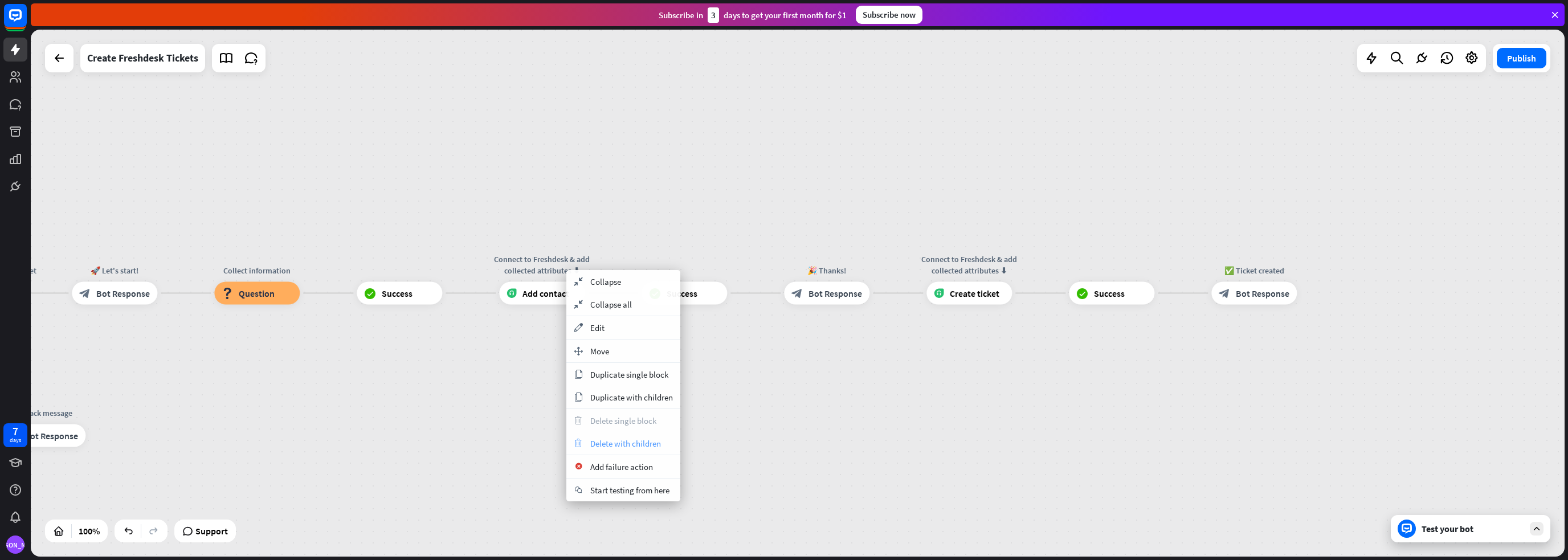
click at [610, 443] on span "Delete with children" at bounding box center [625, 443] width 70 height 11
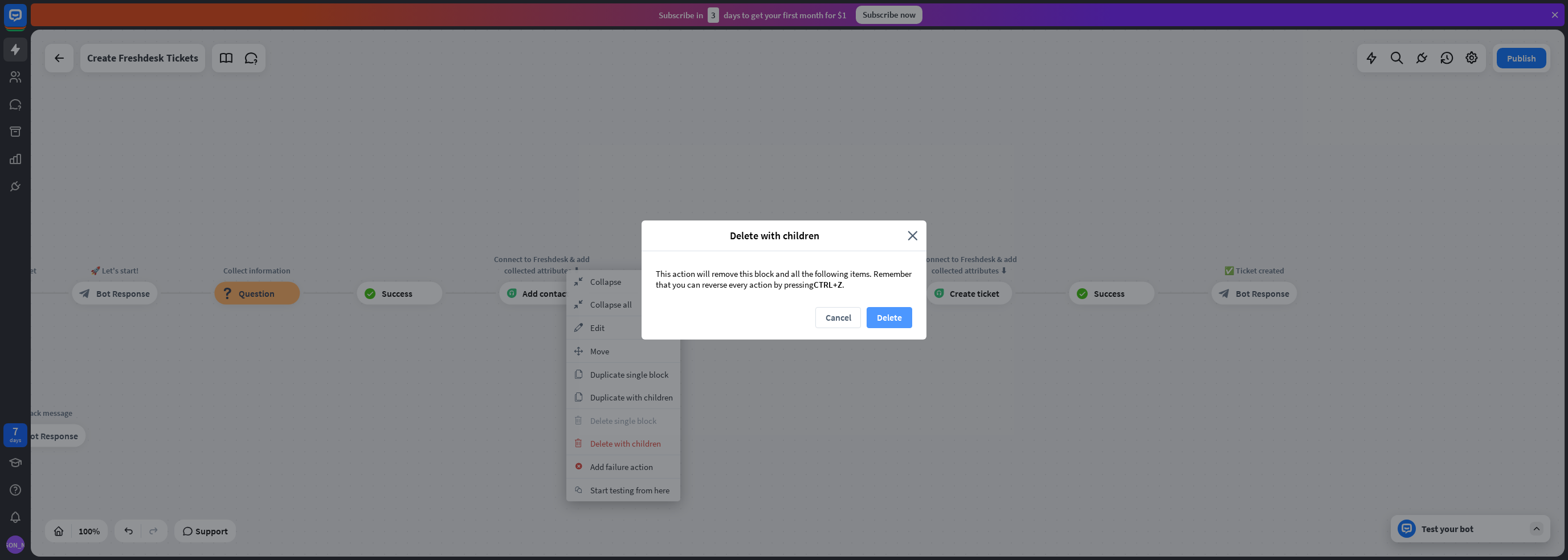
click at [894, 322] on button "Delete" at bounding box center [889, 318] width 46 height 21
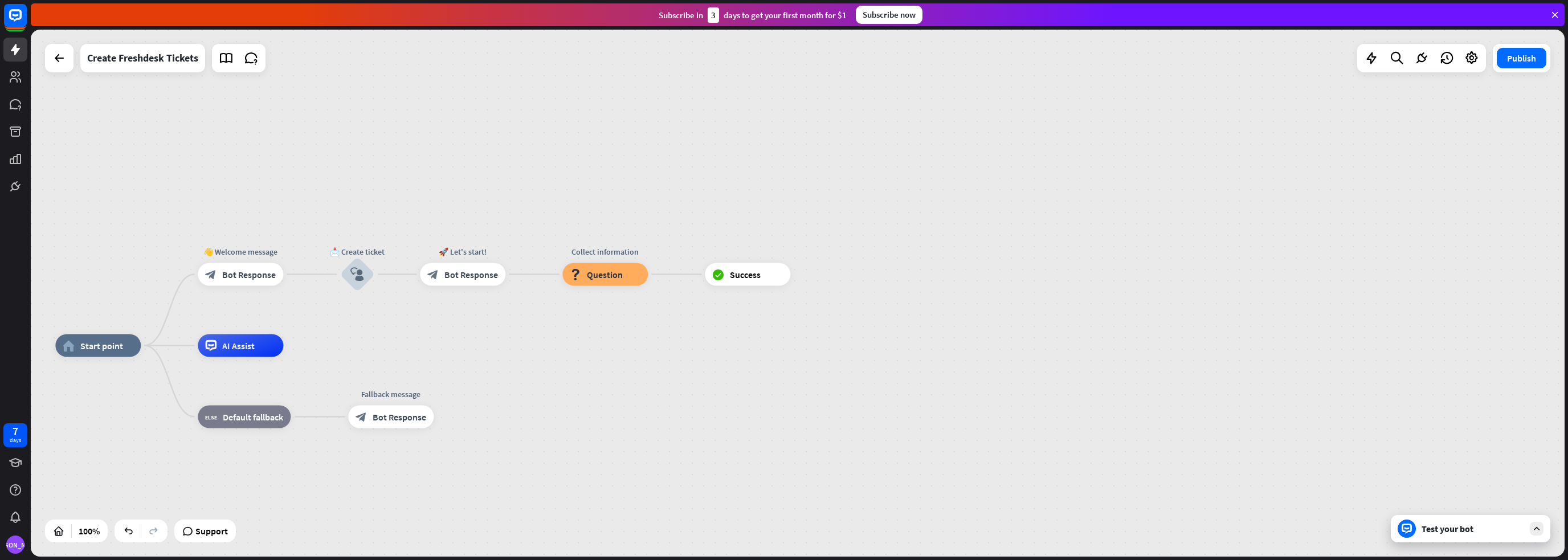
drag, startPoint x: 440, startPoint y: 419, endPoint x: 789, endPoint y: 412, distance: 349.1
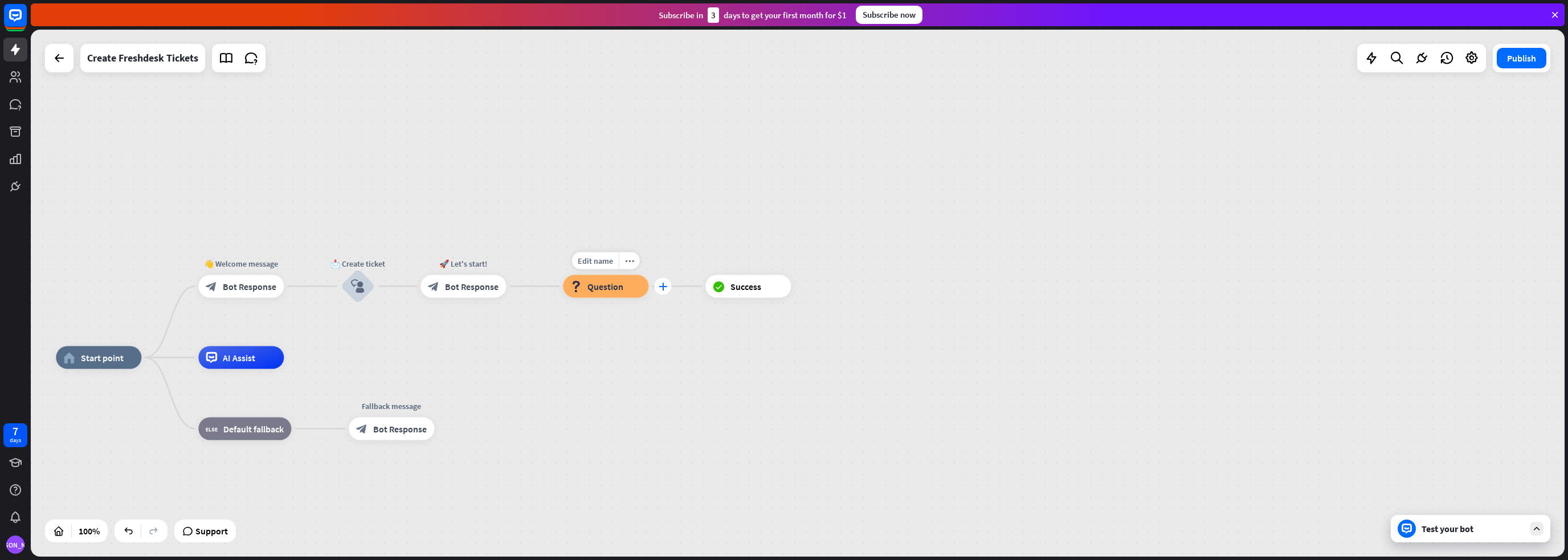
click at [667, 289] on div "plus" at bounding box center [662, 287] width 17 height 17
click at [703, 328] on div "Failure" at bounding box center [713, 327] width 26 height 11
click at [805, 253] on icon "plus" at bounding box center [805, 251] width 8 height 8
type input "***"
click at [871, 287] on div "Webhook" at bounding box center [856, 290] width 37 height 11
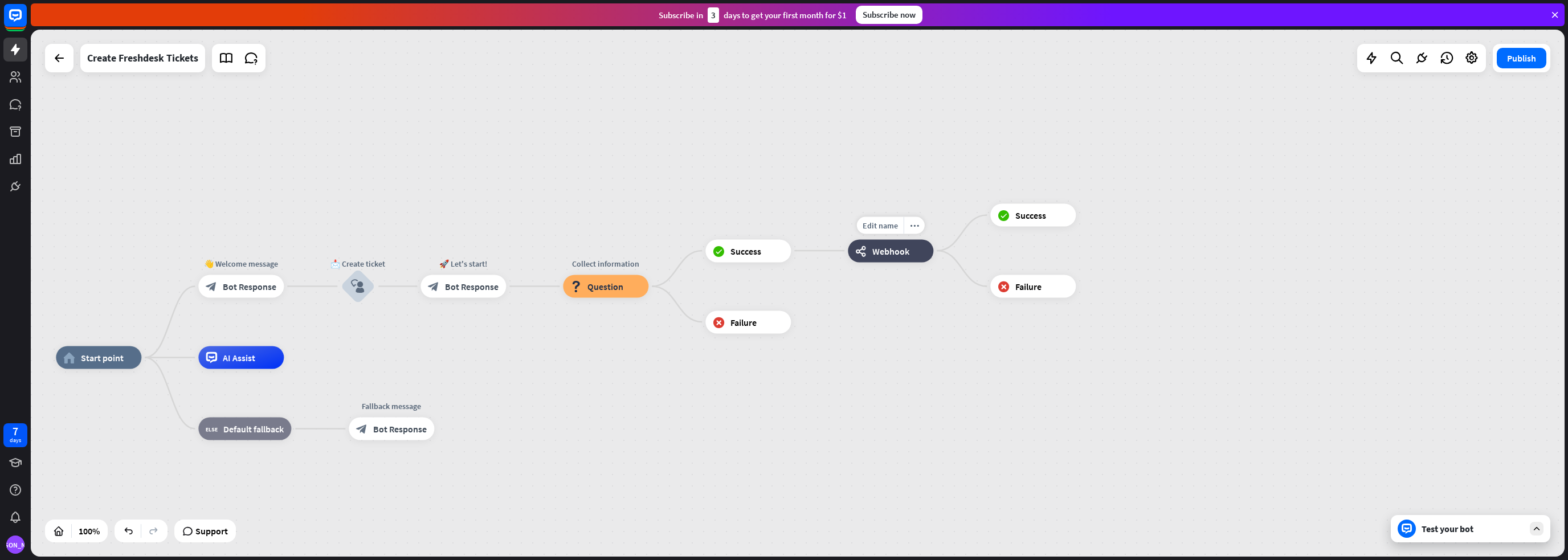
click at [880, 245] on span "Webhook" at bounding box center [890, 250] width 37 height 11
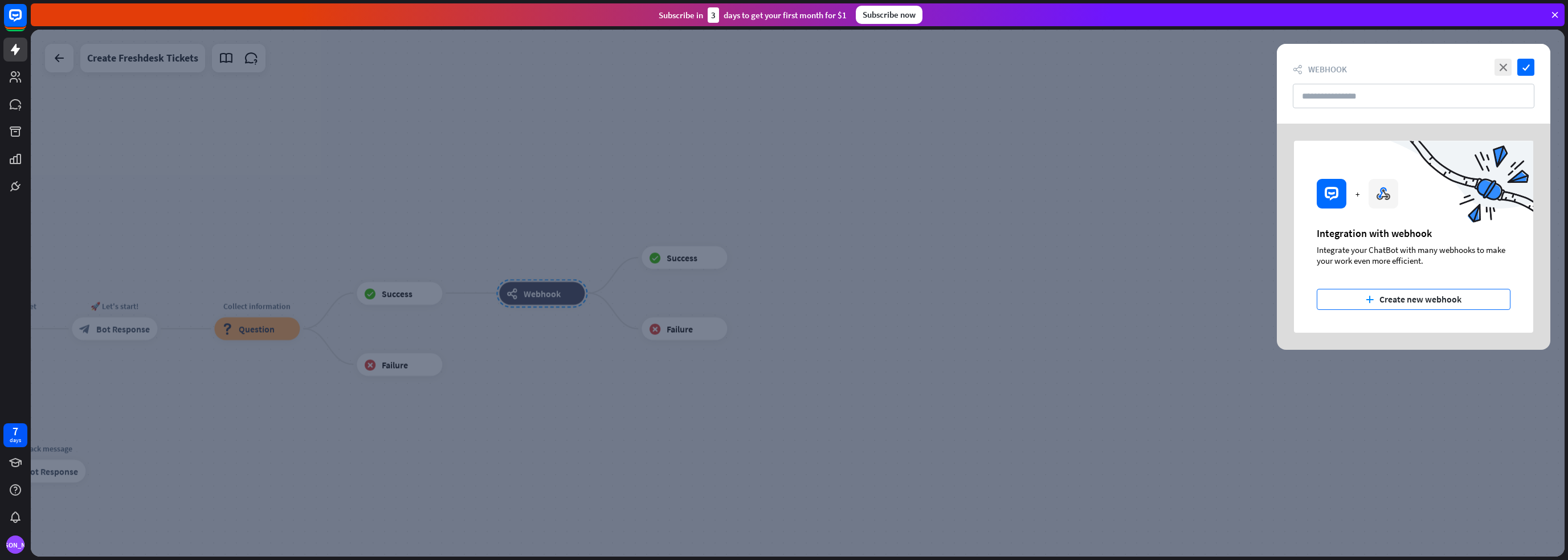
click at [1390, 298] on button "plus Create new webhook" at bounding box center [1413, 300] width 193 height 21
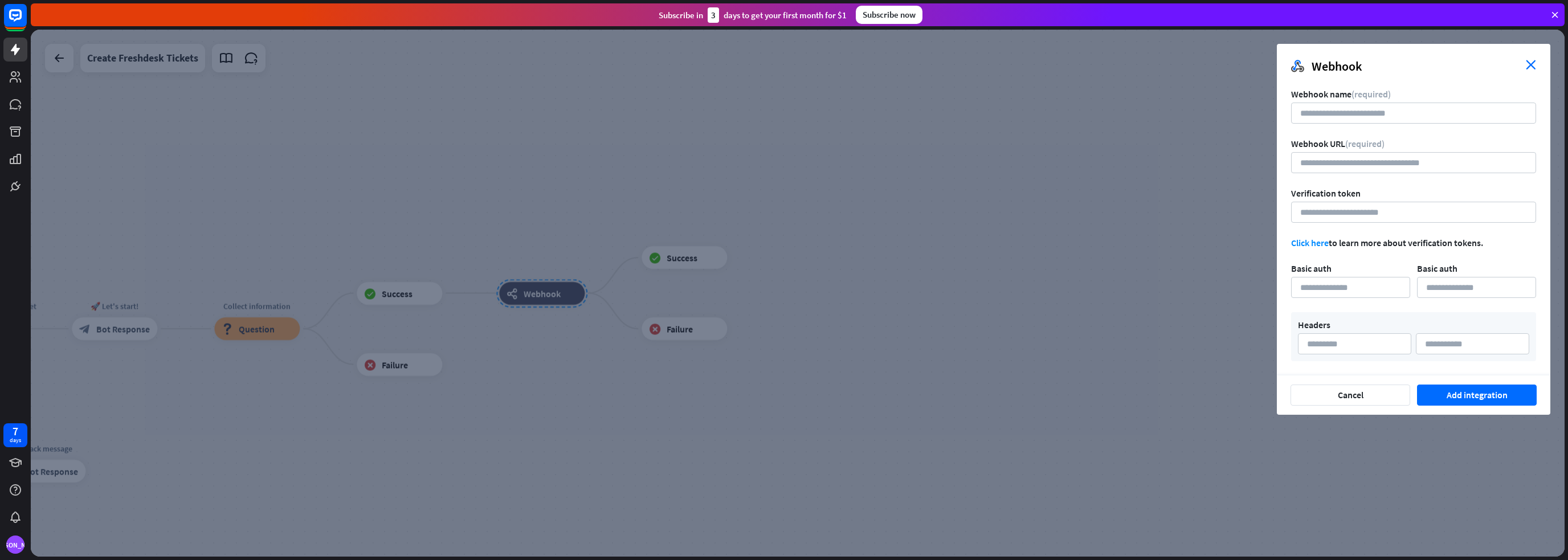
click at [1532, 61] on icon "close" at bounding box center [1531, 64] width 10 height 10
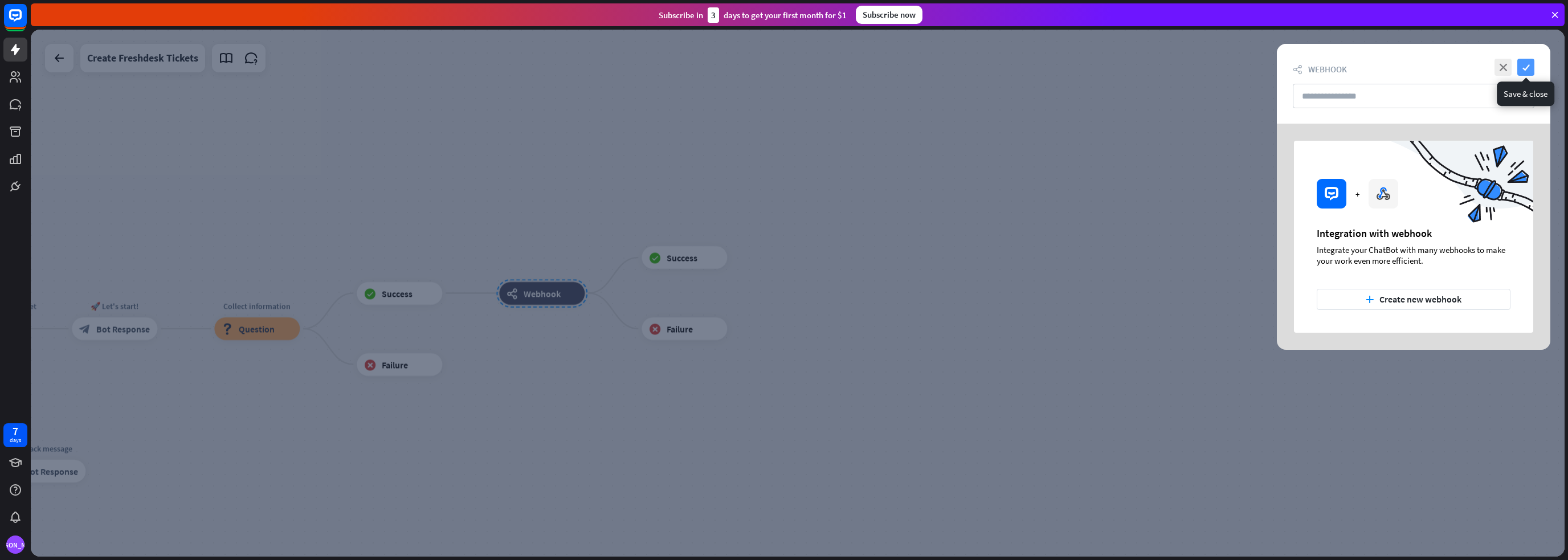
click at [1533, 65] on icon "check" at bounding box center [1526, 67] width 17 height 17
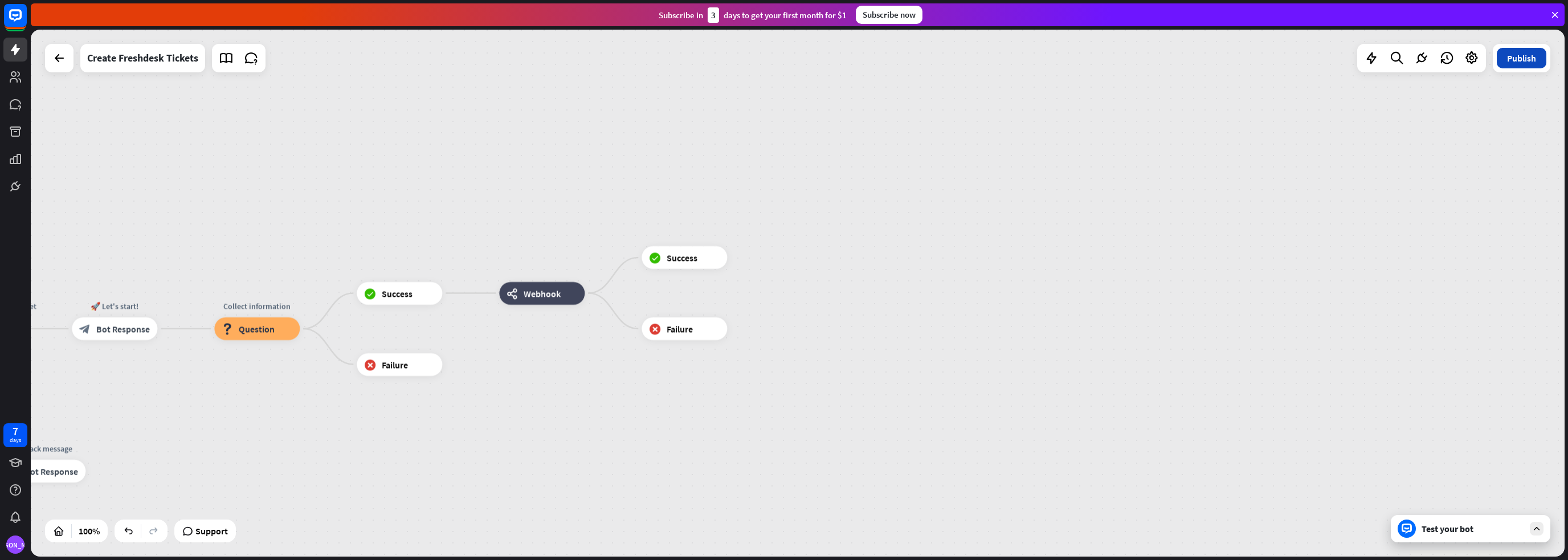
click at [1526, 66] on button "Publish" at bounding box center [1521, 57] width 49 height 20
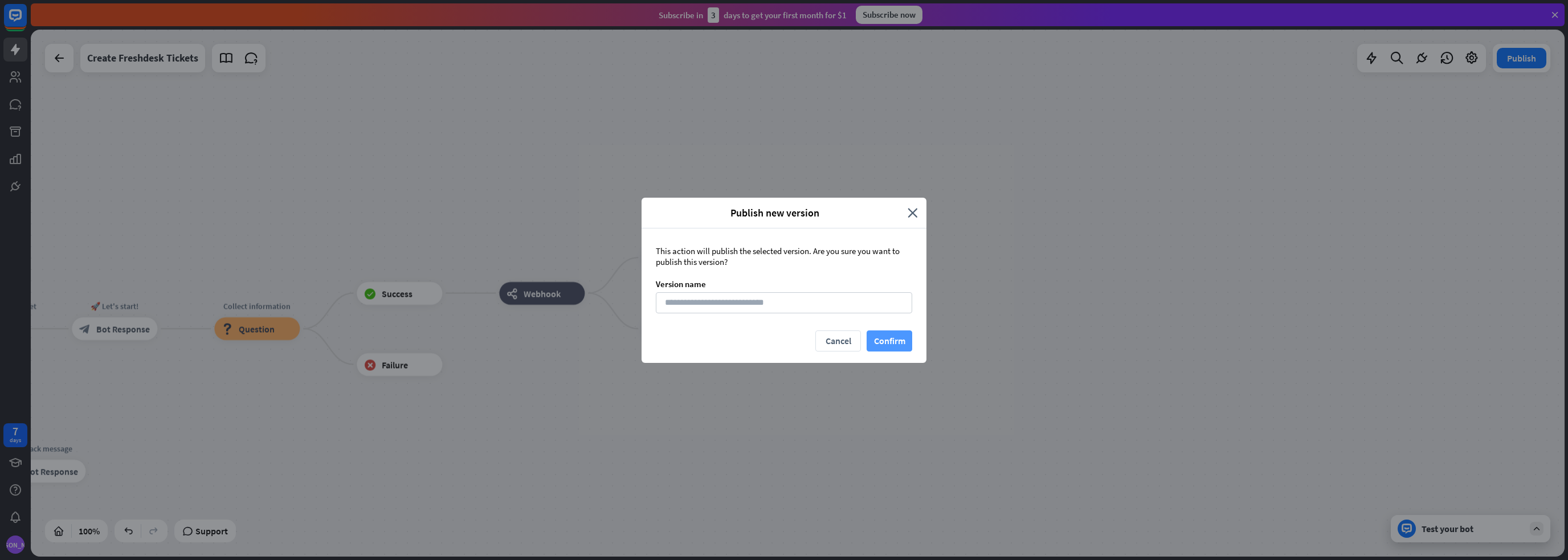
click at [891, 337] on button "Confirm" at bounding box center [889, 341] width 46 height 21
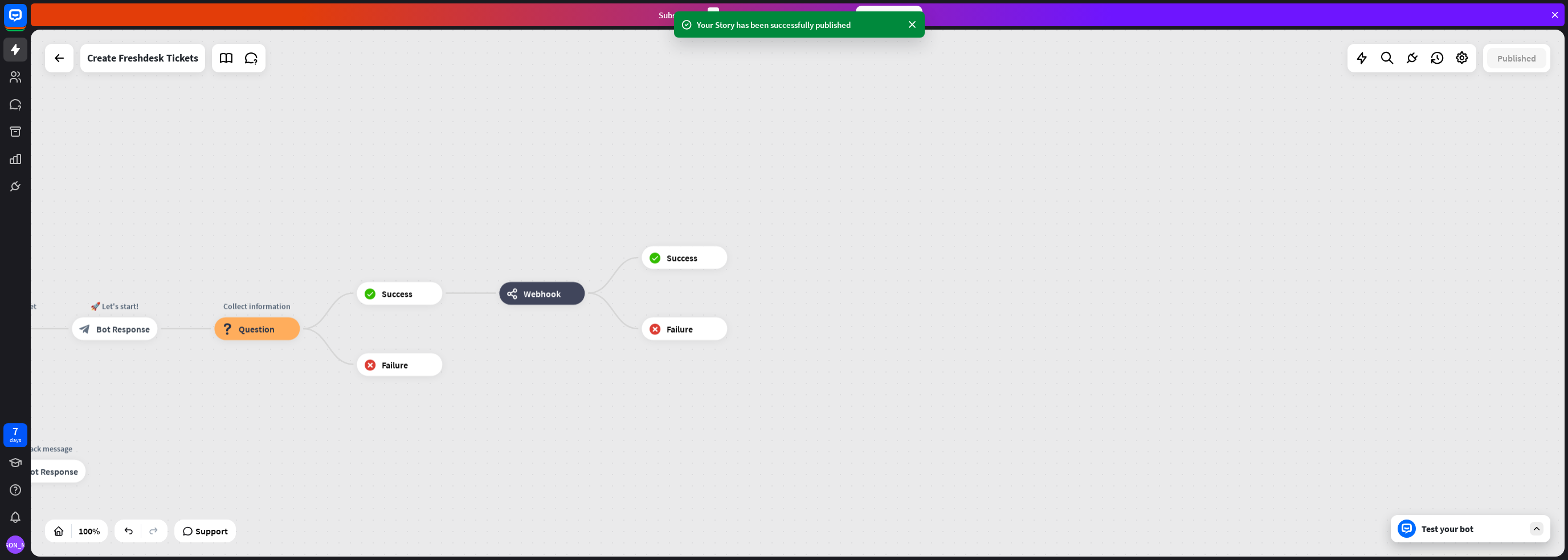
click at [1470, 531] on div "Test your bot" at bounding box center [1472, 528] width 102 height 11
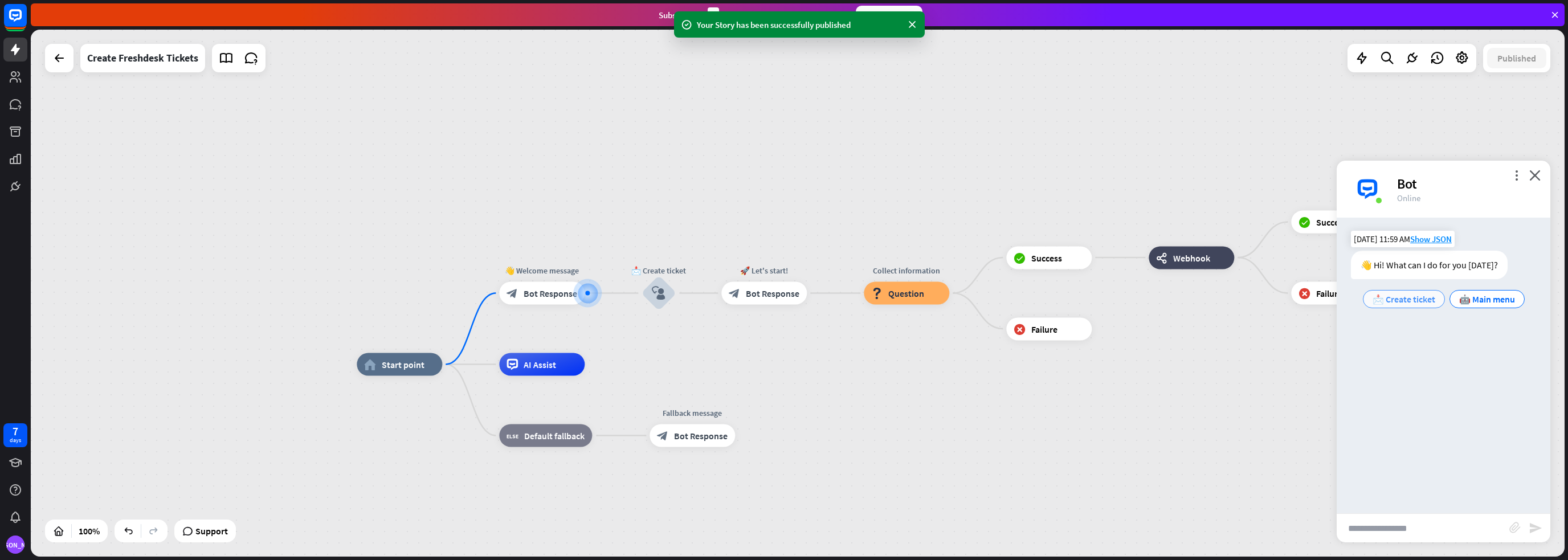
click at [1399, 296] on span "📩 Create ticket" at bounding box center [1403, 299] width 63 height 11
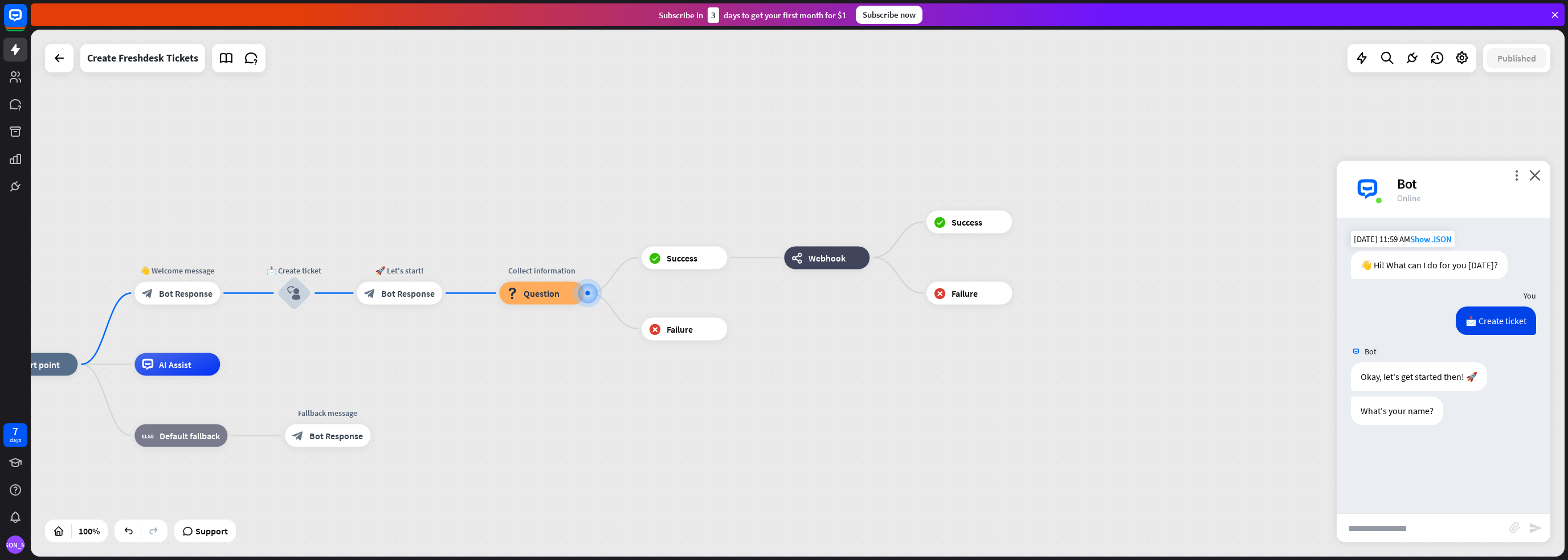
click at [1399, 530] on input "text" at bounding box center [1422, 528] width 173 height 29
type input "****"
click at [1533, 529] on icon "send" at bounding box center [1535, 527] width 14 height 14
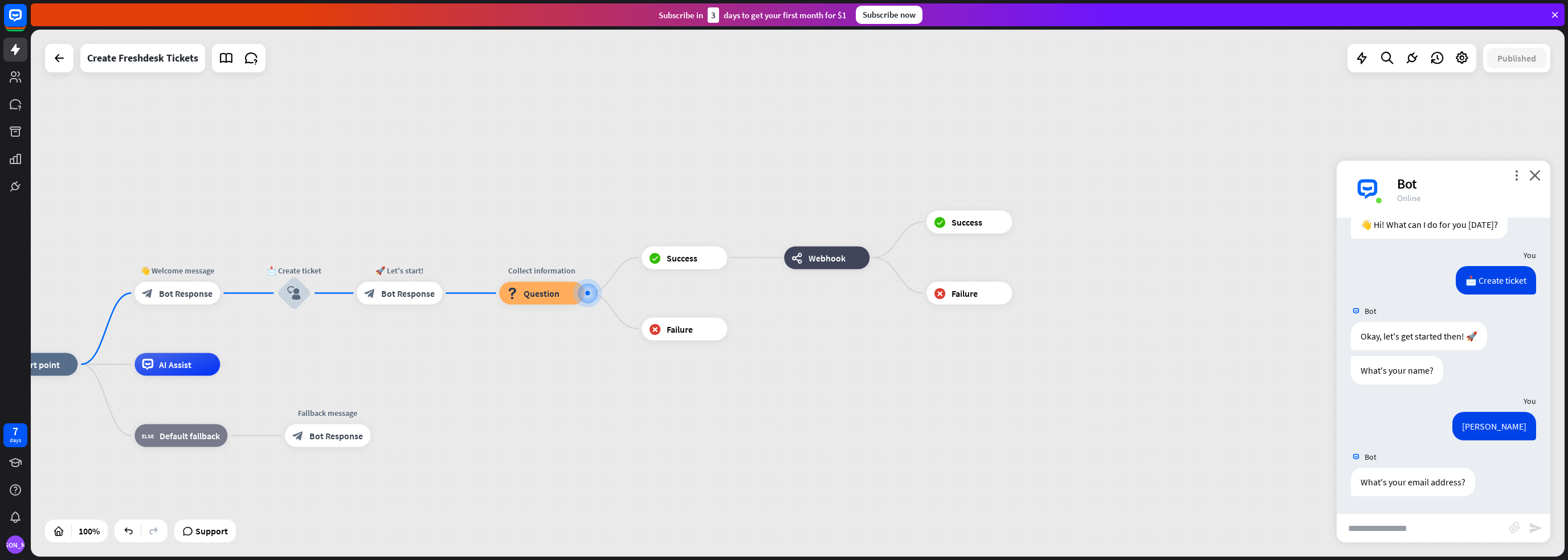
click at [1459, 534] on input "text" at bounding box center [1422, 528] width 173 height 29
type input "*"
type input "**********"
click at [1537, 525] on icon "send" at bounding box center [1535, 527] width 14 height 14
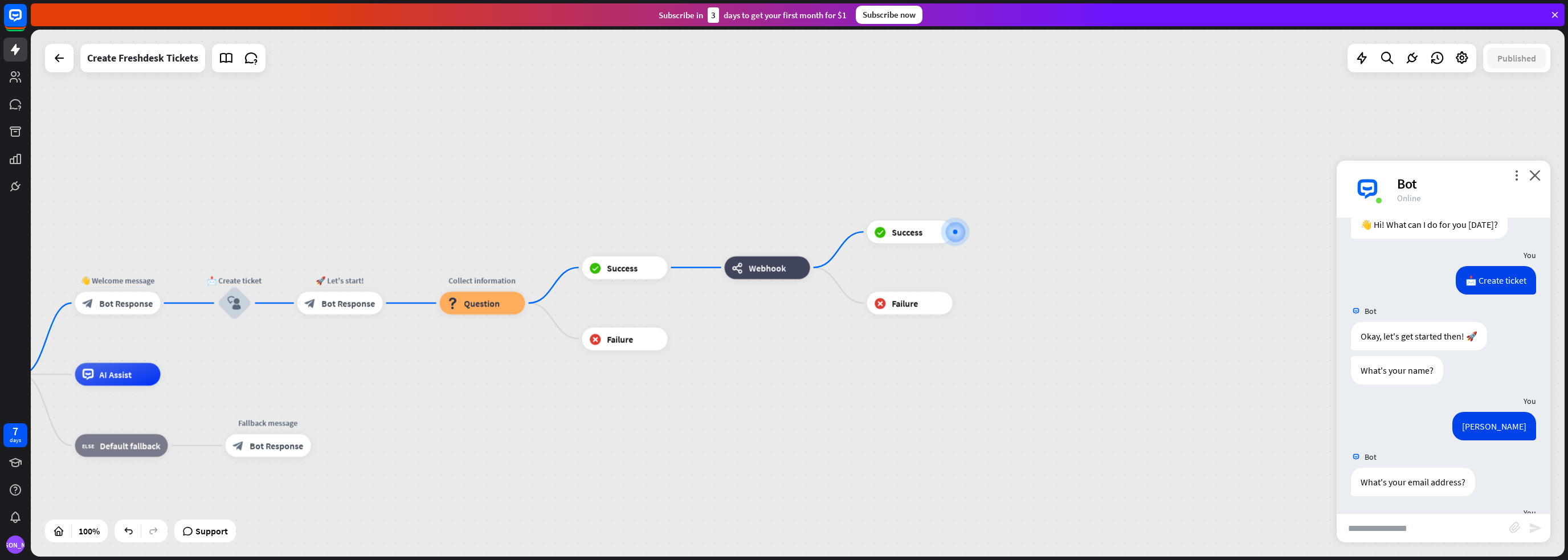
scroll to position [96, 0]
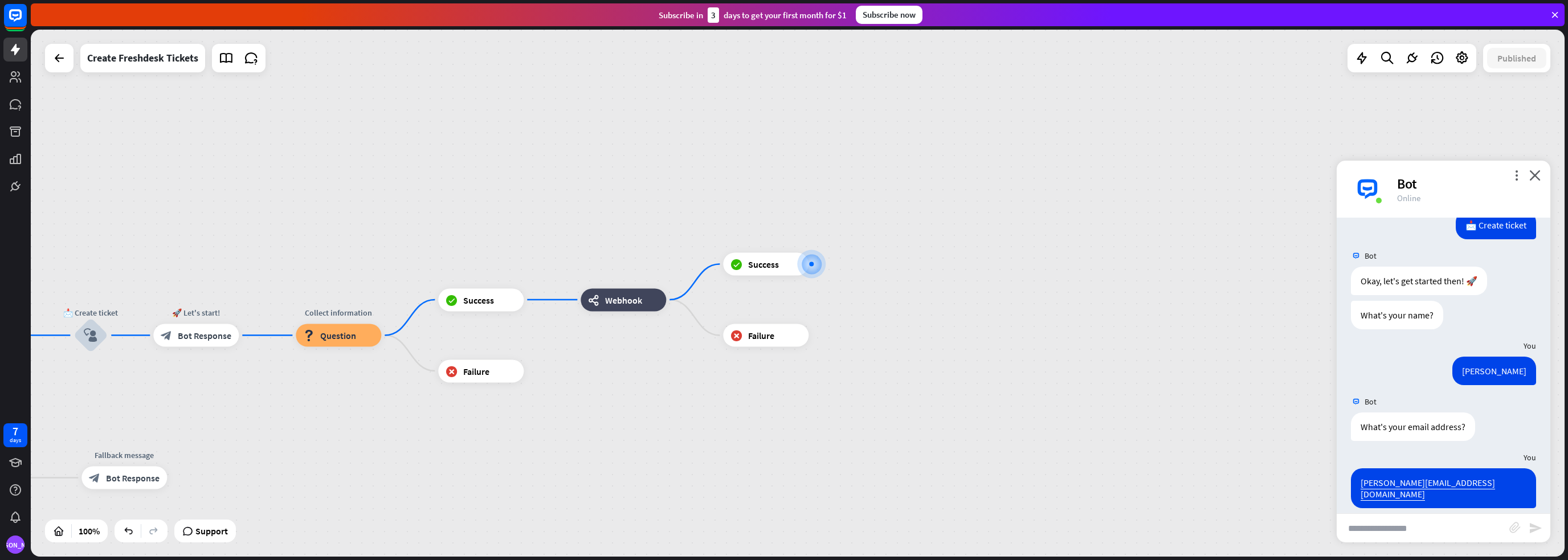
drag, startPoint x: 412, startPoint y: 451, endPoint x: 639, endPoint y: 421, distance: 229.0
click at [540, 301] on icon "plus" at bounding box center [542, 299] width 8 height 8
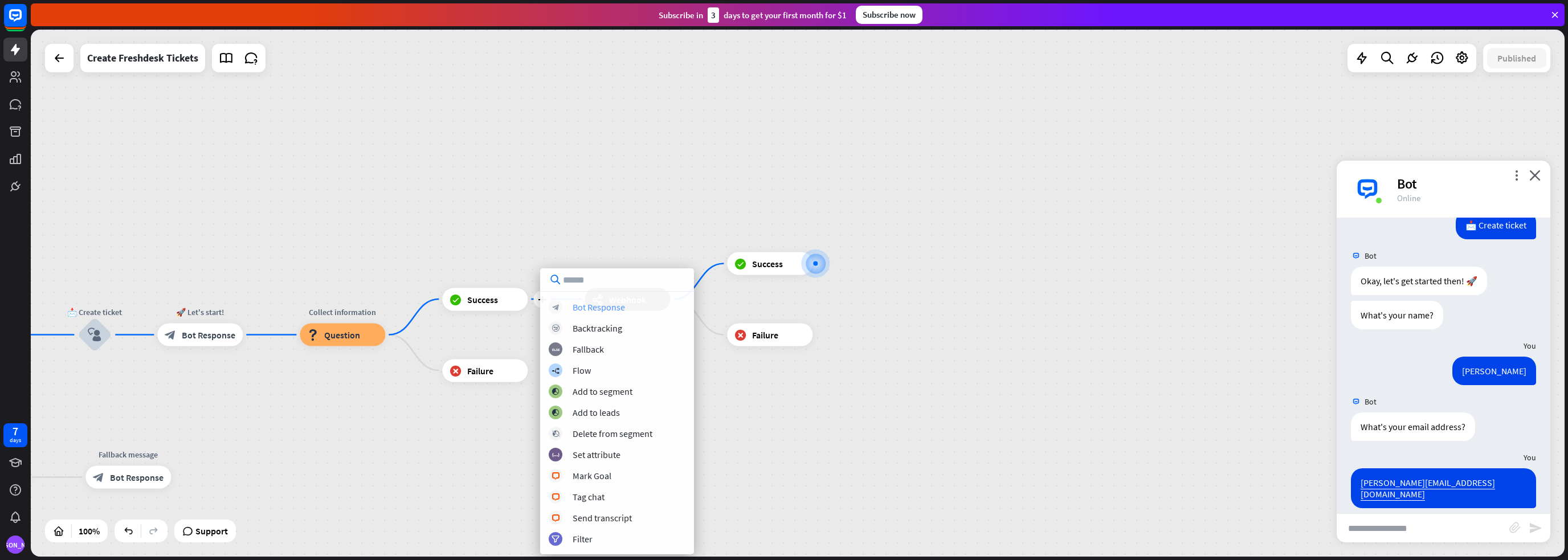
click at [604, 309] on div "Bot Response" at bounding box center [598, 307] width 52 height 11
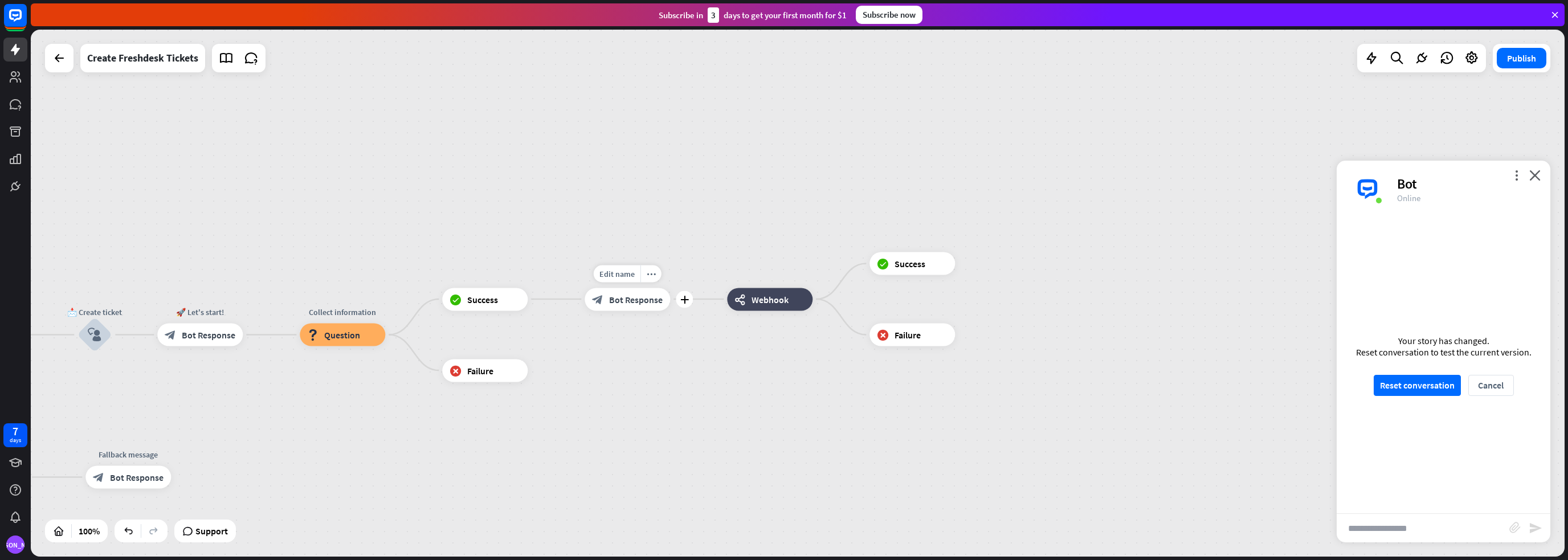
click at [615, 303] on span "Bot Response" at bounding box center [636, 299] width 53 height 11
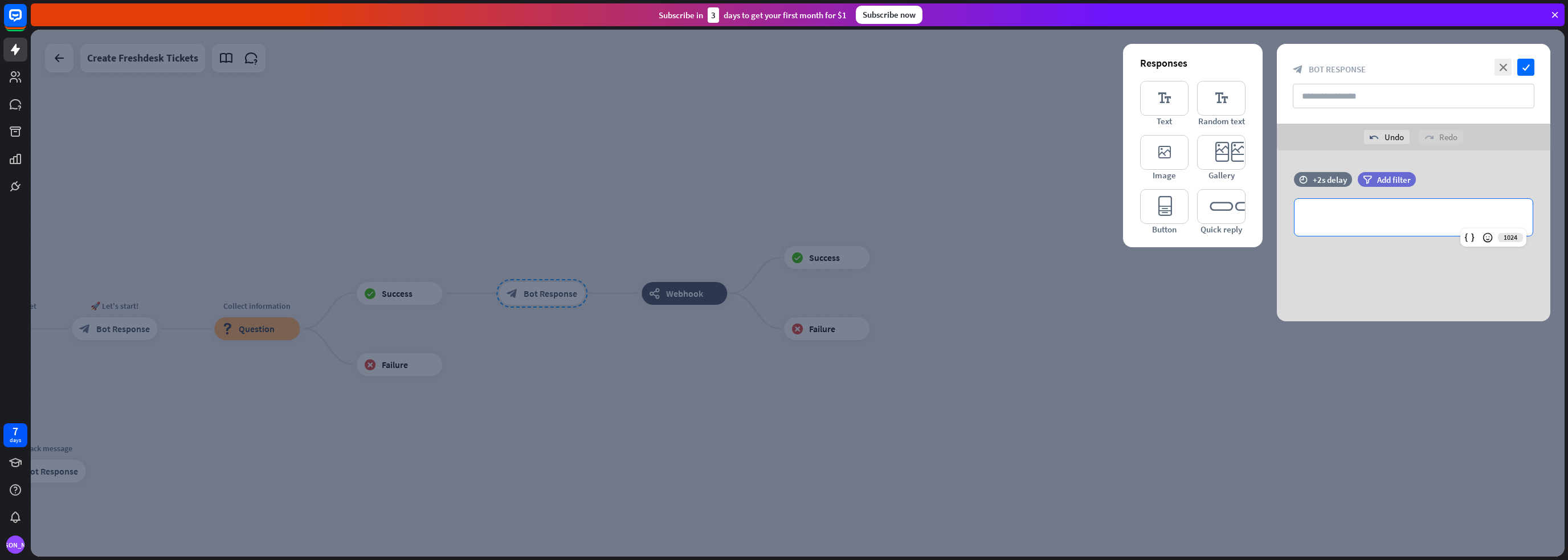
click at [1369, 213] on p "**********" at bounding box center [1413, 217] width 216 height 14
click at [1526, 61] on icon "check" at bounding box center [1526, 67] width 17 height 17
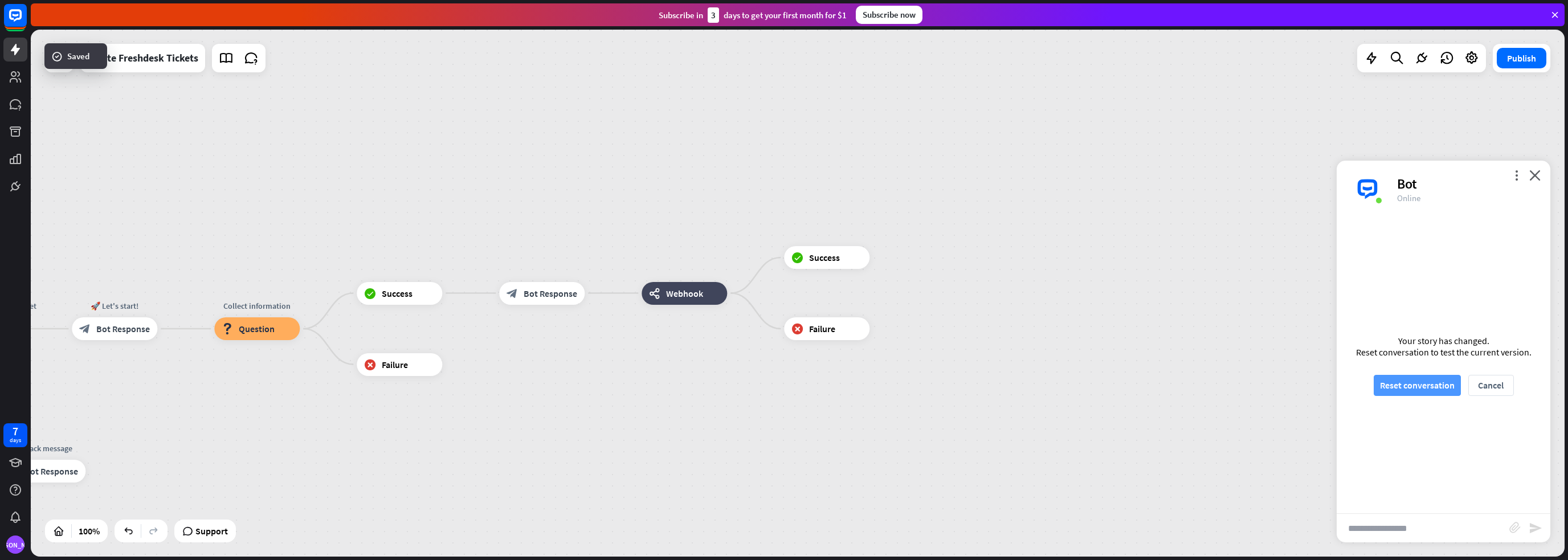
click at [1406, 392] on button "Reset conversation" at bounding box center [1417, 385] width 87 height 21
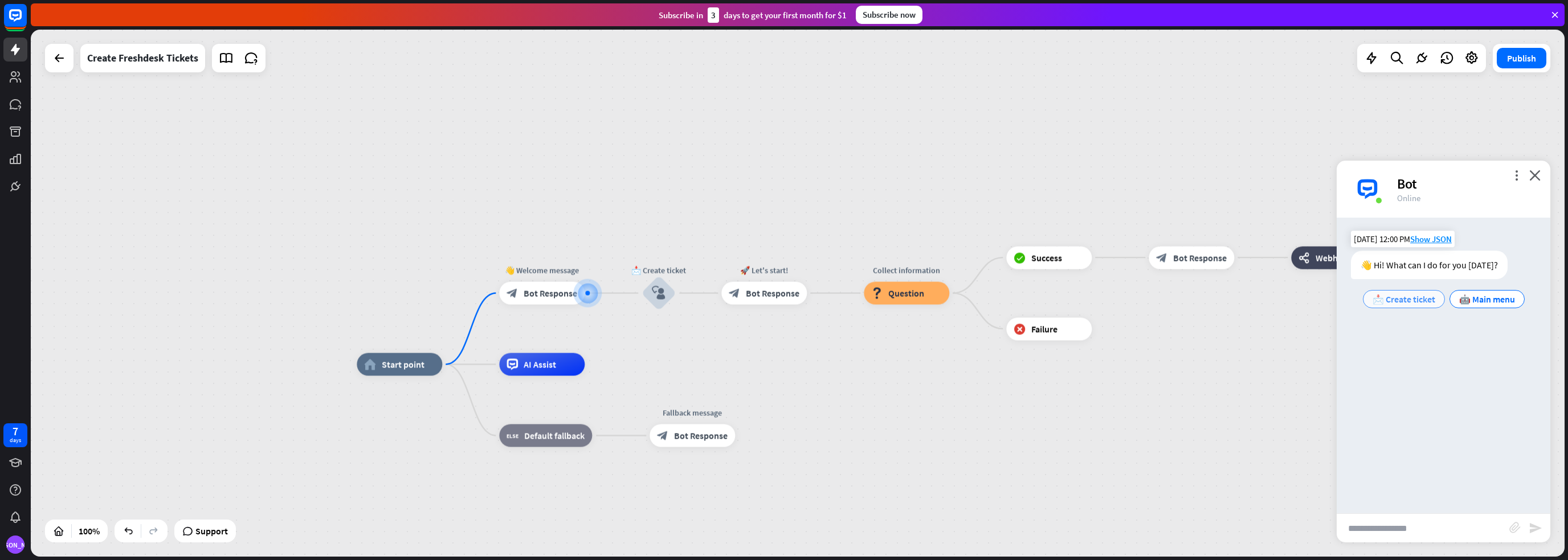
click at [1408, 303] on span "📩 Create ticket" at bounding box center [1403, 299] width 63 height 11
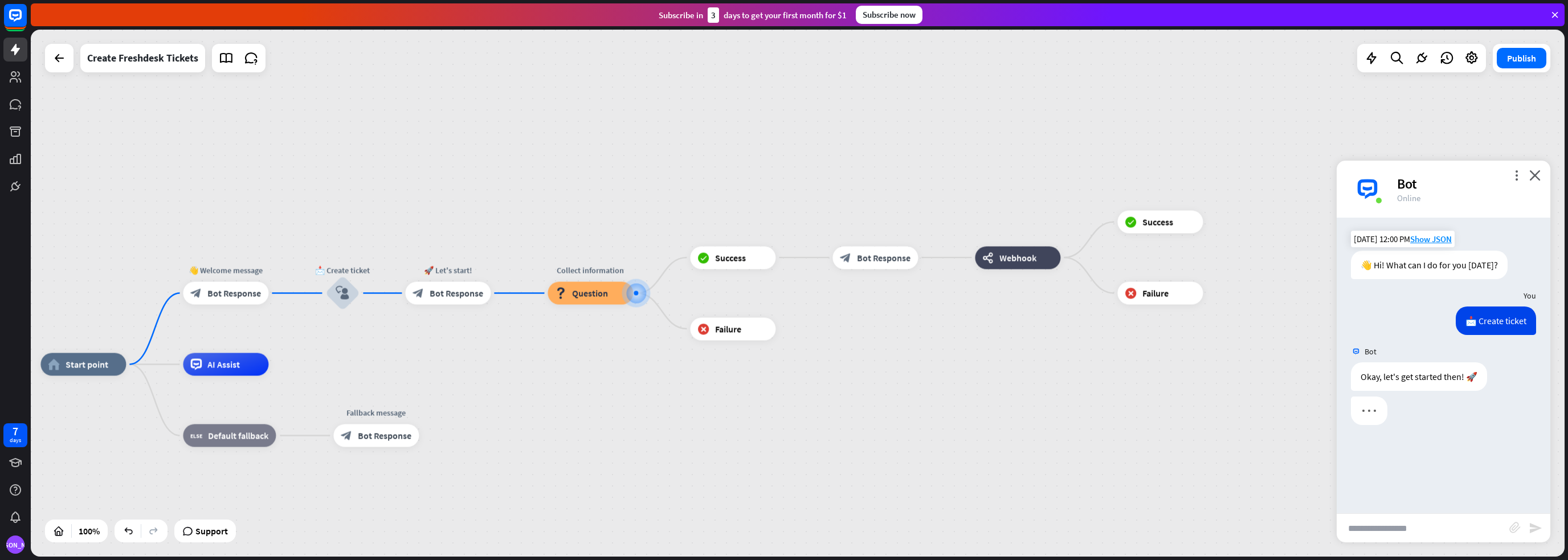
click at [1404, 535] on input "text" at bounding box center [1422, 528] width 173 height 29
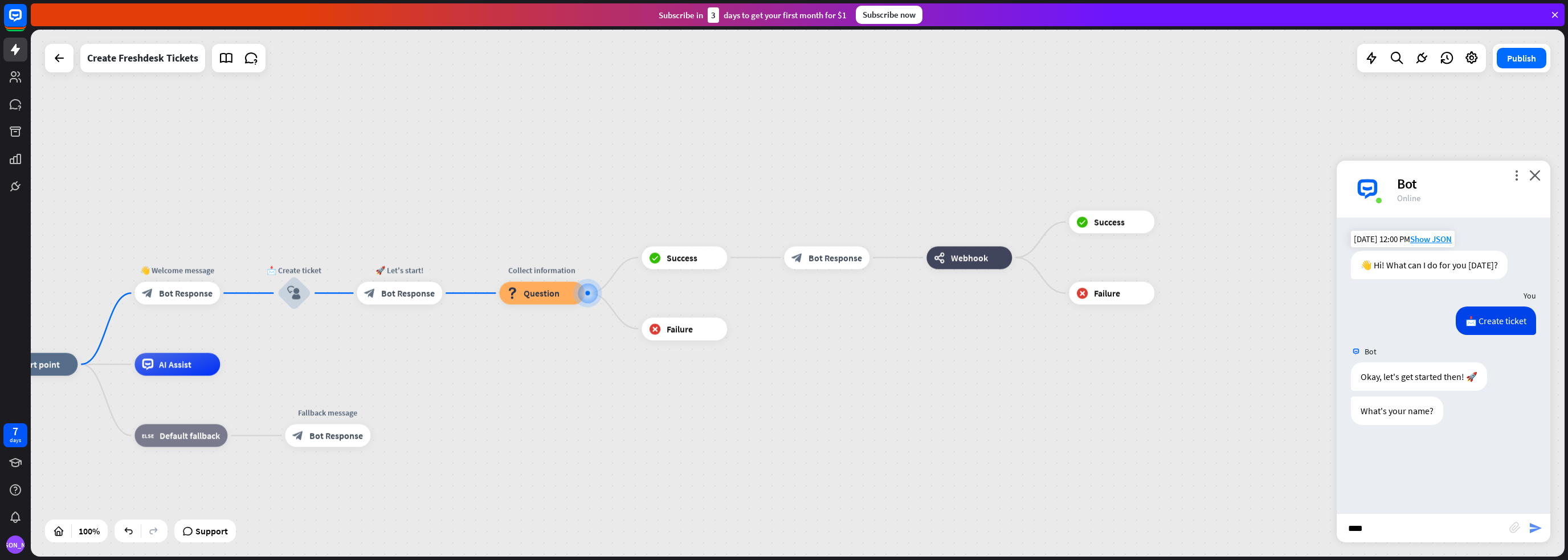
type input "****"
click at [1541, 525] on icon "send" at bounding box center [1535, 527] width 14 height 14
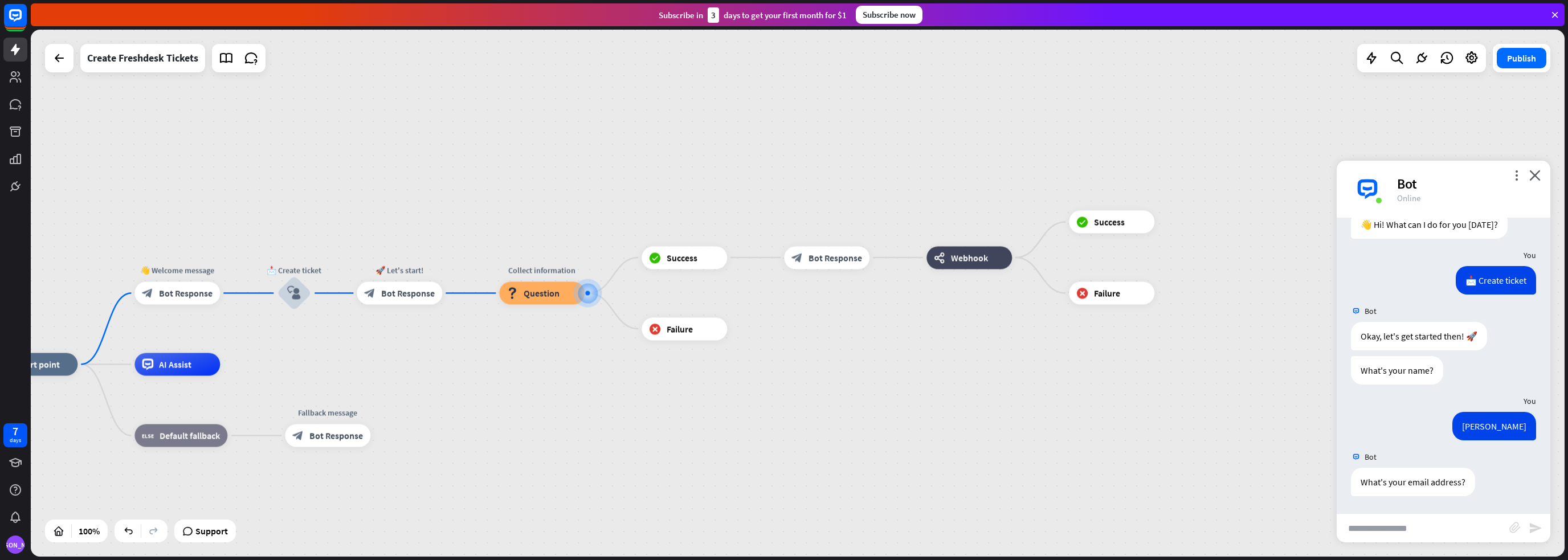
click at [1435, 533] on input "text" at bounding box center [1422, 528] width 173 height 29
type input "**********"
click at [1534, 530] on icon "send" at bounding box center [1535, 527] width 14 height 14
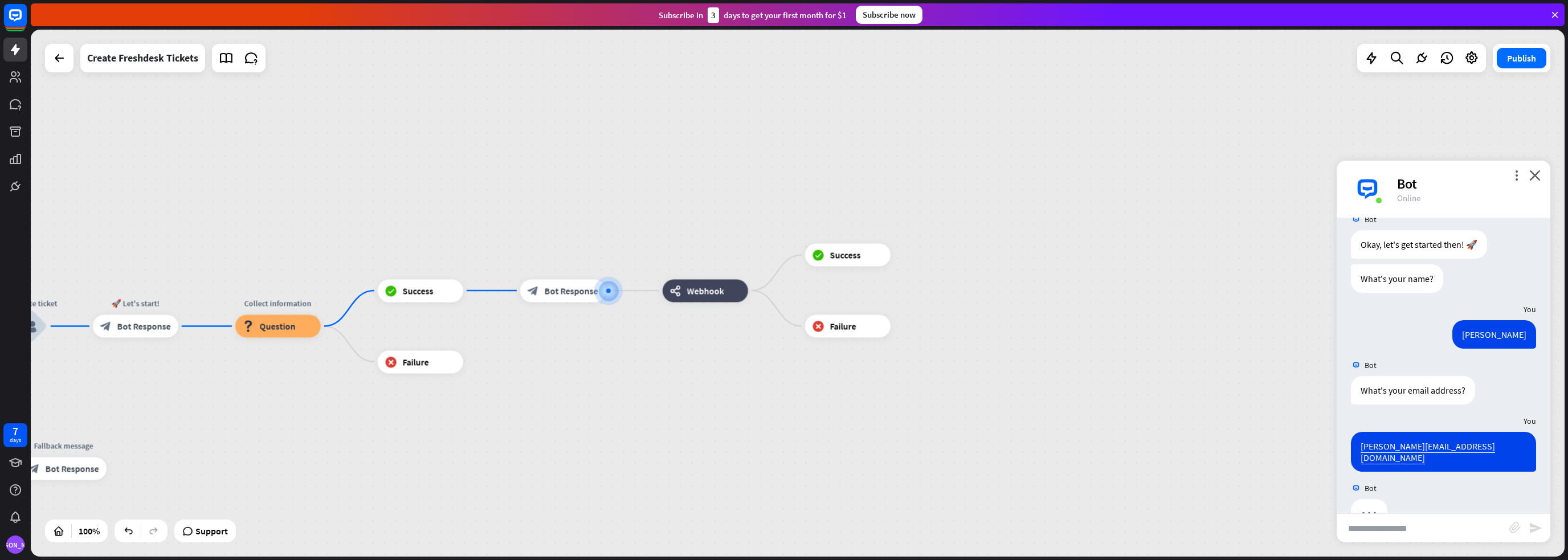
scroll to position [152, 0]
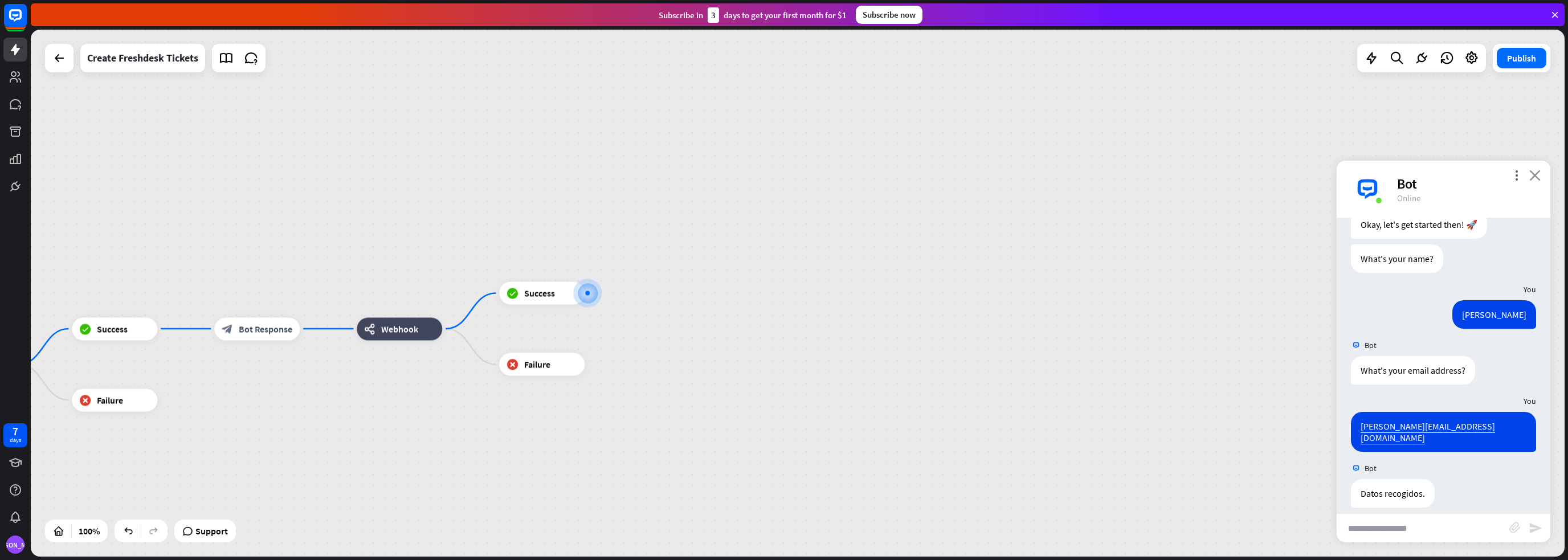
click at [1535, 175] on icon "close" at bounding box center [1534, 175] width 11 height 11
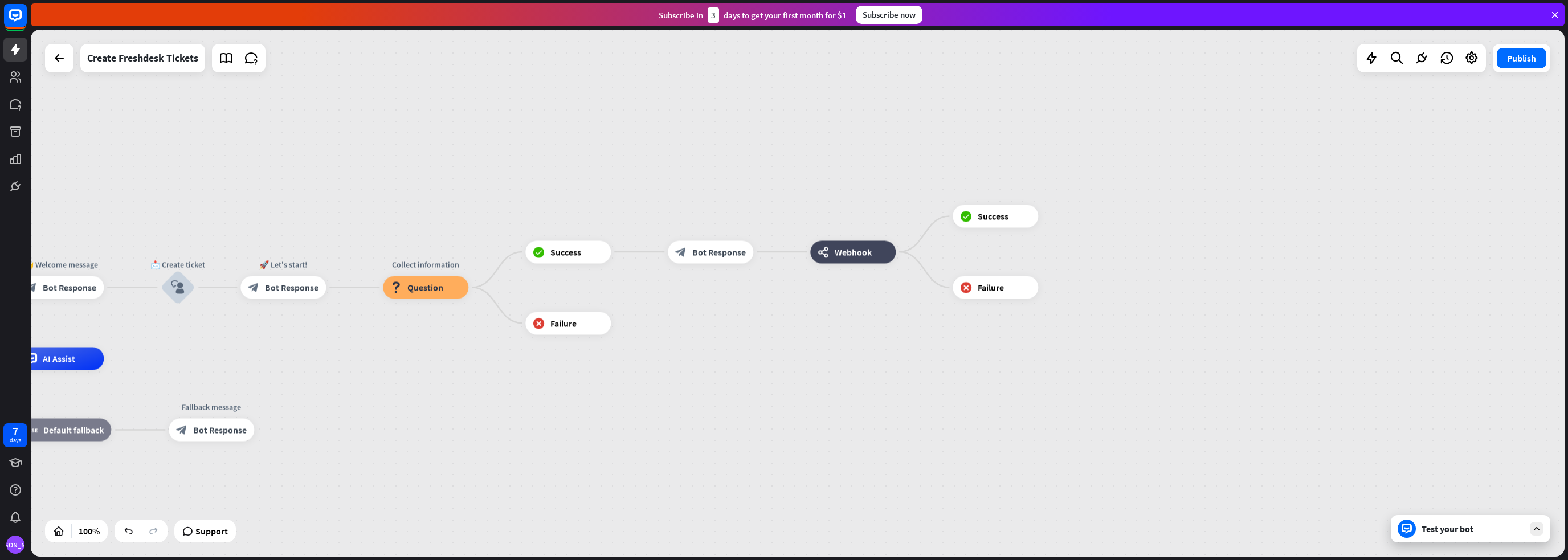
drag, startPoint x: 388, startPoint y: 416, endPoint x: 847, endPoint y: 312, distance: 470.6
click at [847, 312] on div "home_2 Start point 👋 Welcome message block_bot_response Bot Response 📩 Create t…" at bounding box center [797, 292] width 1533 height 527
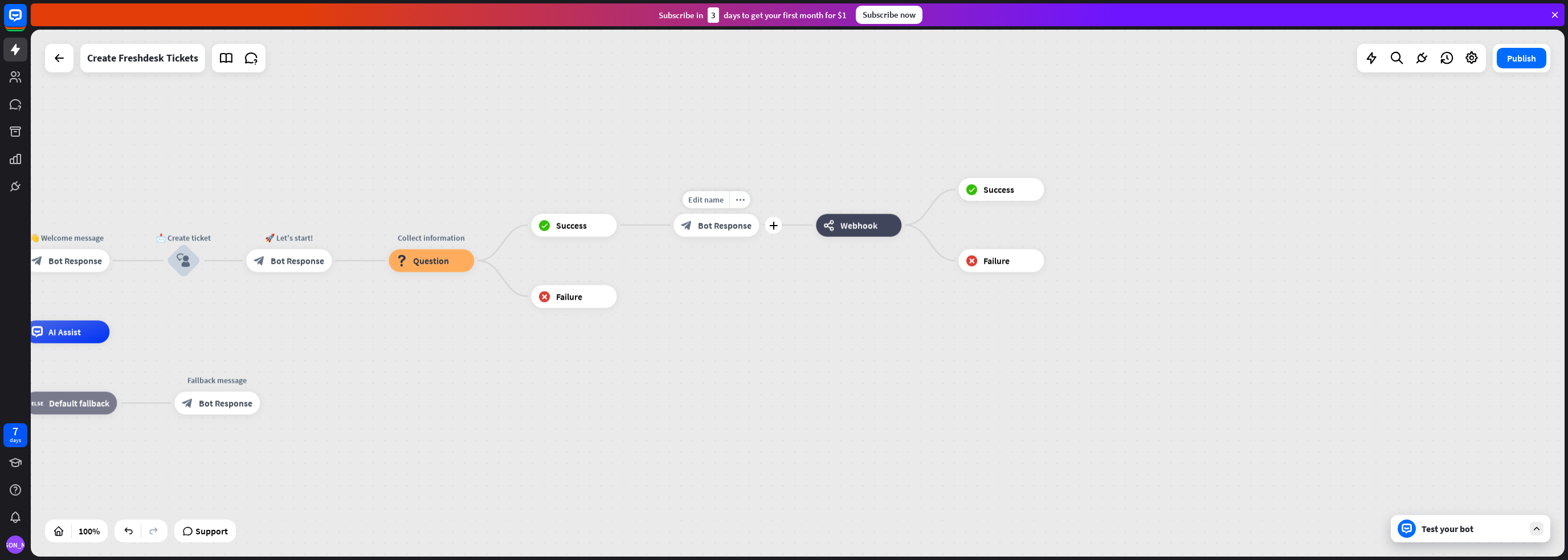
click at [715, 223] on span "Bot Response" at bounding box center [725, 225] width 53 height 11
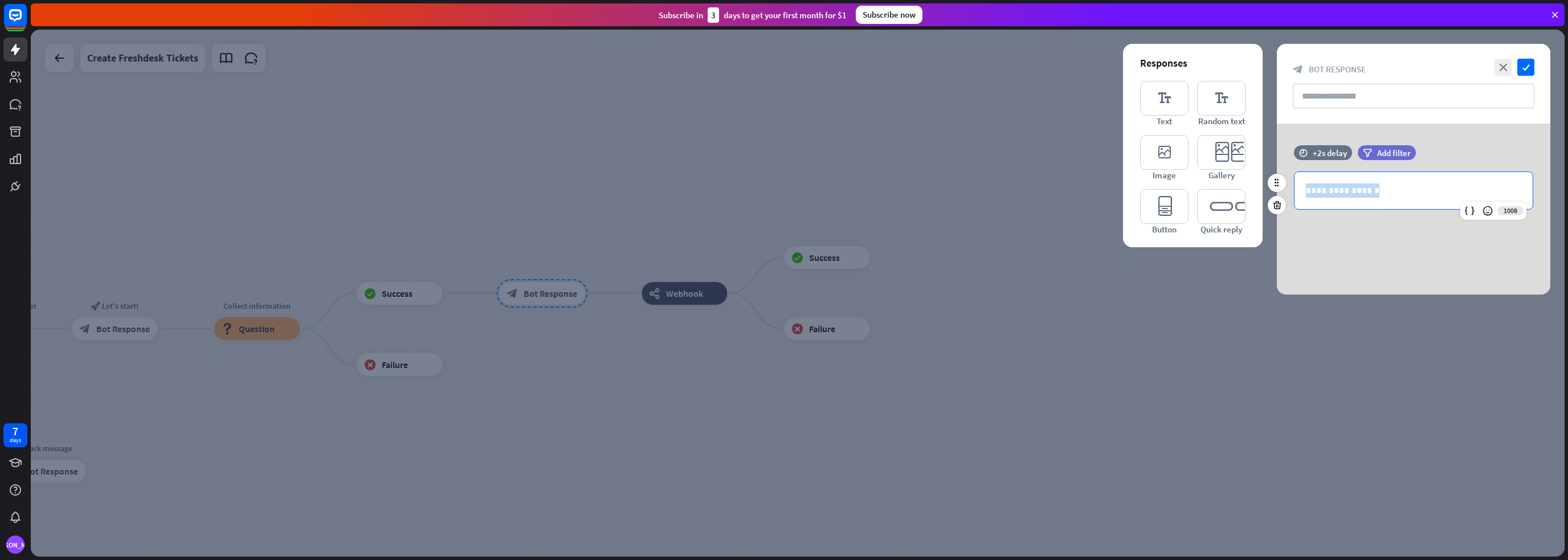
drag, startPoint x: 1392, startPoint y: 191, endPoint x: 1306, endPoint y: 188, distance: 86.1
click at [1306, 188] on p "**********" at bounding box center [1413, 191] width 216 height 14
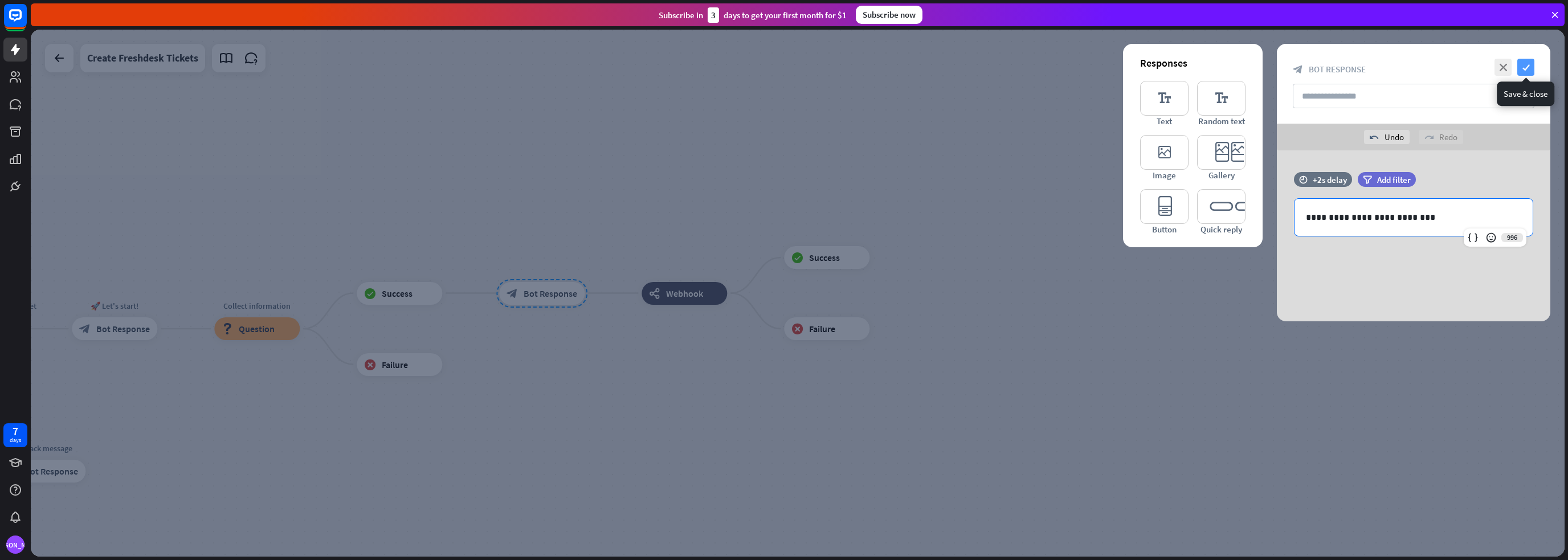
click at [1527, 63] on icon "check" at bounding box center [1526, 67] width 17 height 17
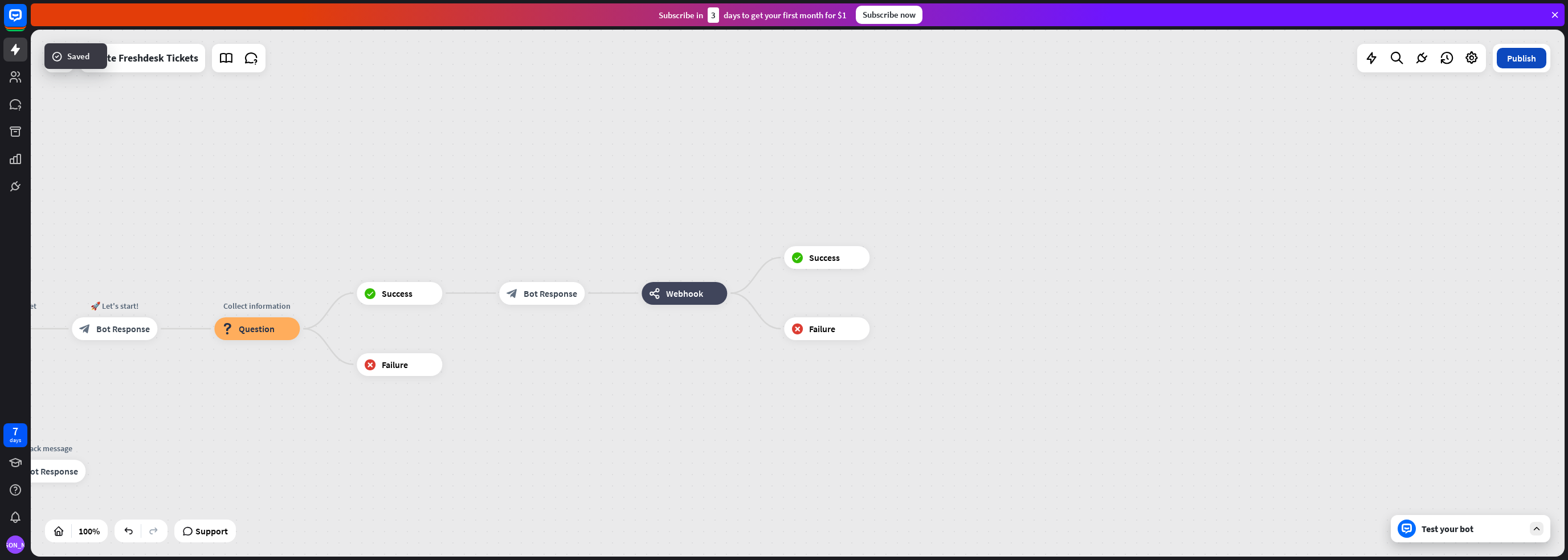
click at [1536, 54] on button "Publish" at bounding box center [1521, 57] width 49 height 20
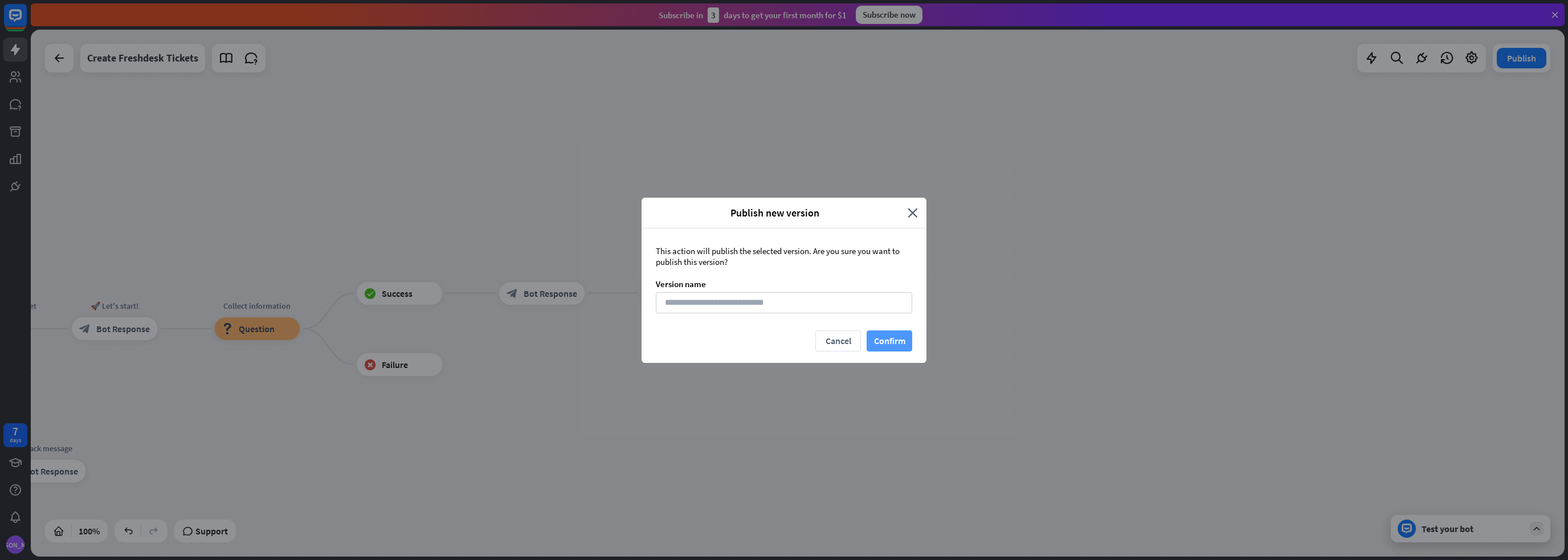
click at [895, 341] on button "Confirm" at bounding box center [889, 341] width 46 height 21
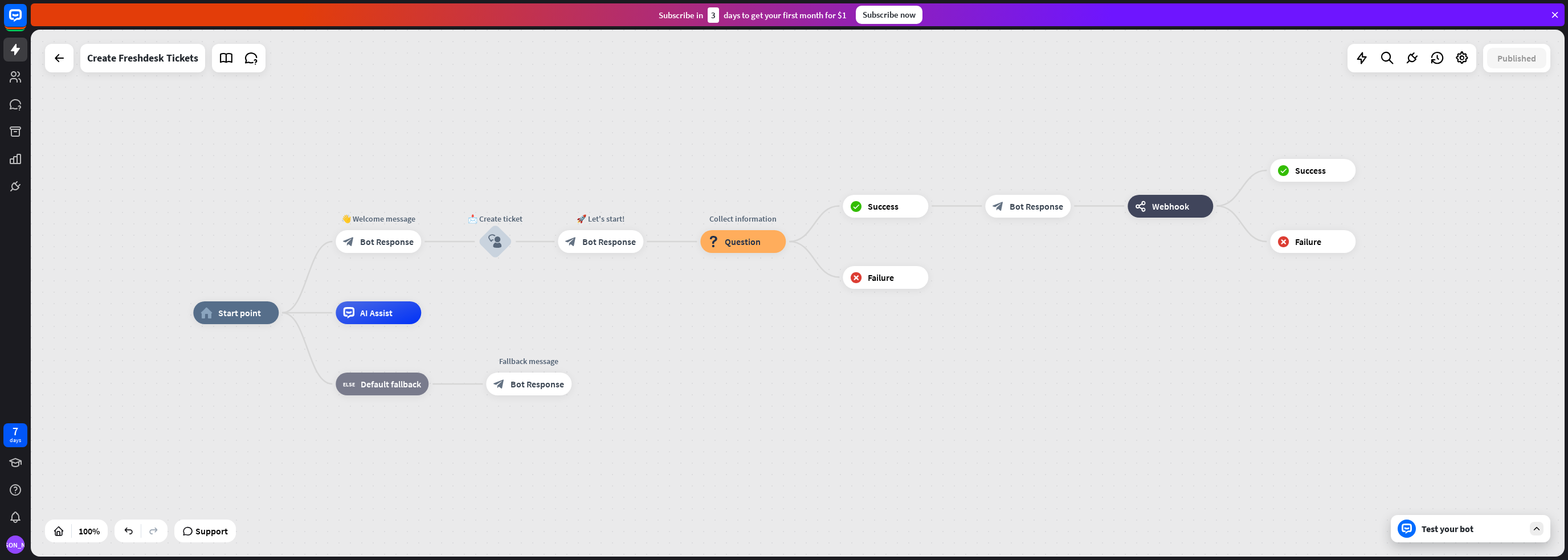
drag, startPoint x: 330, startPoint y: 453, endPoint x: 833, endPoint y: 359, distance: 511.7
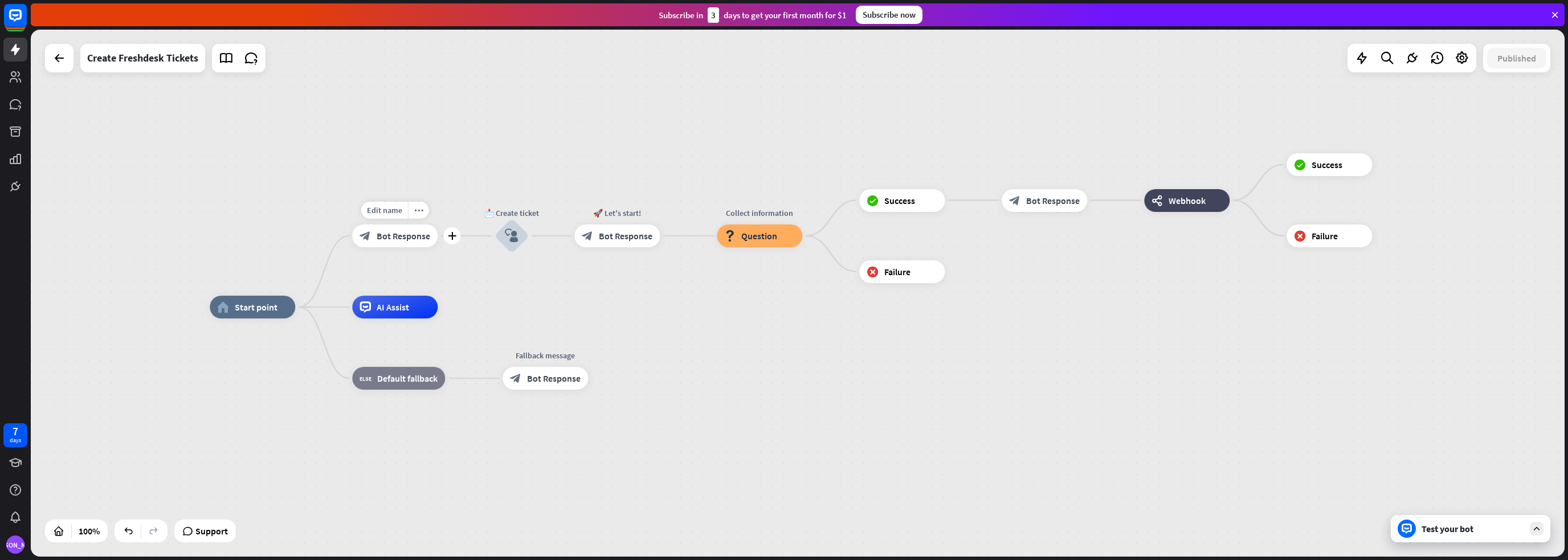
click at [398, 236] on span "Bot Response" at bounding box center [403, 235] width 53 height 11
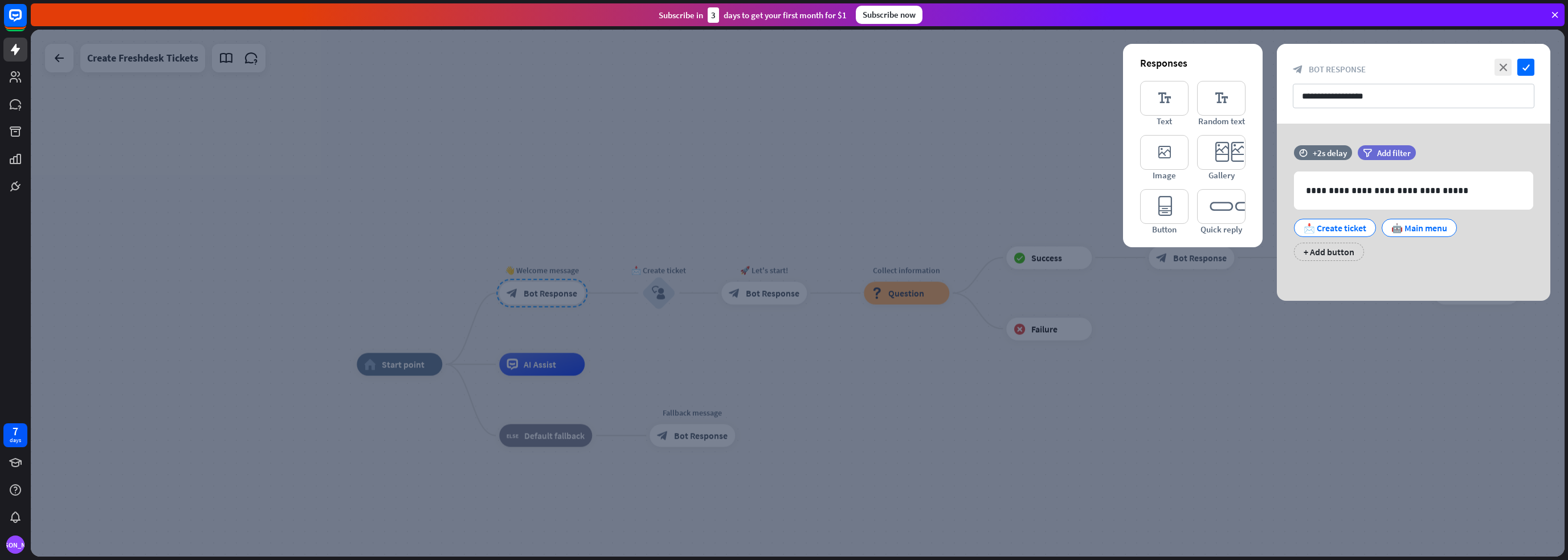
click at [874, 175] on div at bounding box center [797, 292] width 1533 height 527
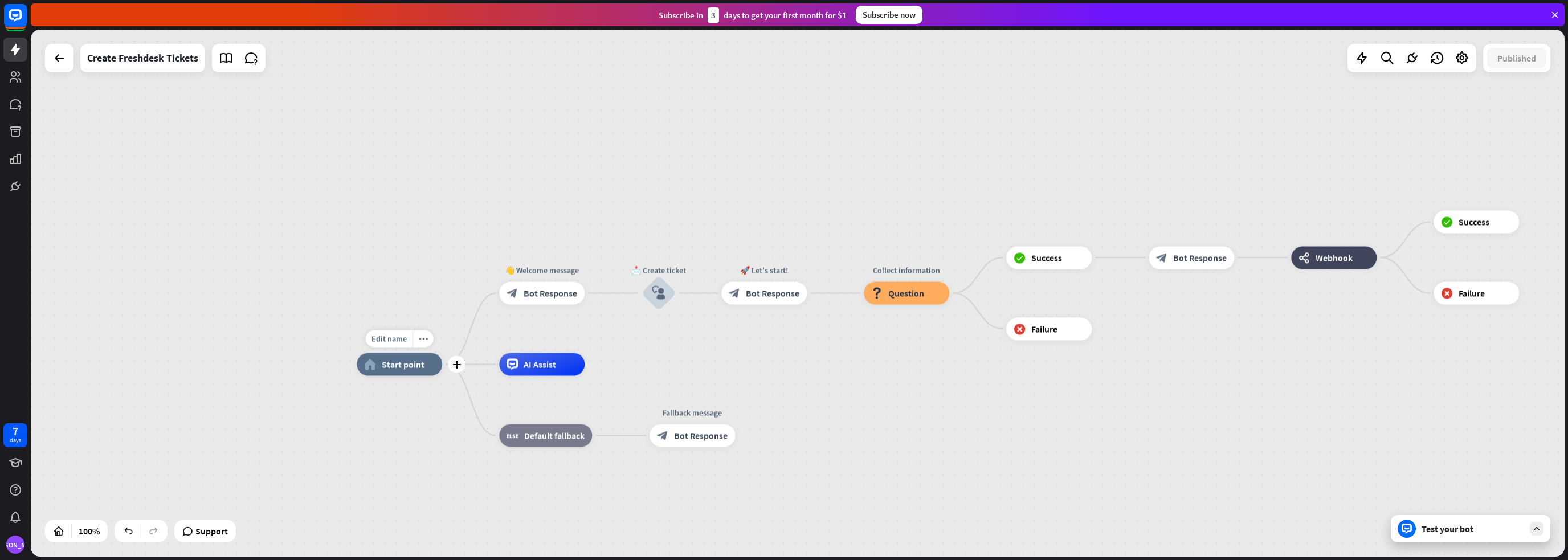
click at [382, 367] on span "Start point" at bounding box center [403, 364] width 43 height 11
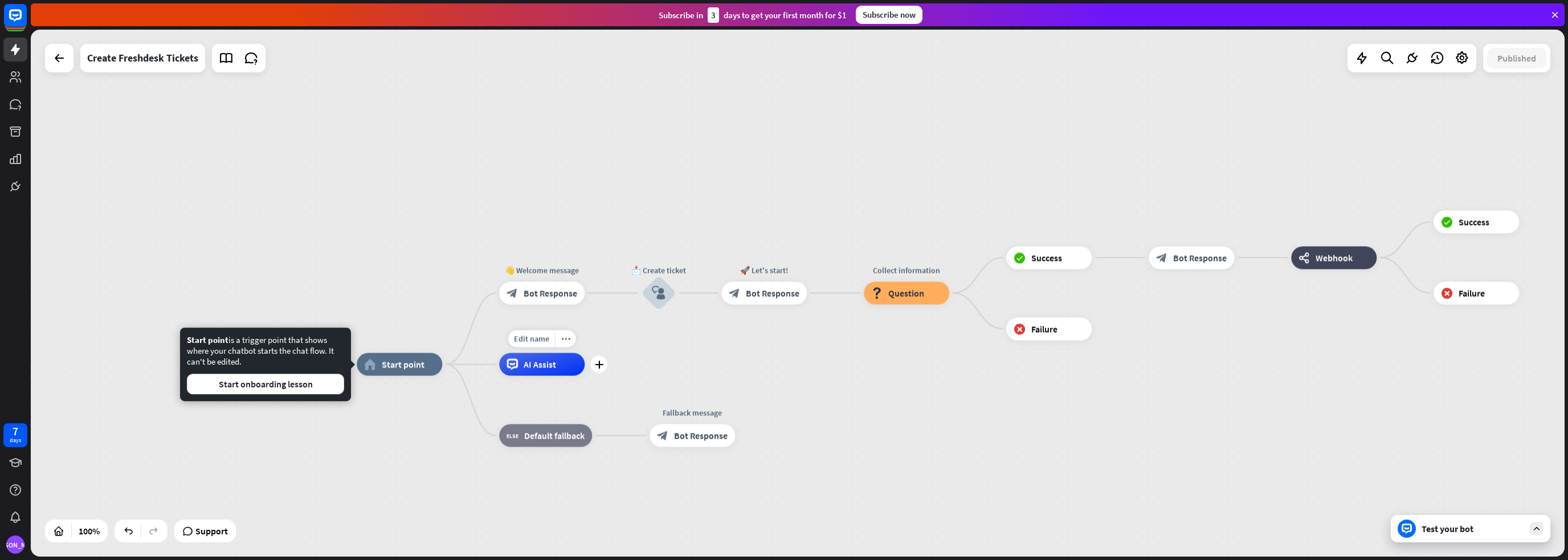
click at [558, 373] on div "AI Assist" at bounding box center [541, 364] width 85 height 23
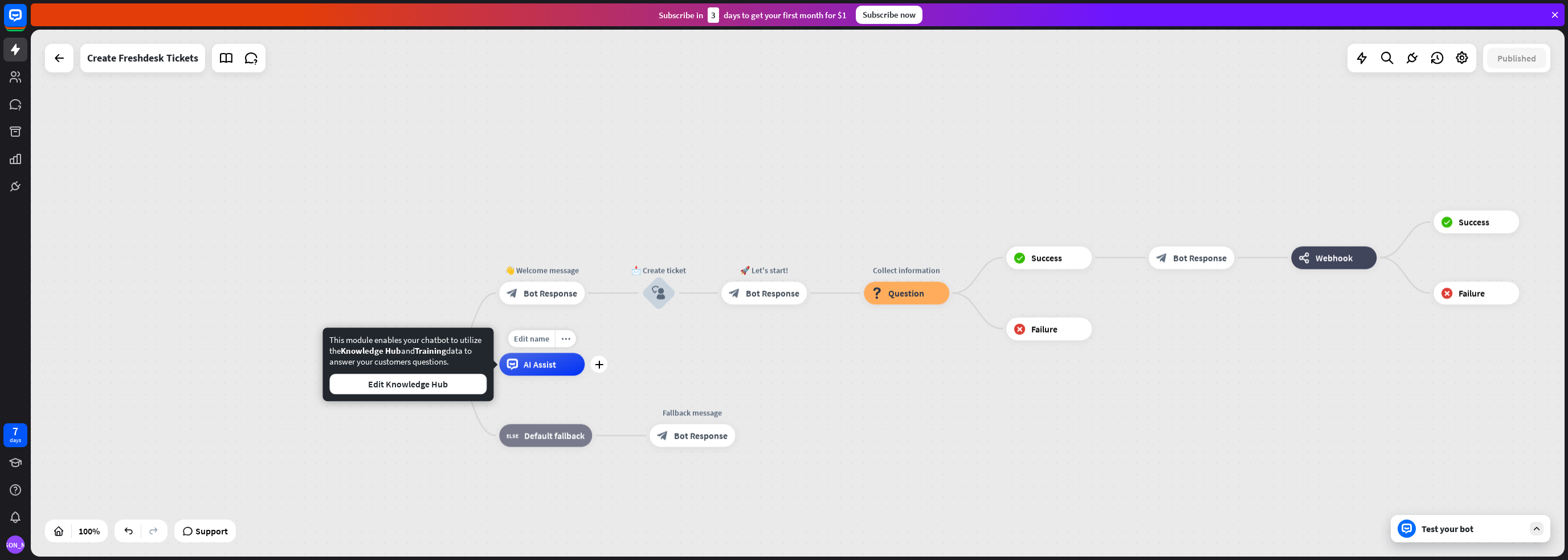
click at [561, 362] on div "AI Assist" at bounding box center [541, 364] width 85 height 23
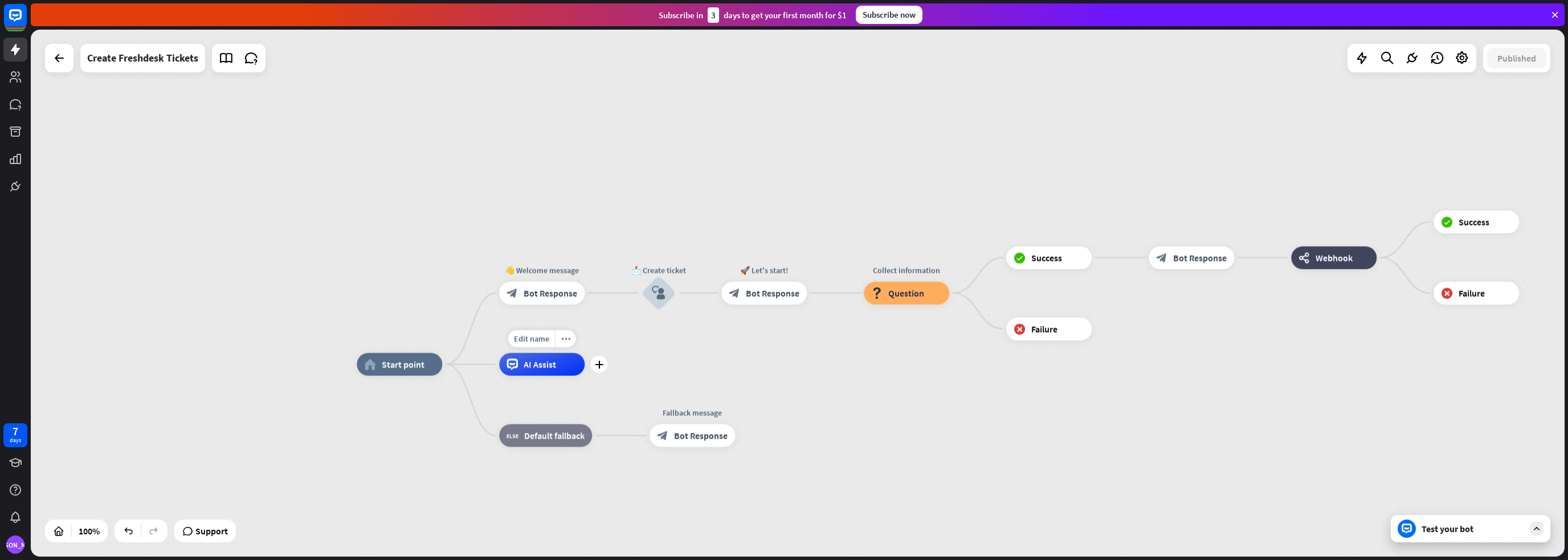
click at [561, 362] on div "AI Assist" at bounding box center [541, 364] width 85 height 23
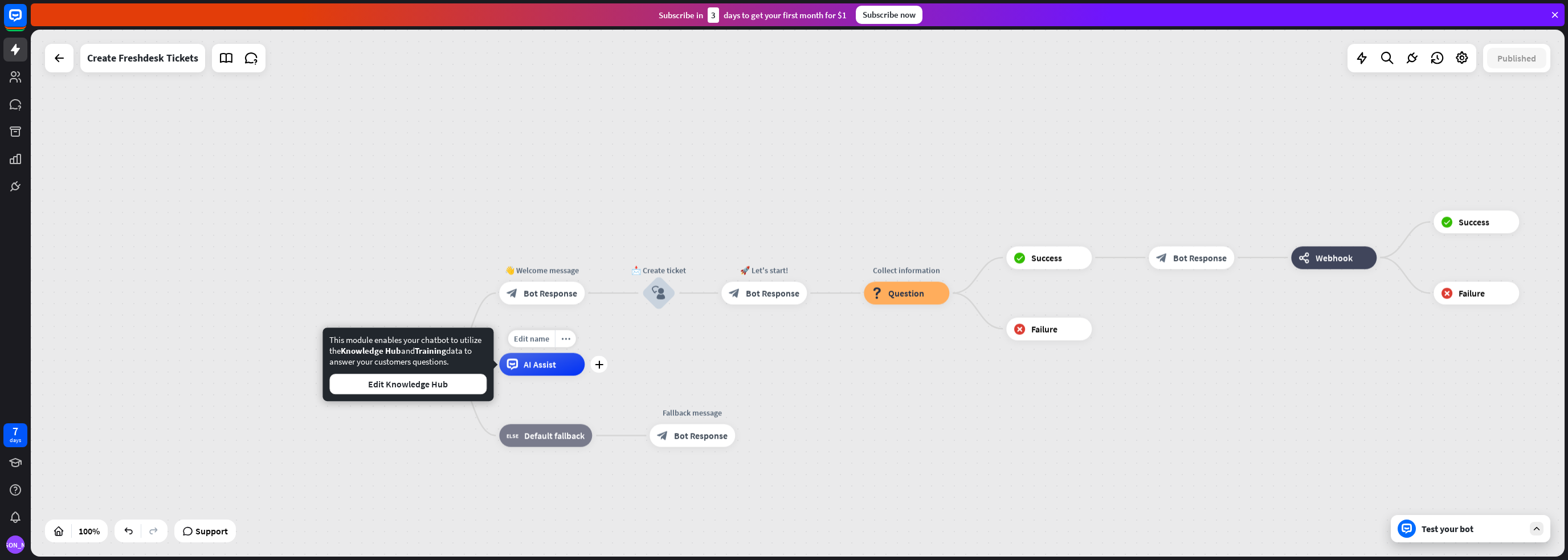
click at [561, 362] on div "AI Assist" at bounding box center [541, 364] width 85 height 23
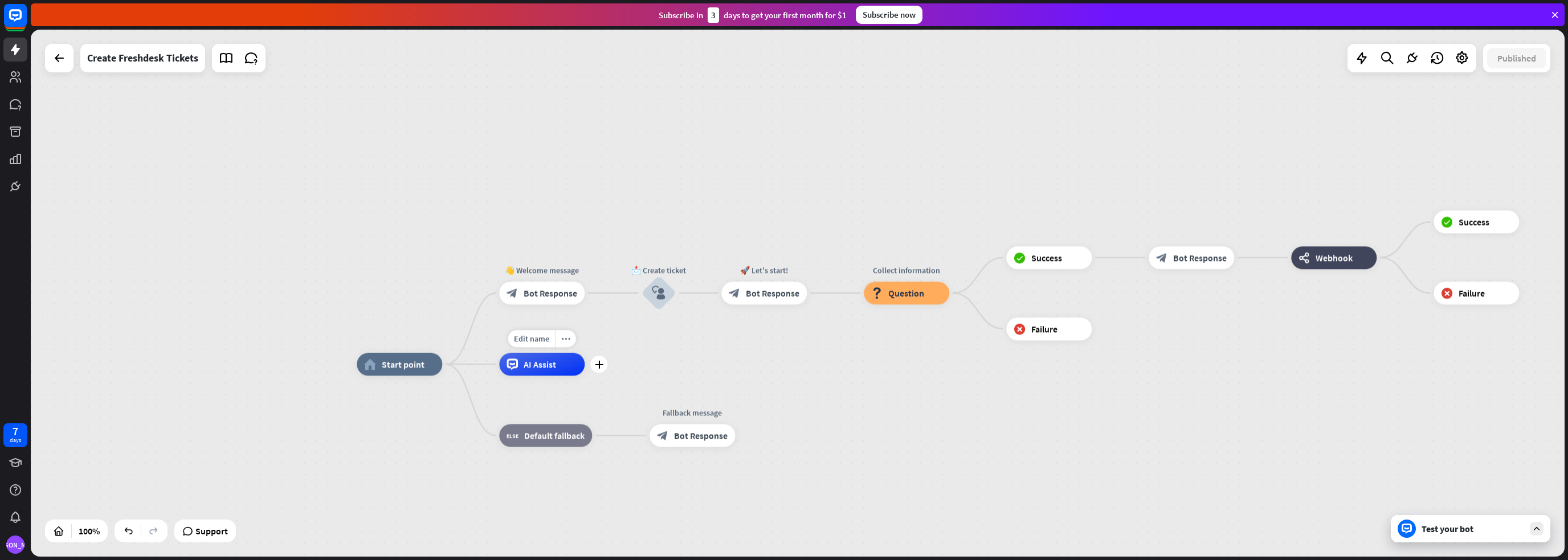
click at [561, 362] on div "AI Assist" at bounding box center [541, 364] width 85 height 23
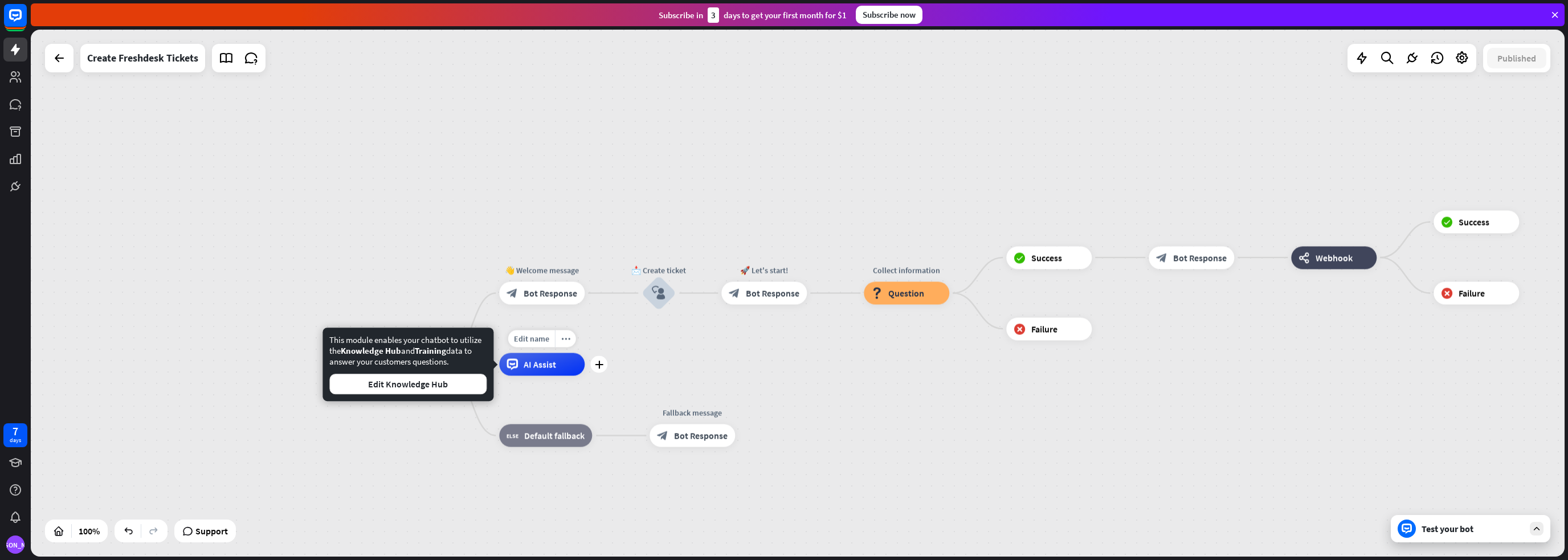
click at [561, 362] on div "AI Assist" at bounding box center [541, 364] width 85 height 23
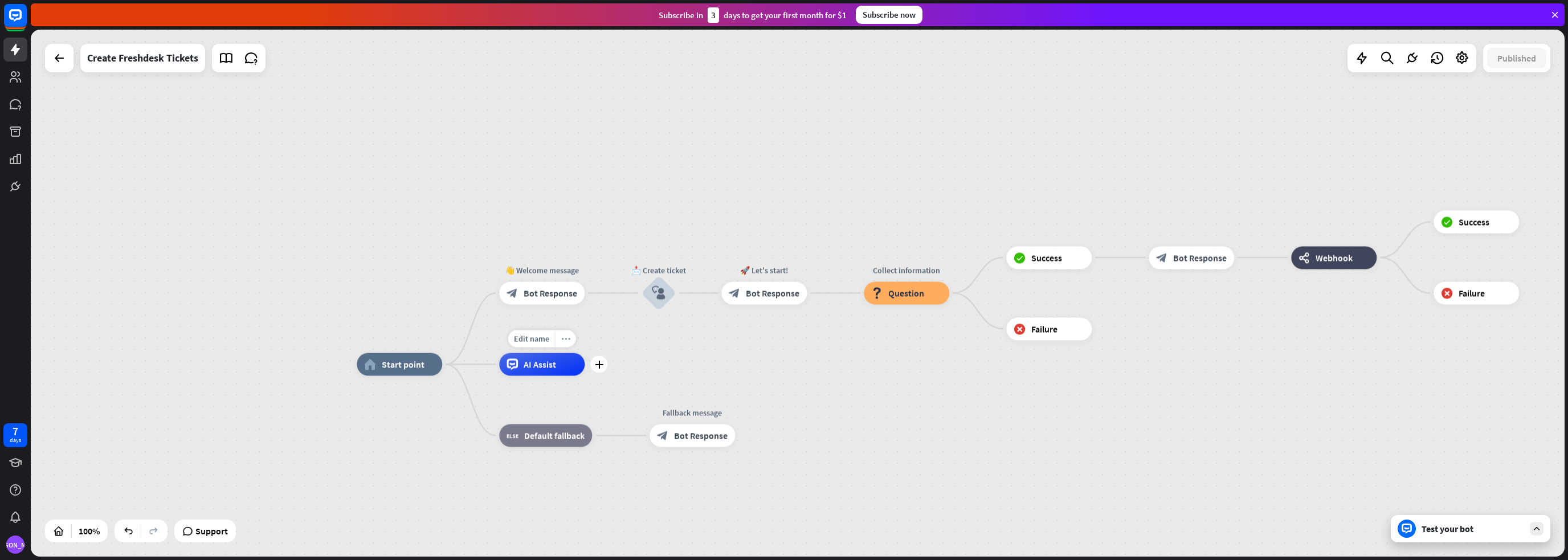
click at [563, 332] on div "more_horiz" at bounding box center [565, 339] width 21 height 17
click at [598, 346] on span "Start testing from here" at bounding box center [627, 344] width 79 height 11
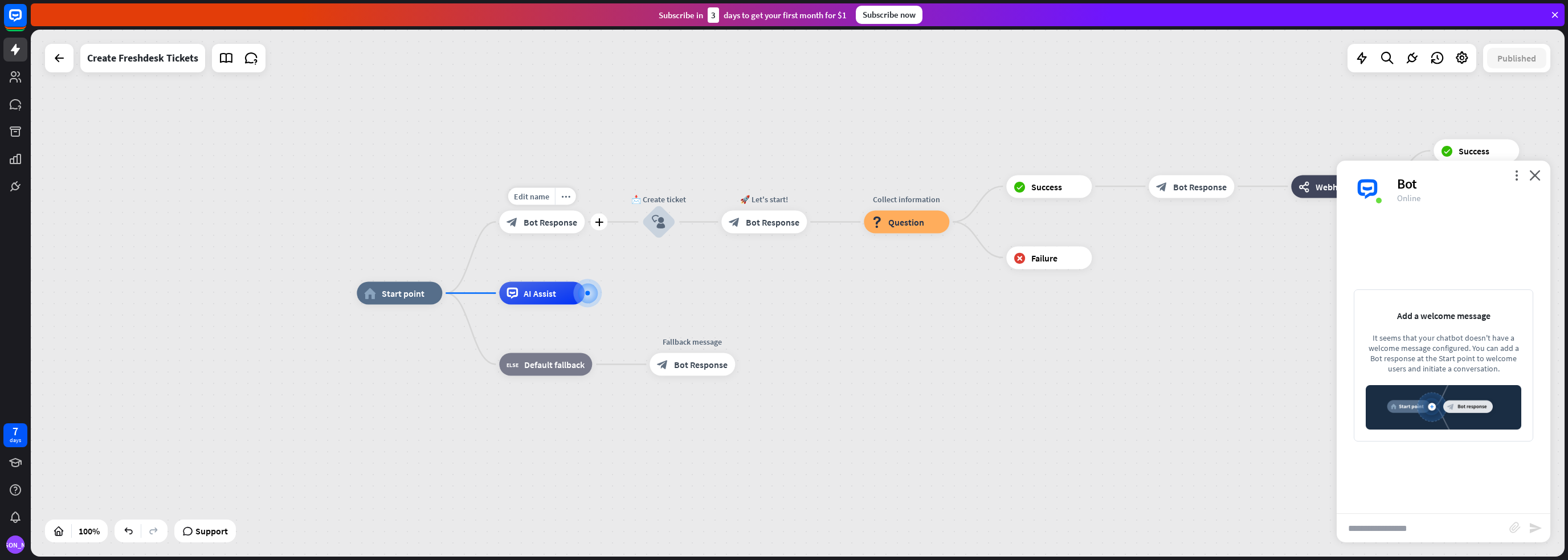
click at [530, 223] on span "Bot Response" at bounding box center [550, 221] width 53 height 11
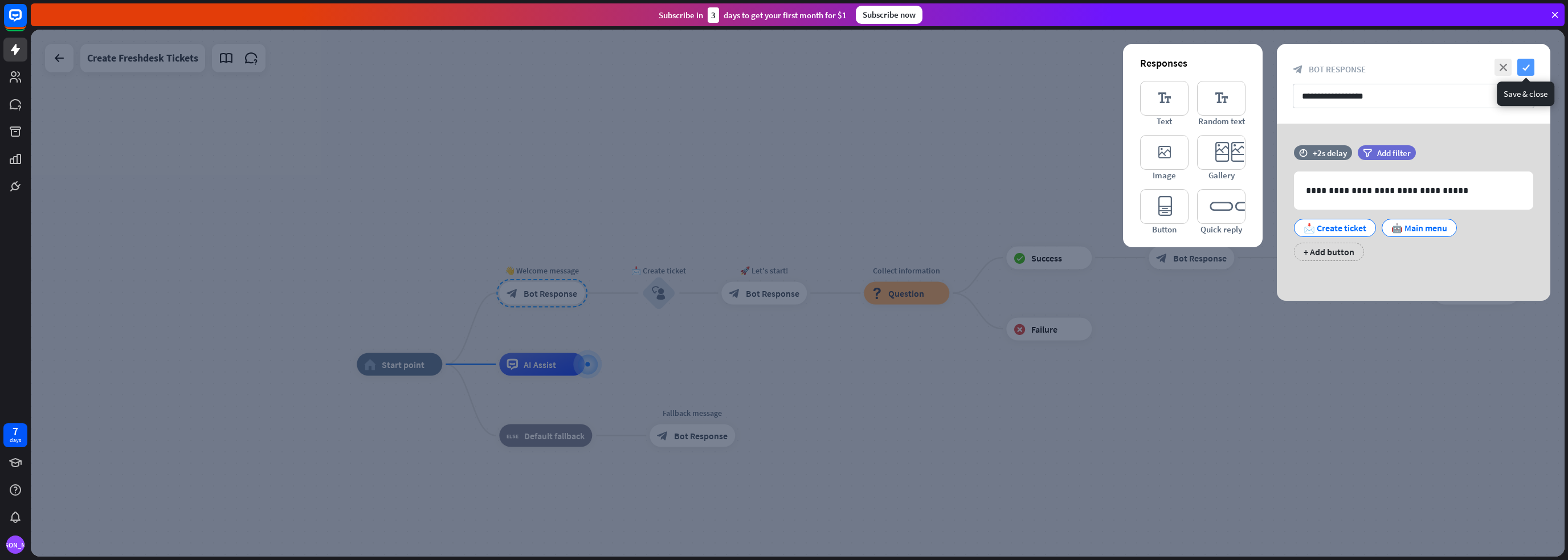
click at [1522, 68] on icon "check" at bounding box center [1526, 67] width 17 height 17
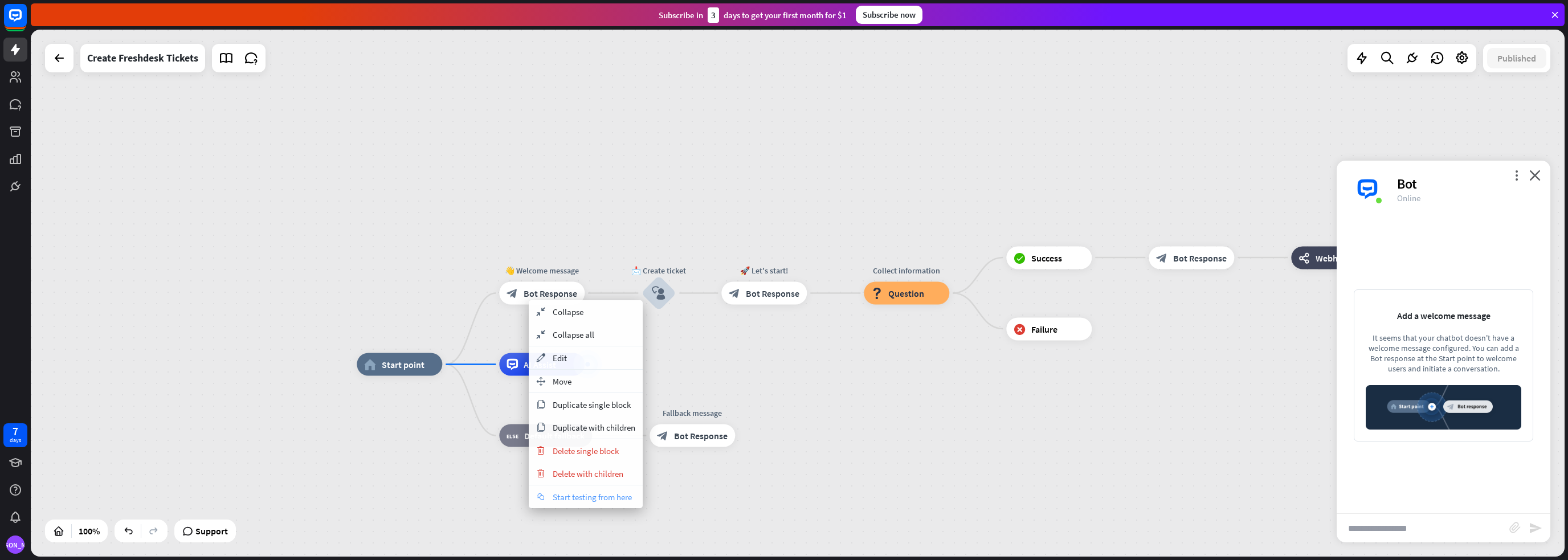
click at [611, 496] on span "Start testing from here" at bounding box center [593, 497] width 79 height 11
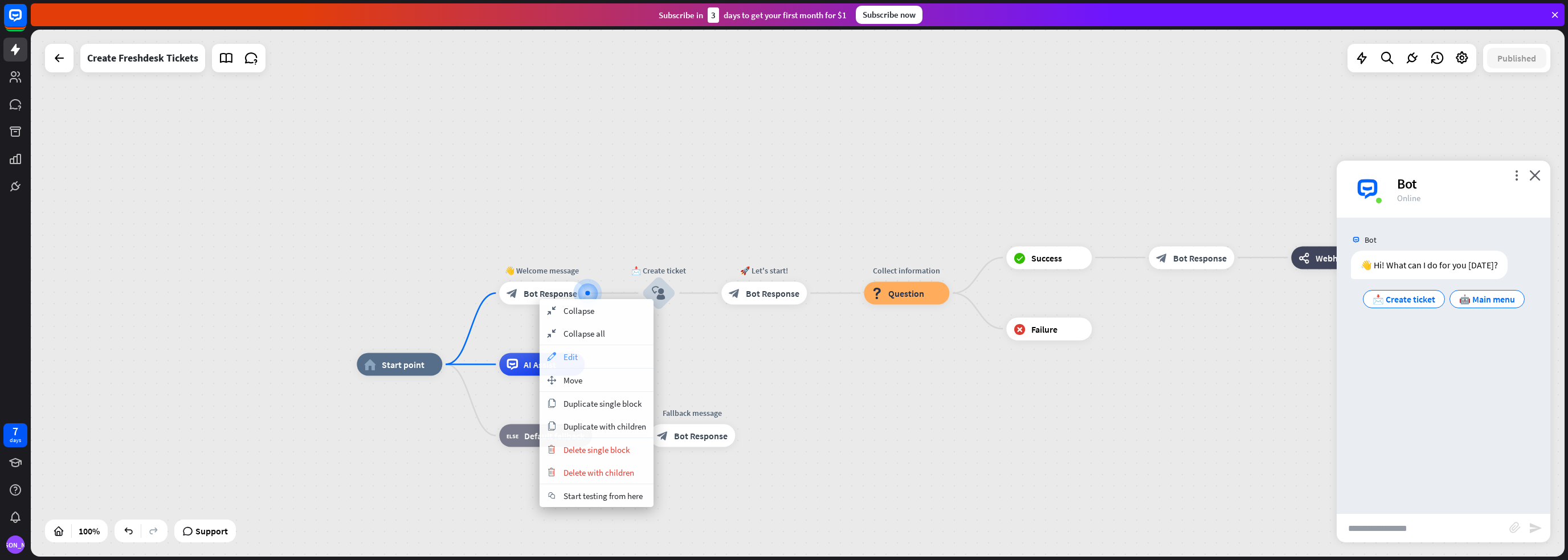
click at [572, 356] on span "Edit" at bounding box center [570, 357] width 14 height 11
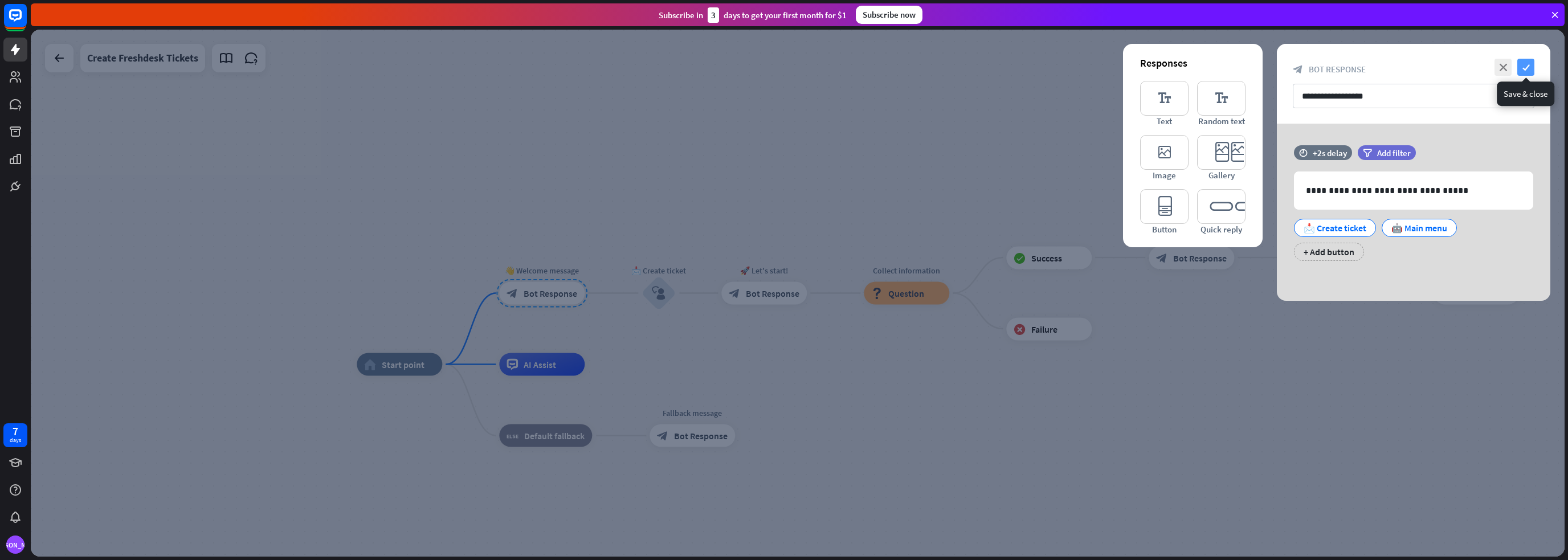
click at [1526, 69] on icon "check" at bounding box center [1526, 67] width 17 height 17
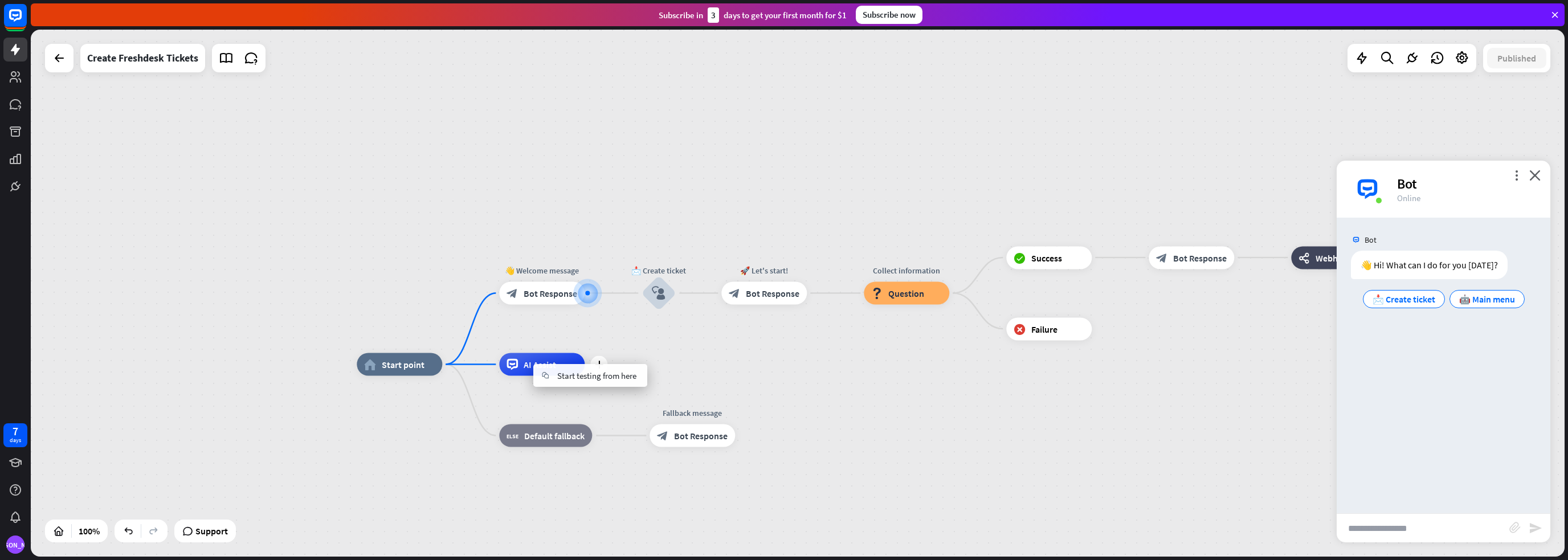
click at [612, 337] on div "home_2 Start point 👋 Welcome message block_bot_response Bot Response 📩 Create t…" at bounding box center [797, 292] width 1533 height 527
click at [563, 345] on div "more_horiz" at bounding box center [565, 339] width 21 height 17
click at [693, 335] on div "home_2 Start point 👋 Welcome message block_bot_response Bot Response 📩 Create t…" at bounding box center [797, 292] width 1533 height 527
click at [566, 340] on icon "more_horiz" at bounding box center [566, 339] width 9 height 8
click at [354, 430] on div "home_2 Start point 👋 Welcome message block_bot_response Bot Response 📩 Create t…" at bounding box center [797, 292] width 1533 height 527
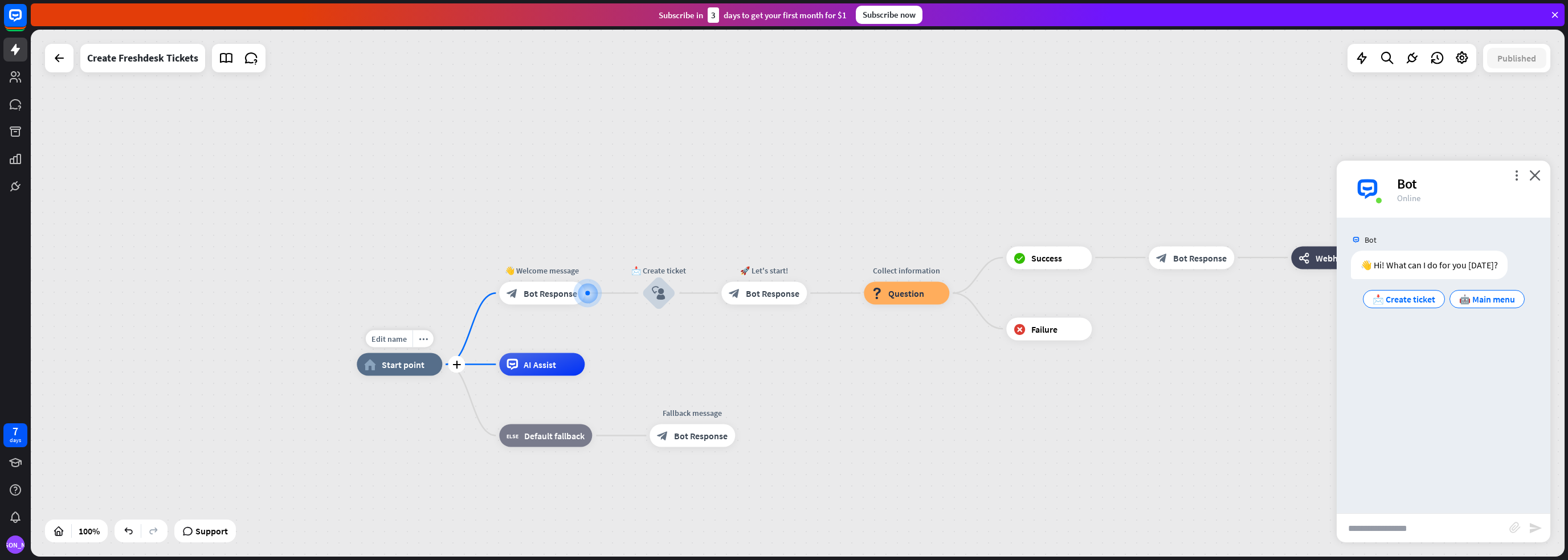
drag, startPoint x: 542, startPoint y: 365, endPoint x: 447, endPoint y: 364, distance: 95.0
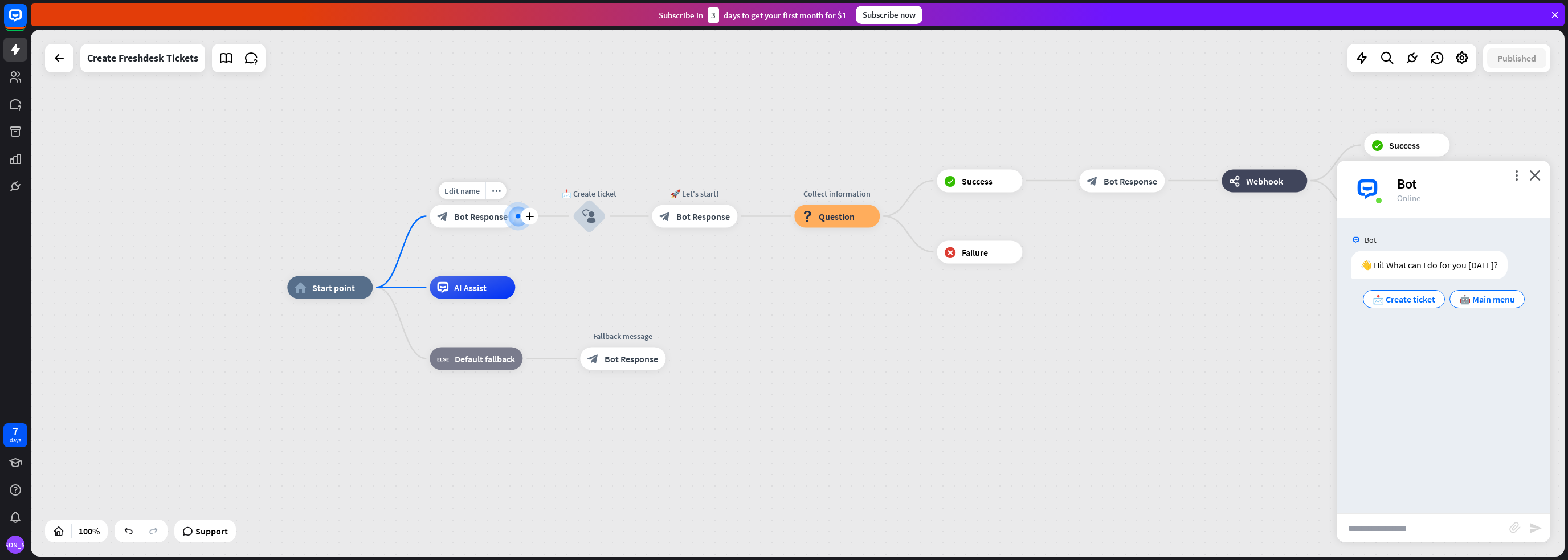
drag, startPoint x: 494, startPoint y: 295, endPoint x: 424, endPoint y: 218, distance: 104.1
click at [430, 218] on div "Edit name more_horiz plus block_bot_response Bot Response" at bounding box center [472, 216] width 85 height 23
click at [484, 219] on span "Bot Response" at bounding box center [481, 216] width 53 height 11
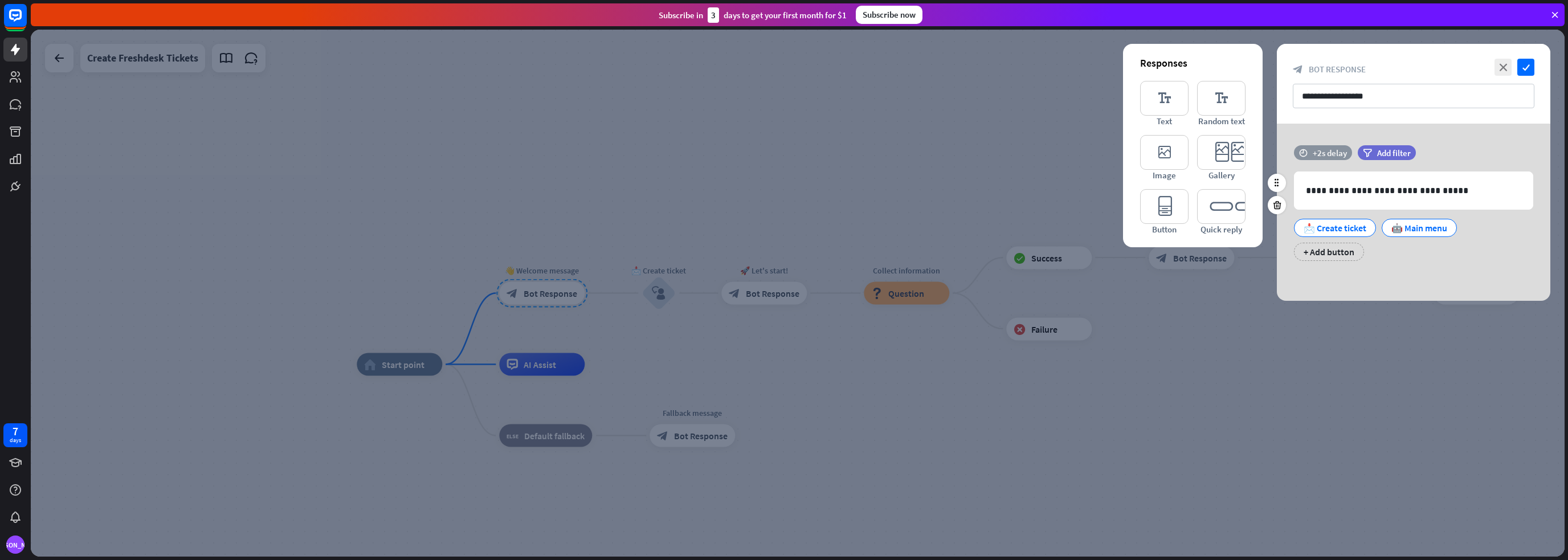
click at [1334, 150] on div "+2s delay" at bounding box center [1330, 153] width 34 height 11
click at [1339, 152] on div at bounding box center [1347, 152] width 35 height 3
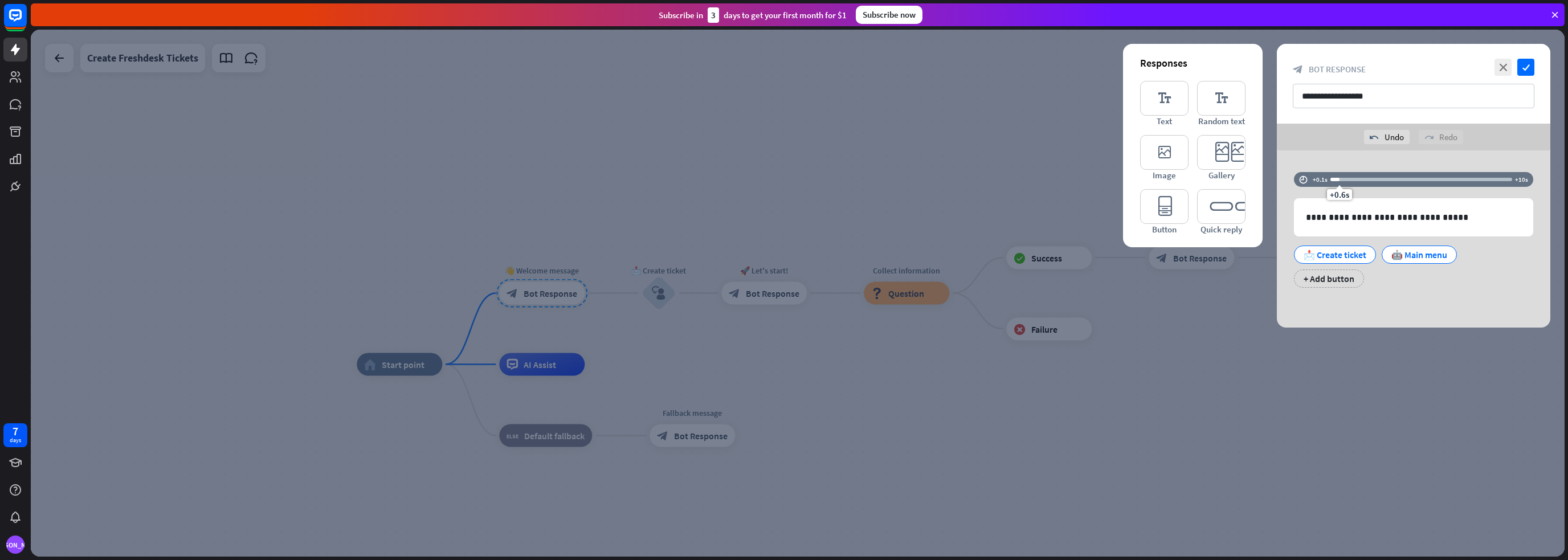
click at [1411, 150] on div "**********" at bounding box center [1413, 239] width 273 height 177
click at [1412, 180] on span "Add filter" at bounding box center [1401, 180] width 34 height 11
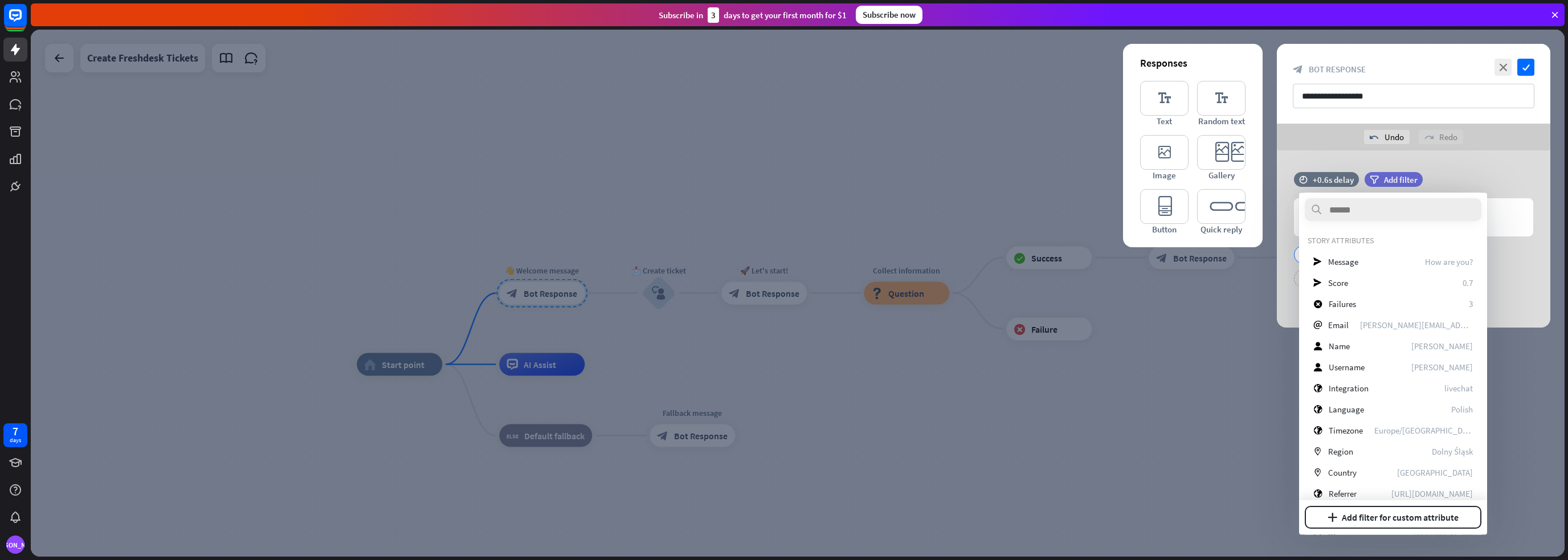
click at [1440, 165] on div "**********" at bounding box center [1413, 239] width 273 height 177
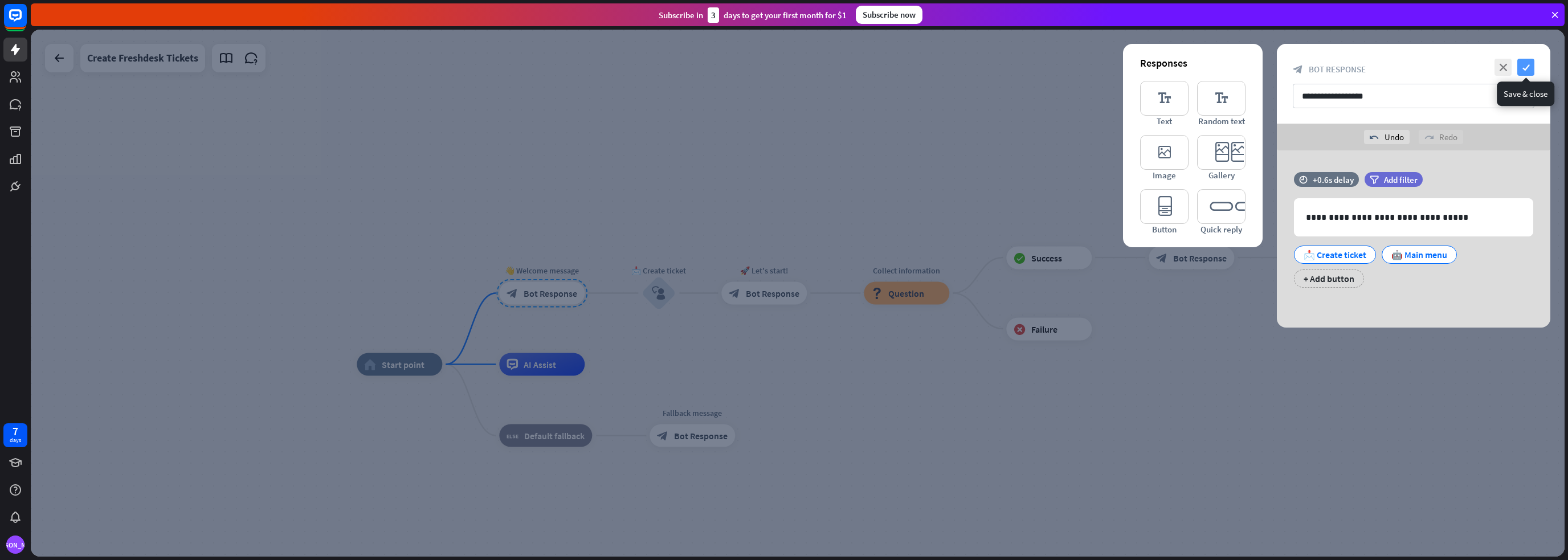
click at [1525, 68] on icon "check" at bounding box center [1526, 67] width 17 height 17
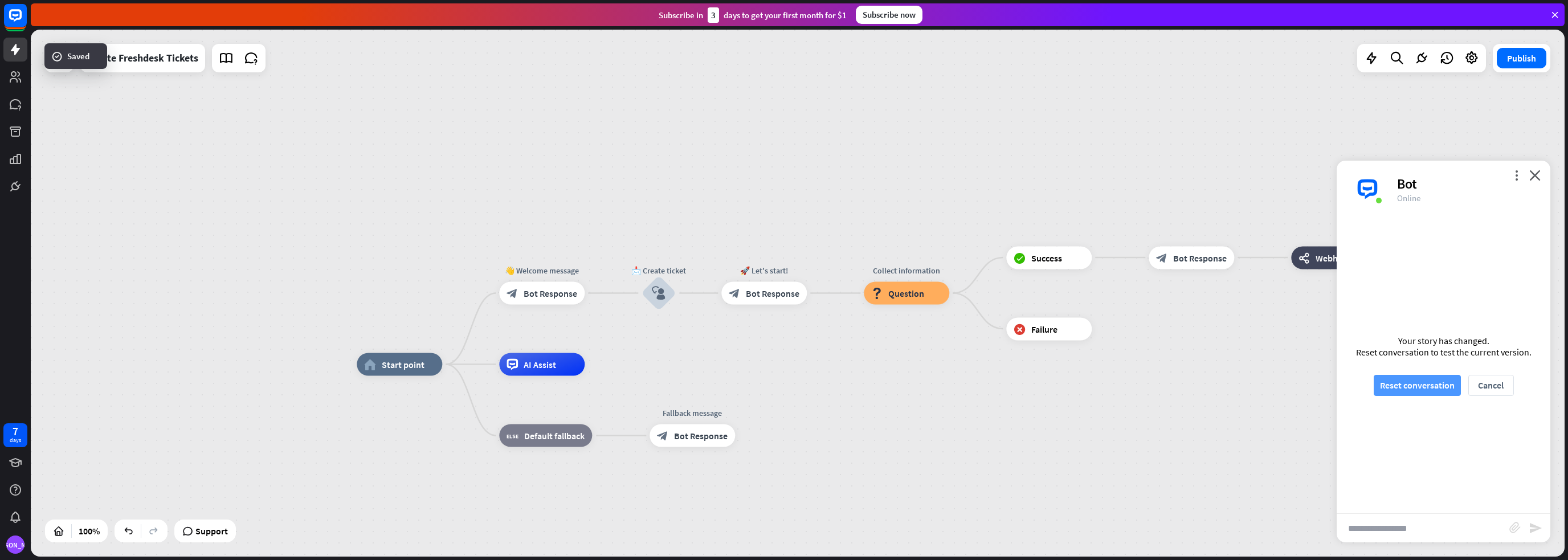
click at [1395, 387] on button "Reset conversation" at bounding box center [1417, 385] width 87 height 21
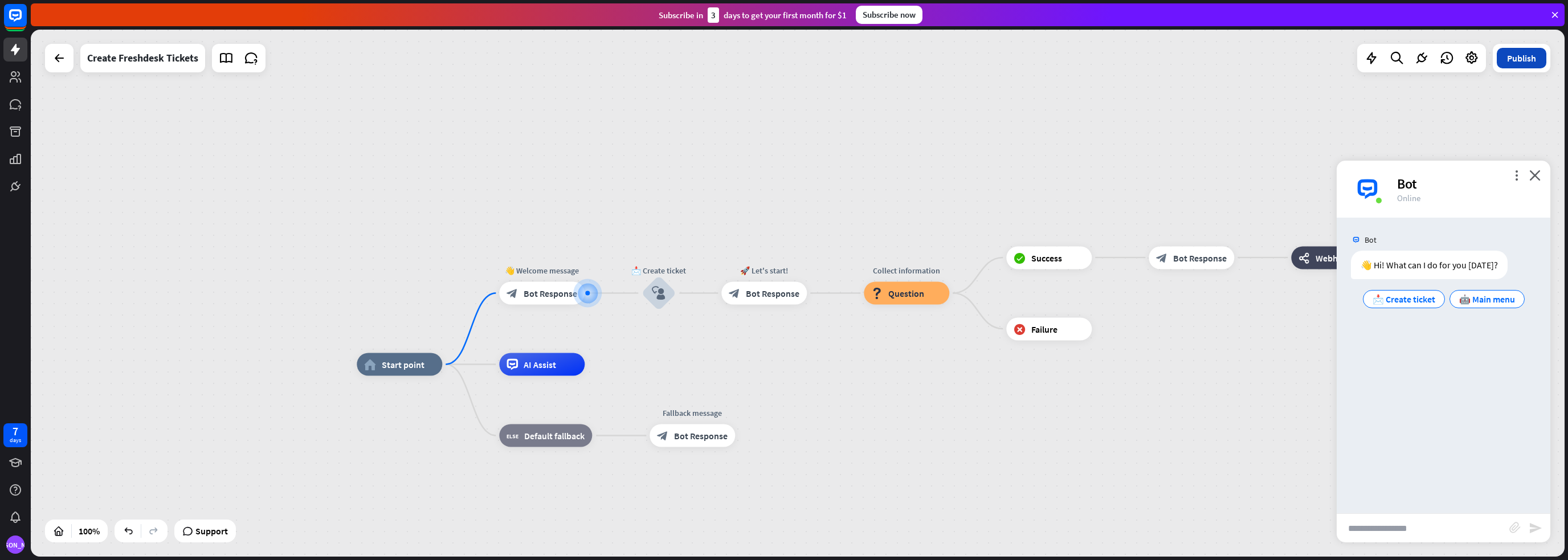
click at [1533, 59] on button "Publish" at bounding box center [1521, 57] width 49 height 20
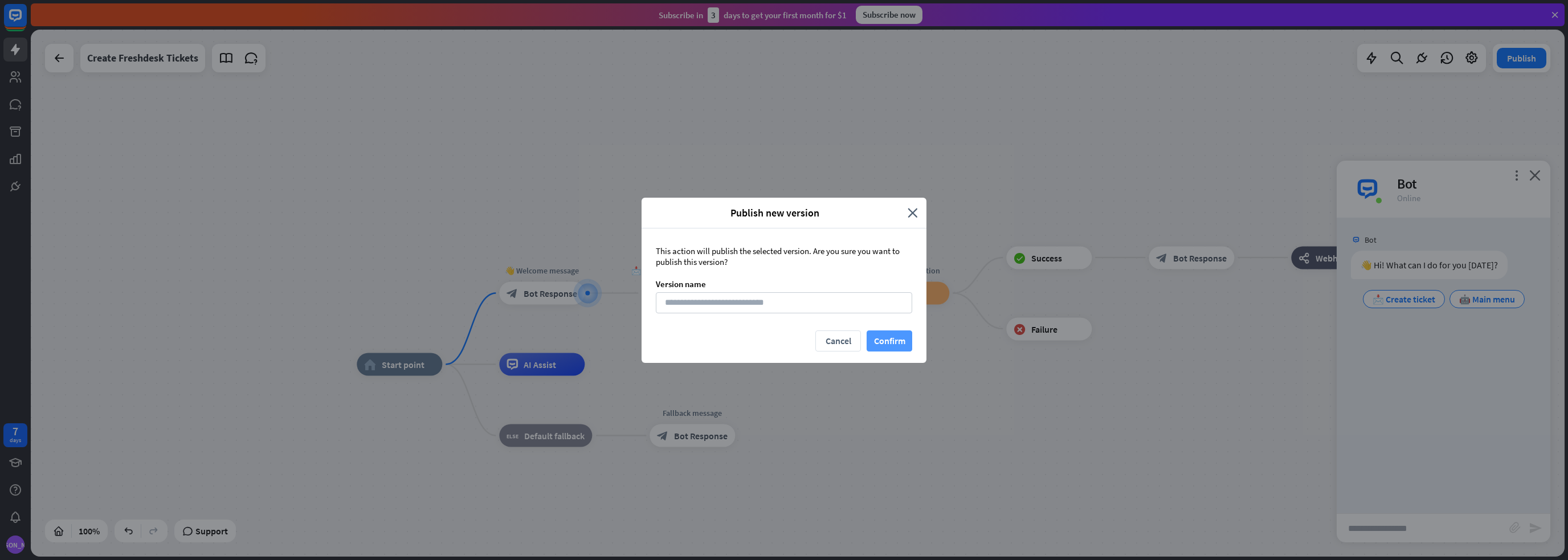
click at [886, 333] on button "Confirm" at bounding box center [889, 341] width 46 height 21
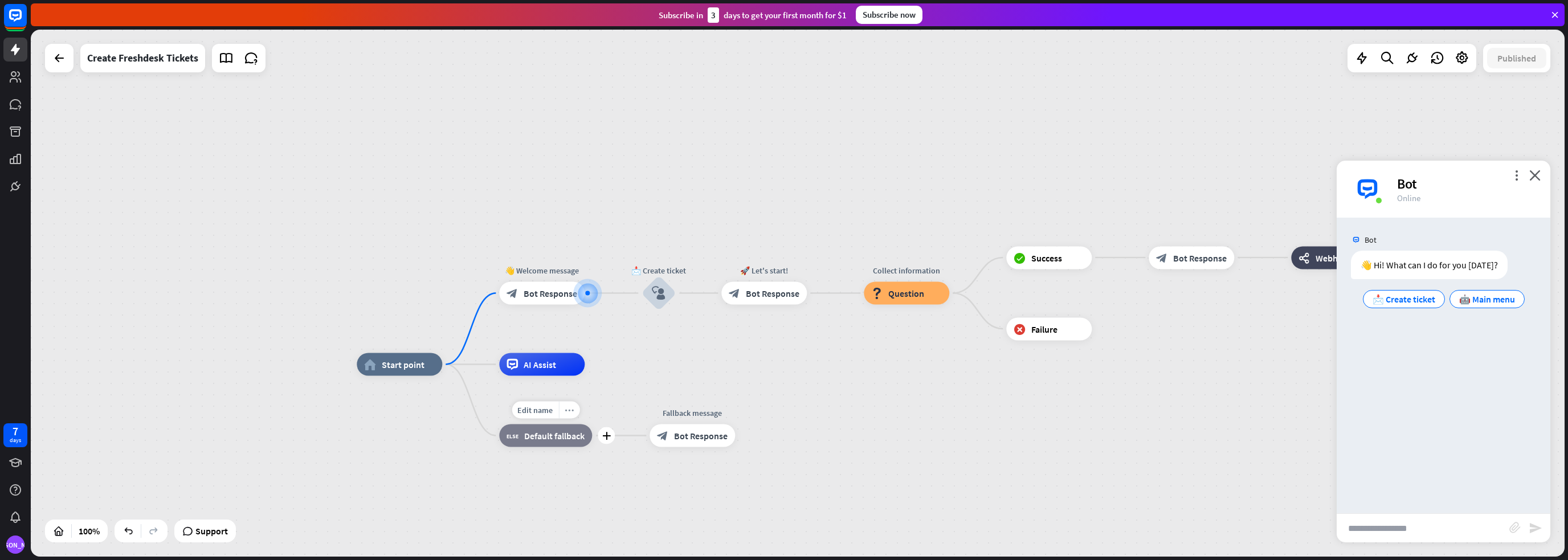
click at [570, 411] on icon "more_horiz" at bounding box center [569, 410] width 9 height 8
click at [547, 301] on div "block_bot_response Bot Response" at bounding box center [541, 293] width 85 height 23
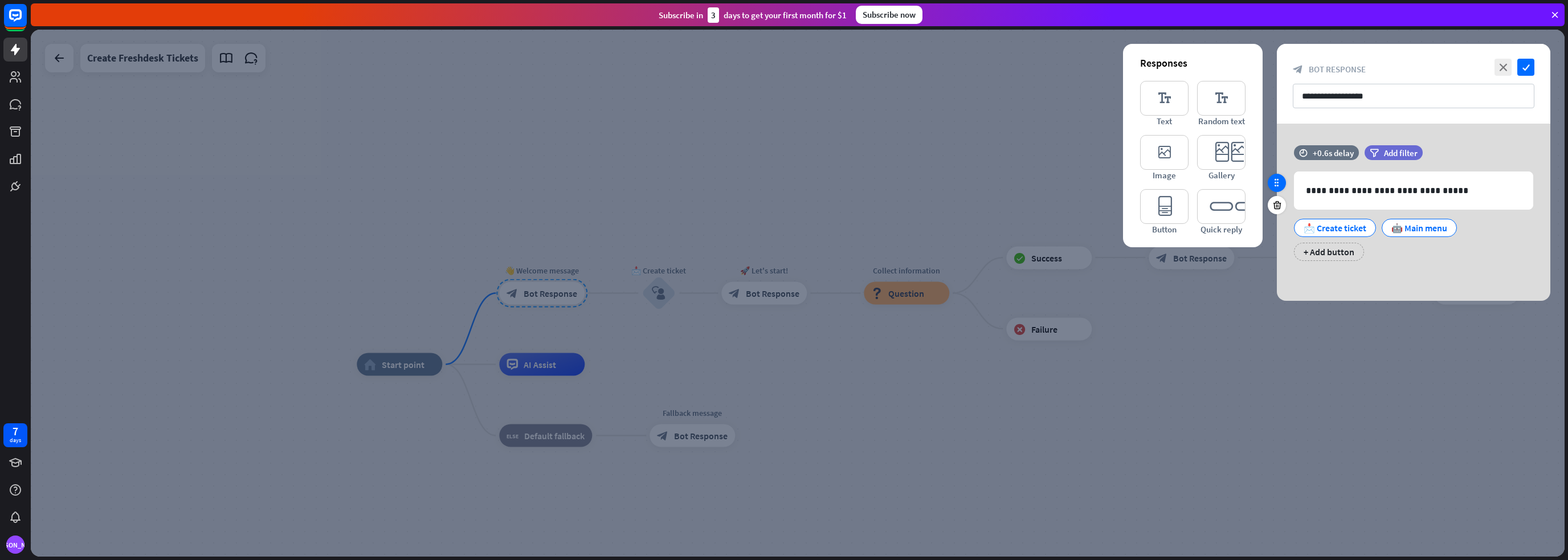
click at [1276, 182] on icon at bounding box center [1277, 183] width 10 height 10
click at [1388, 148] on span "Add filter" at bounding box center [1401, 153] width 34 height 11
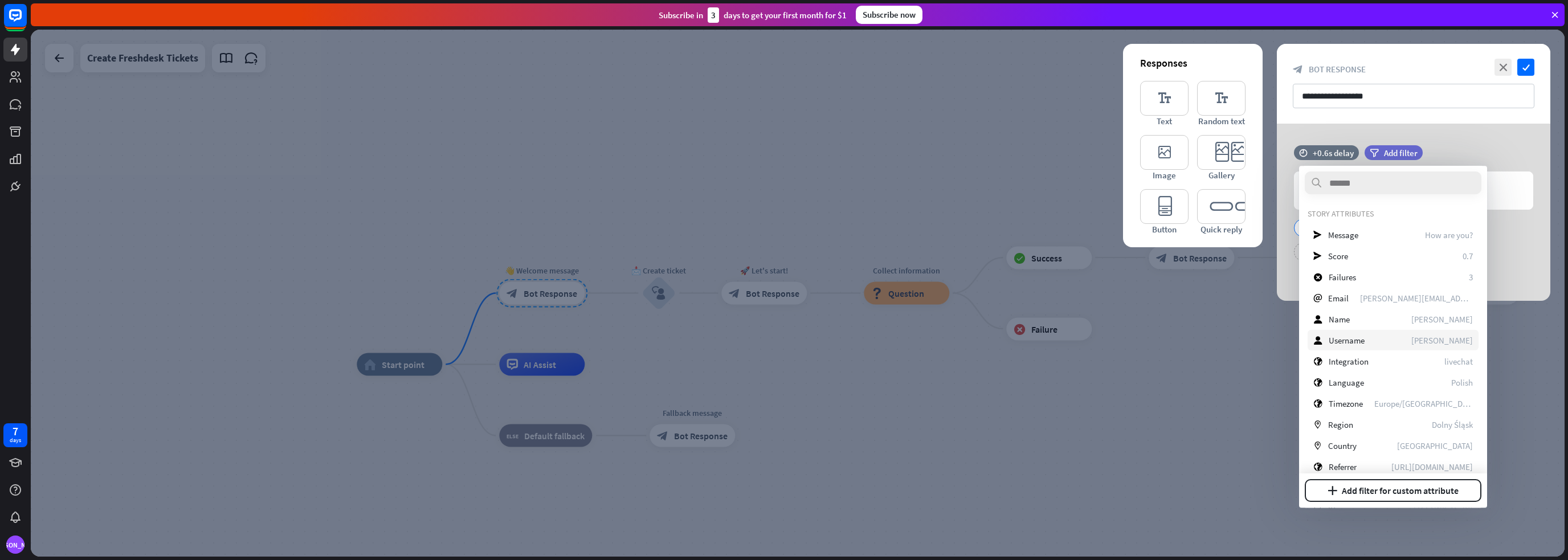
scroll to position [160, 0]
click at [1267, 446] on div at bounding box center [797, 292] width 1533 height 527
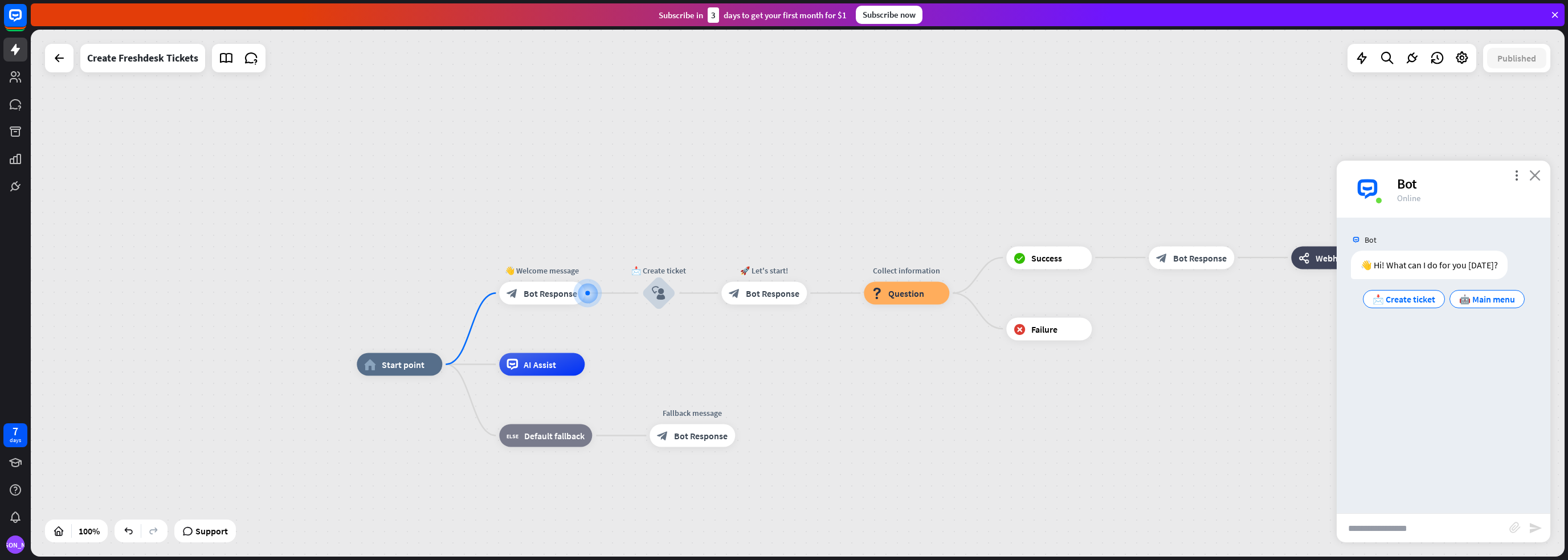
click at [1533, 176] on icon "close" at bounding box center [1534, 175] width 11 height 11
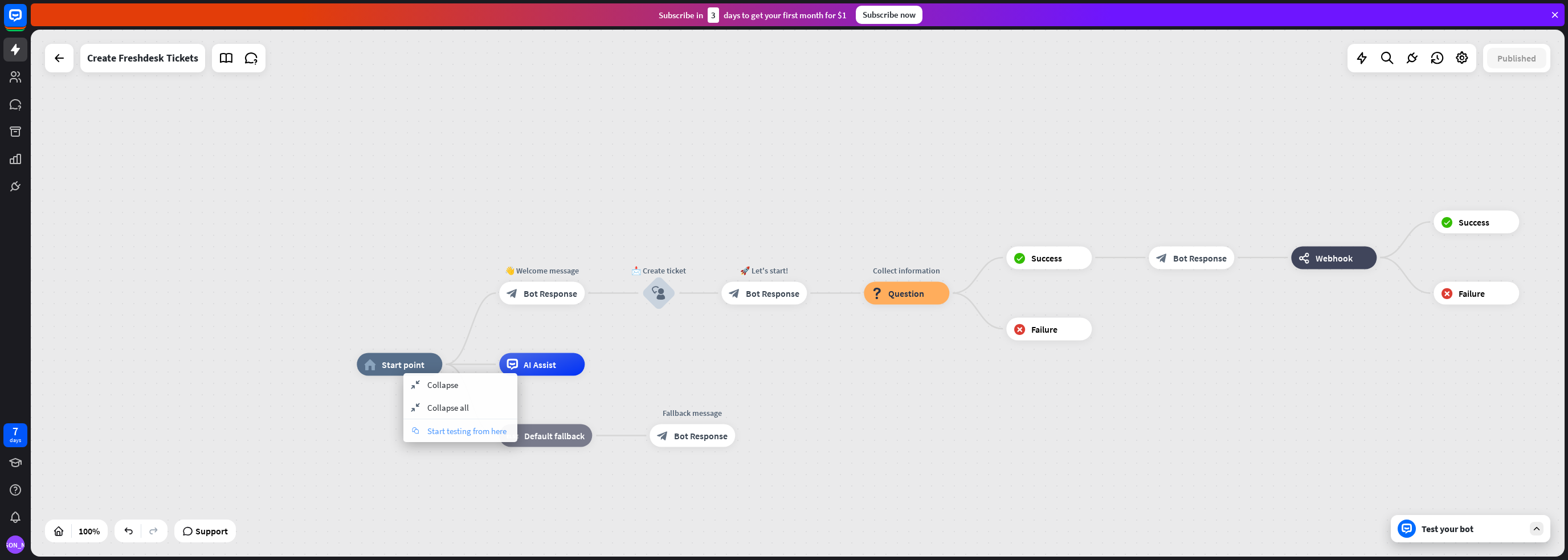
click at [453, 433] on span "Start testing from here" at bounding box center [467, 430] width 79 height 11
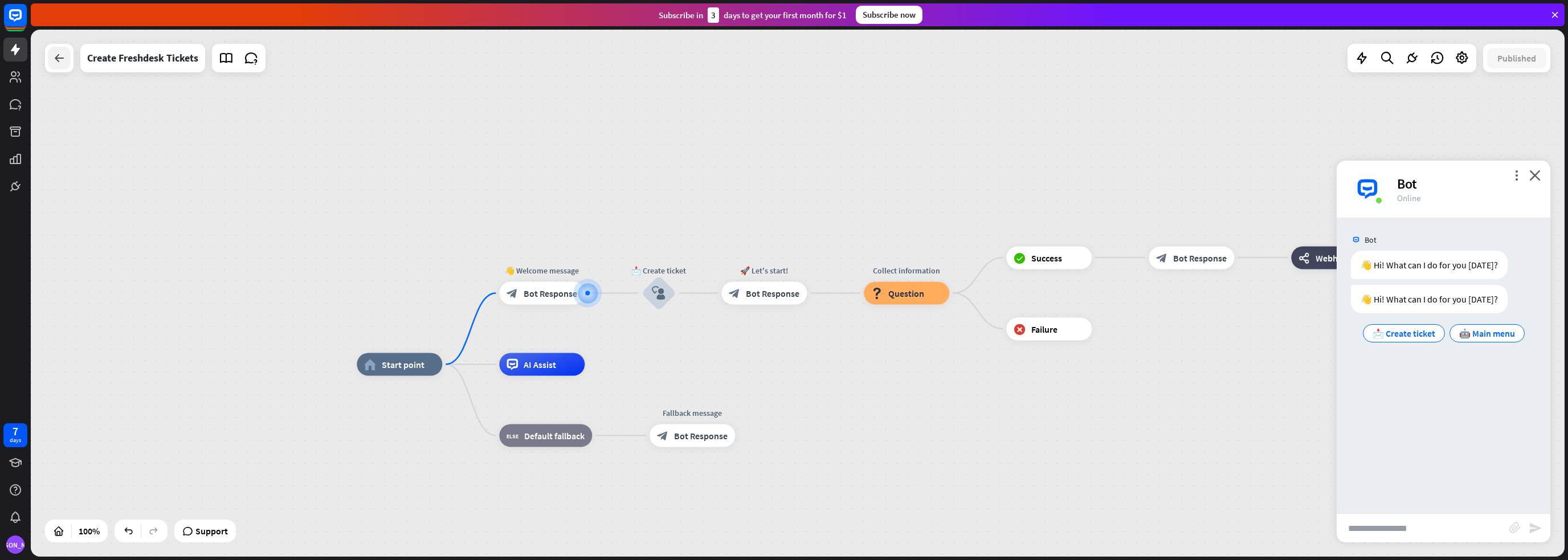
click at [48, 61] on div at bounding box center [59, 58] width 23 height 23
